Goal: Task Accomplishment & Management: Complete application form

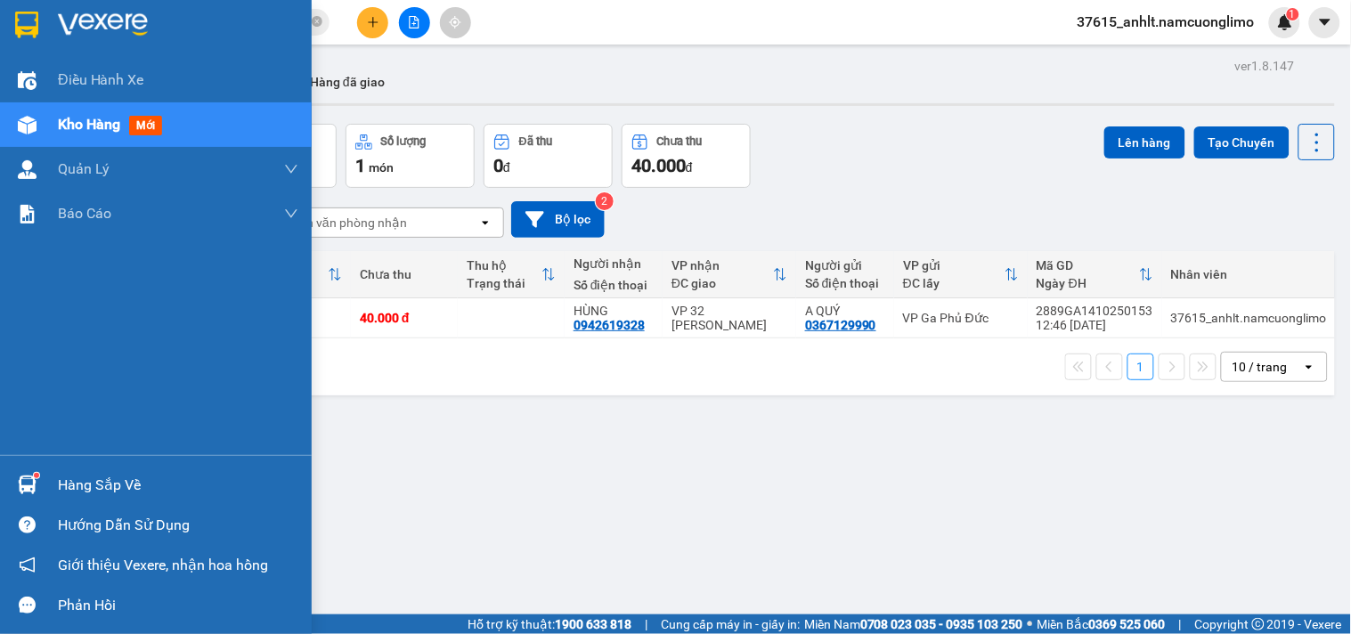
click at [38, 486] on div at bounding box center [27, 484] width 31 height 31
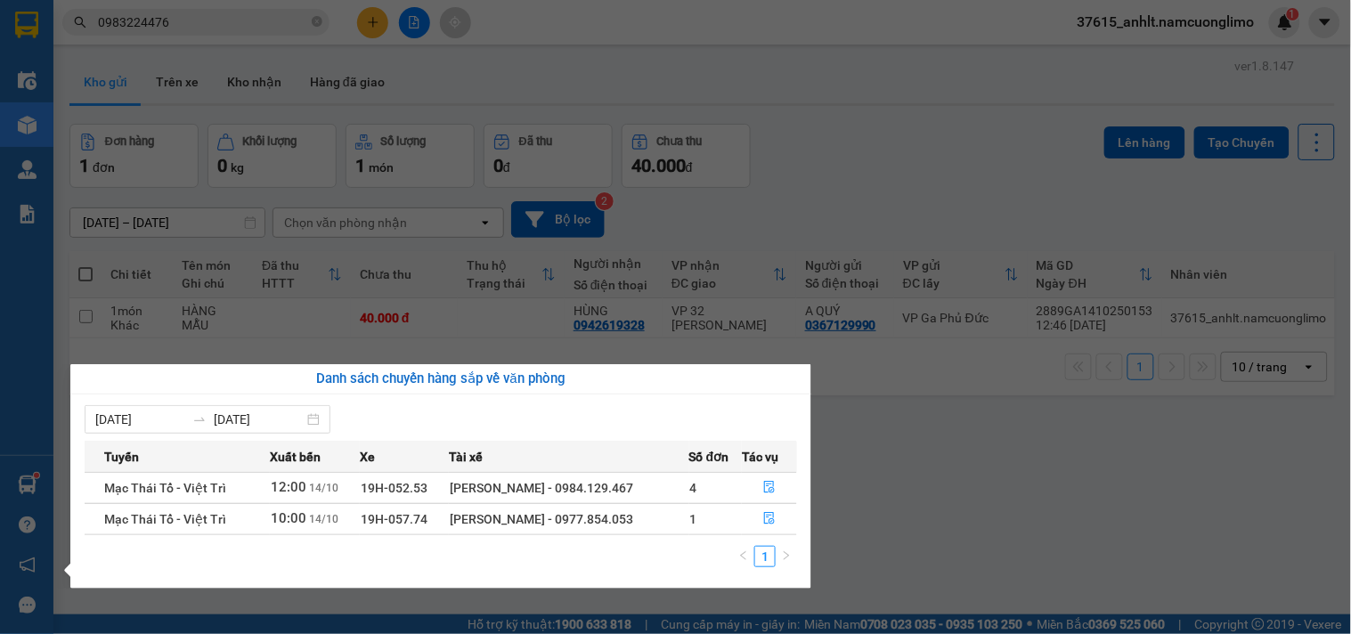
click at [1030, 553] on section "Kết quả tìm kiếm ( 18 ) Bộ lọc Mã ĐH Trạng thái Món hàng Tổng cước Chưa cước Ng…" at bounding box center [675, 317] width 1351 height 634
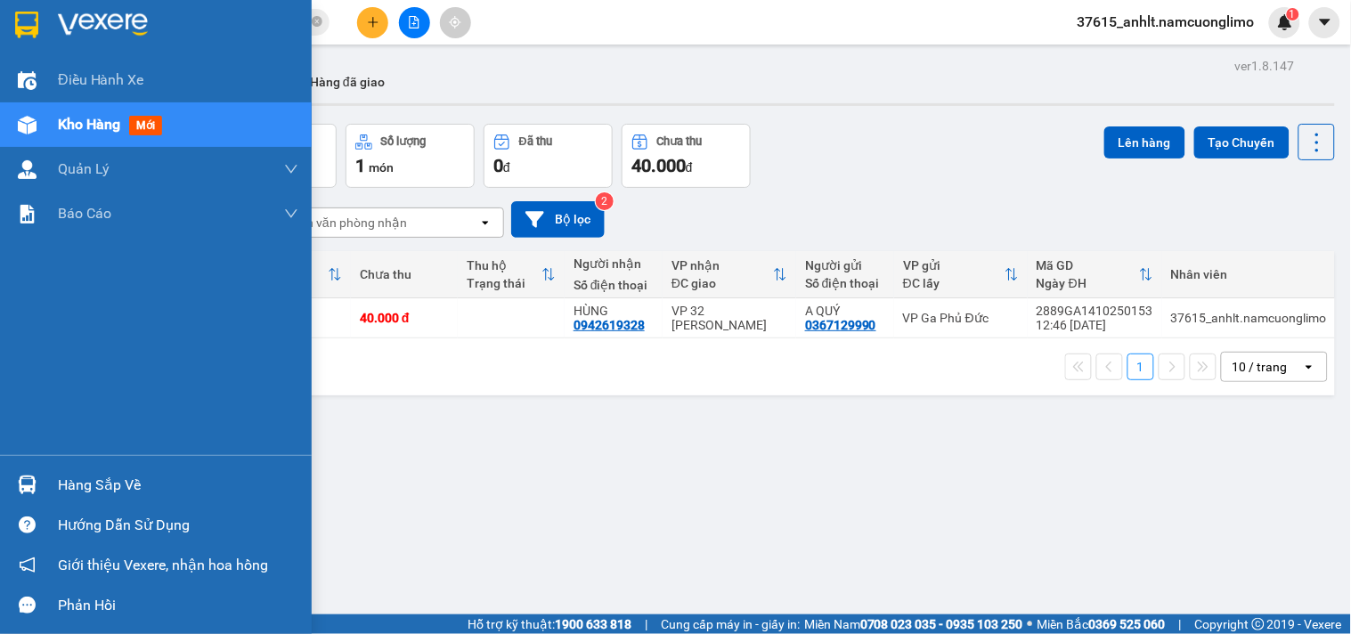
click at [45, 493] on div "Hàng sắp về" at bounding box center [156, 485] width 312 height 40
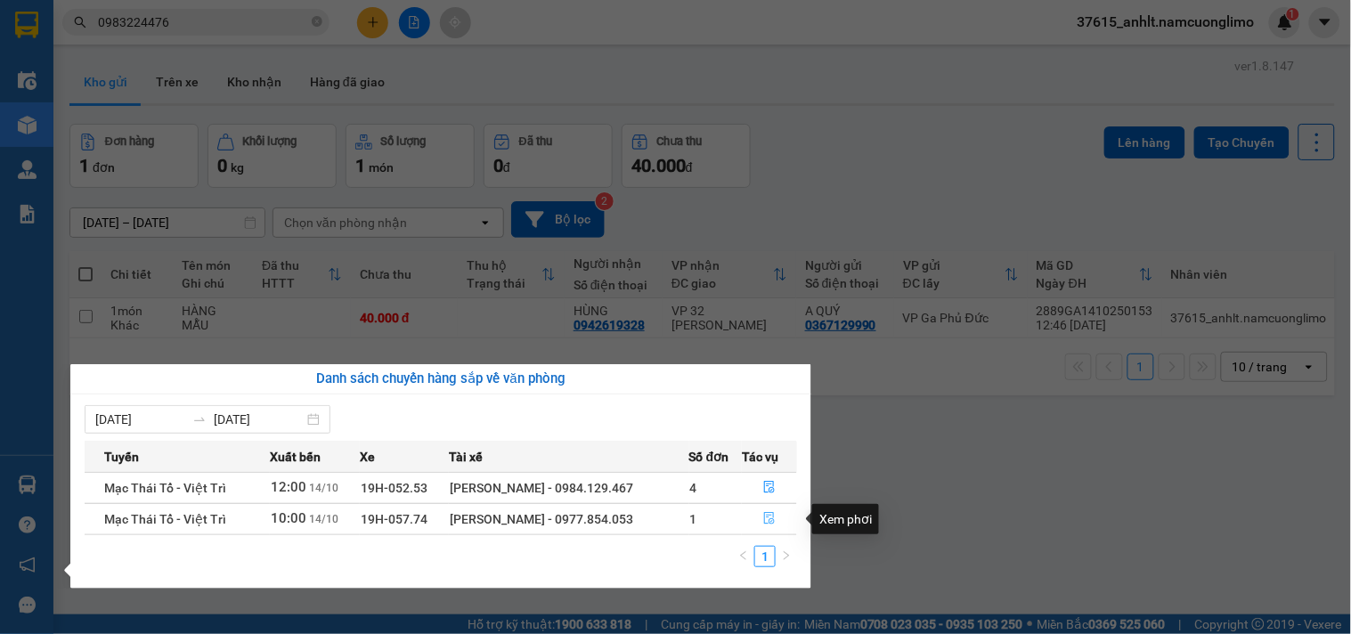
click at [768, 518] on icon "file-done" at bounding box center [769, 518] width 11 height 12
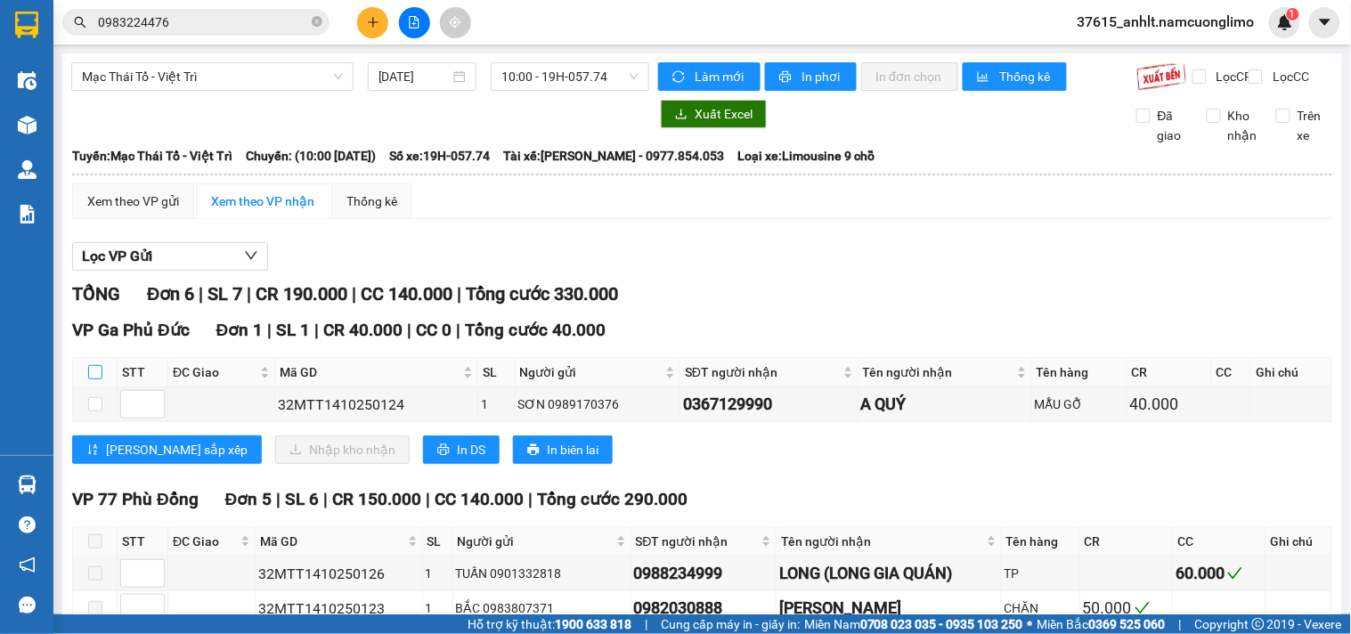
click at [94, 380] on input "checkbox" at bounding box center [95, 372] width 14 height 14
checkbox input "true"
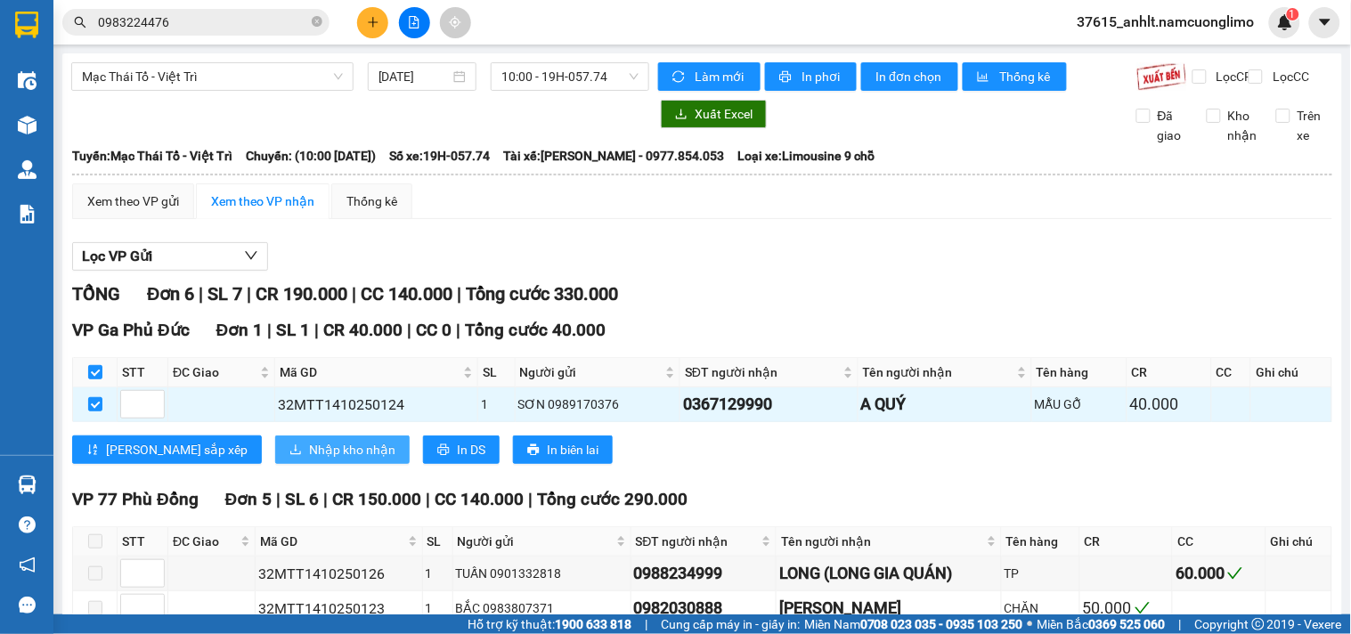
click at [309, 460] on span "Nhập kho nhận" at bounding box center [352, 450] width 86 height 20
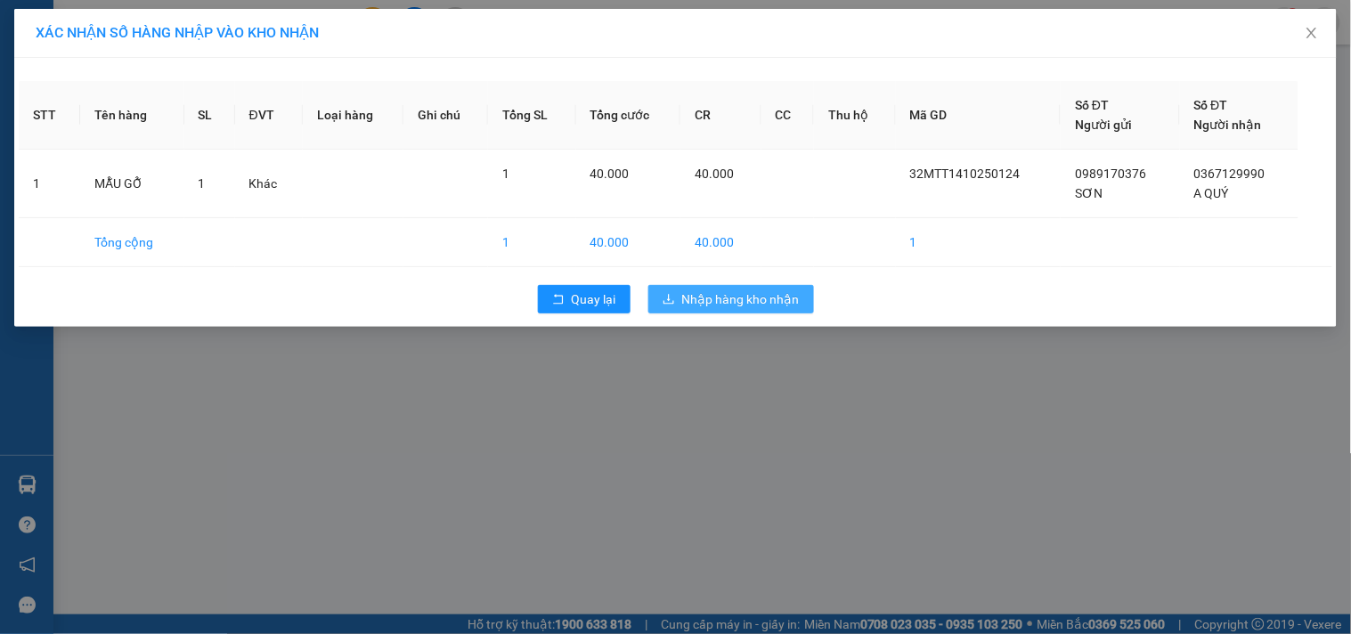
click at [732, 290] on span "Nhập hàng kho nhận" at bounding box center [741, 300] width 118 height 20
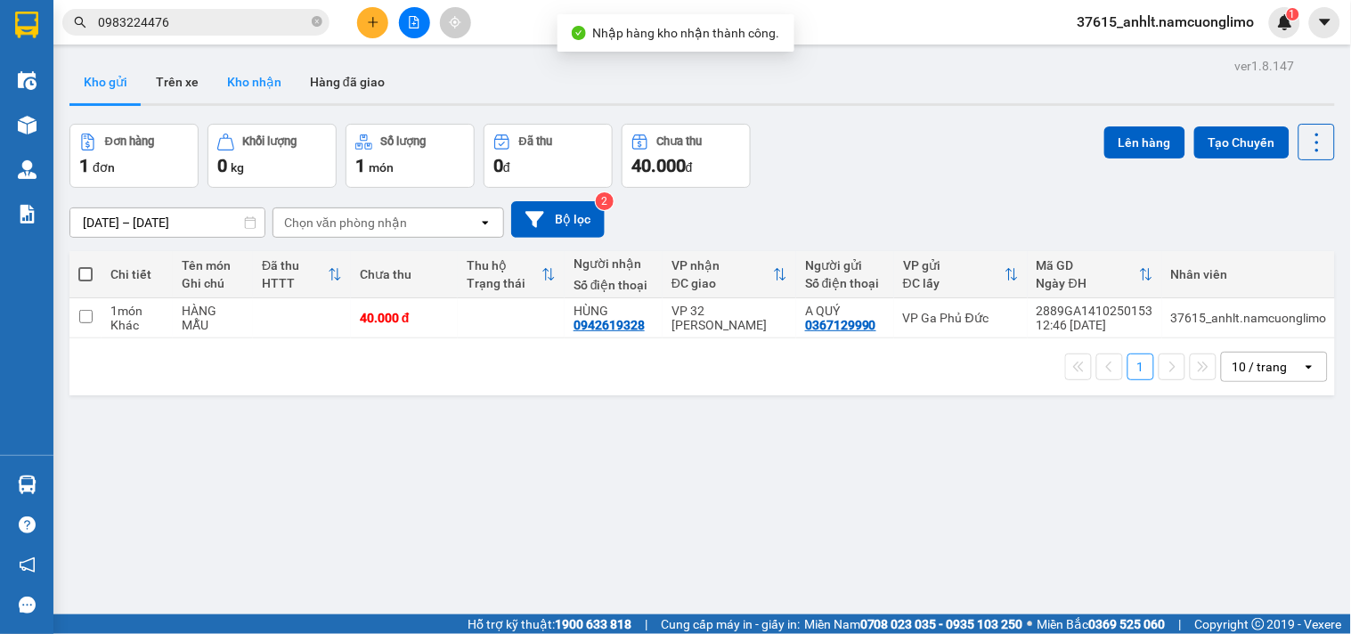
click at [250, 77] on button "Kho nhận" at bounding box center [254, 82] width 83 height 43
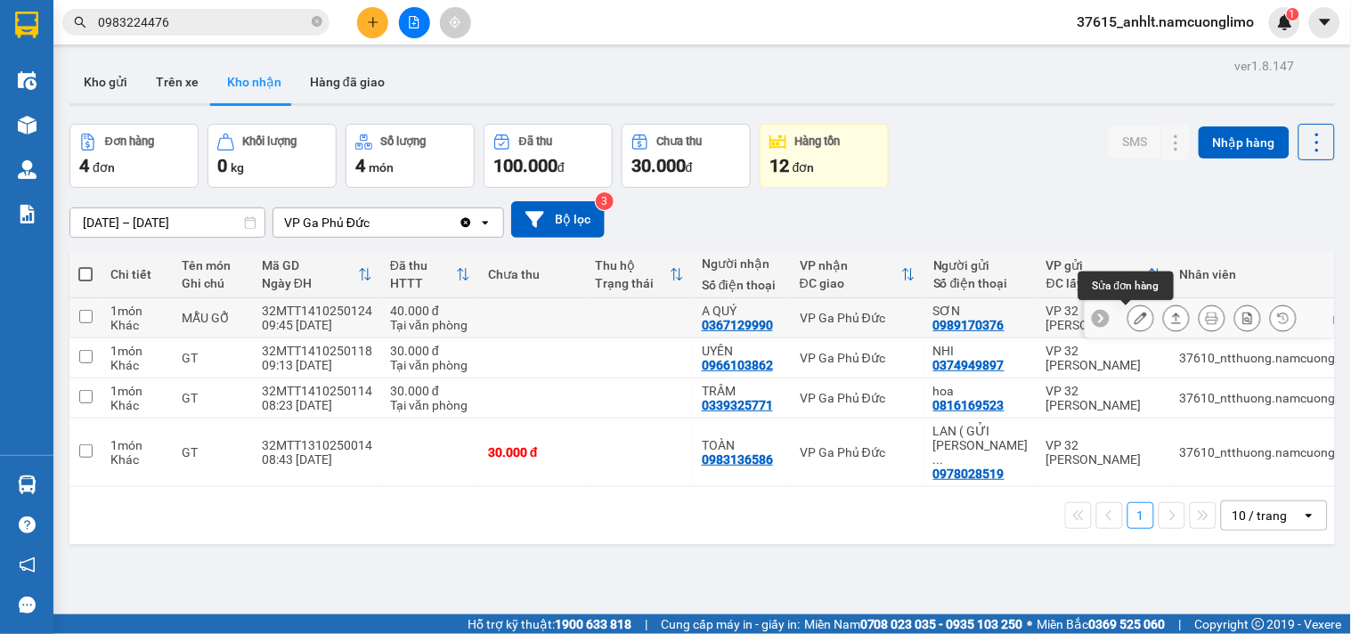
click at [1135, 323] on icon at bounding box center [1141, 318] width 12 height 12
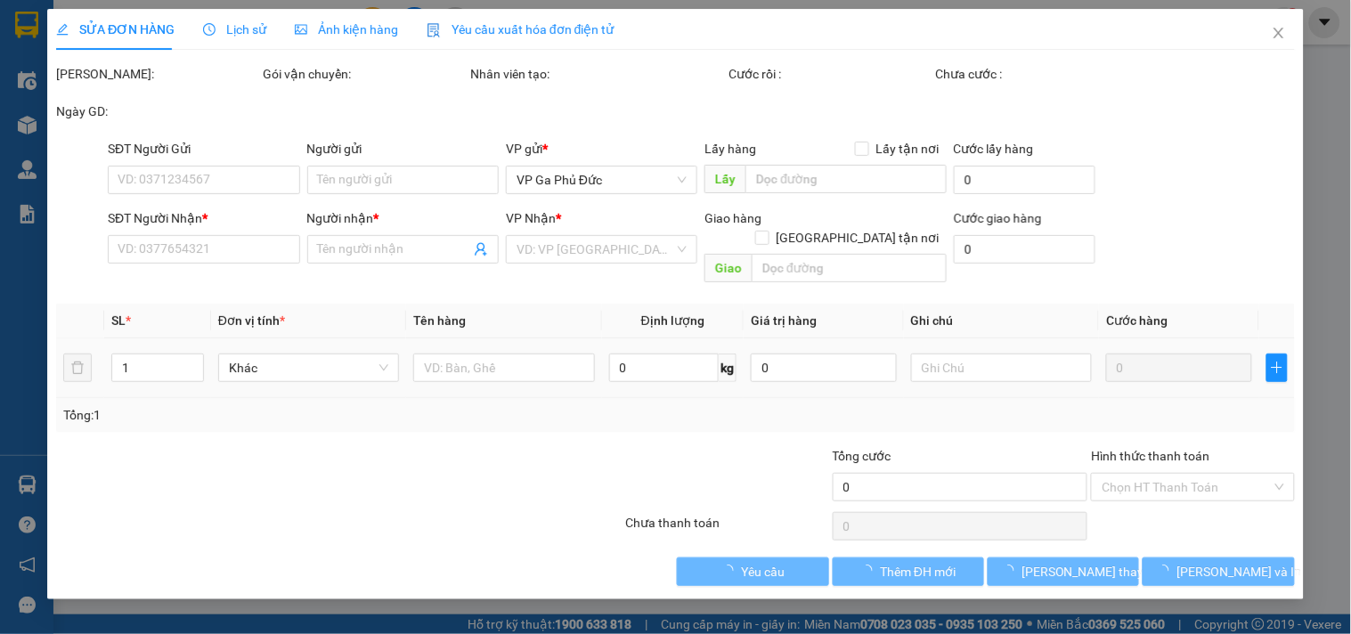
type input "0989170376"
type input "SƠN"
type input "0367129990"
type input "A QUÝ"
type input "40.000"
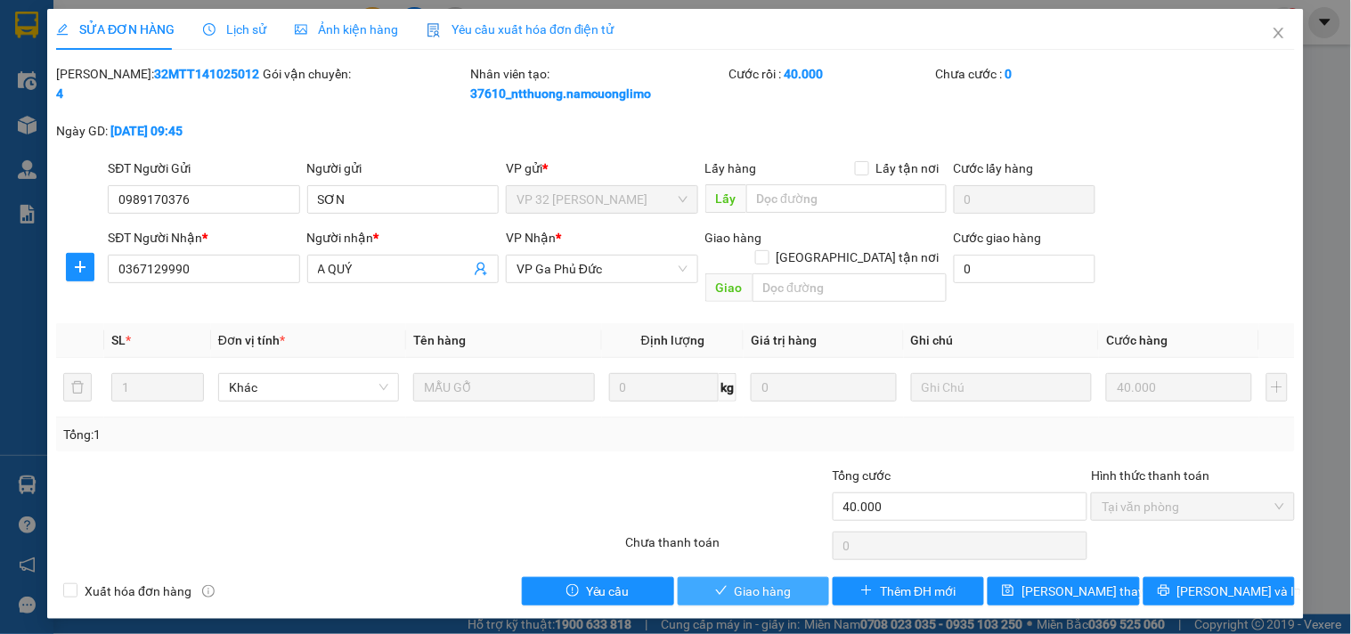
click at [784, 582] on span "Giao hàng" at bounding box center [763, 592] width 57 height 20
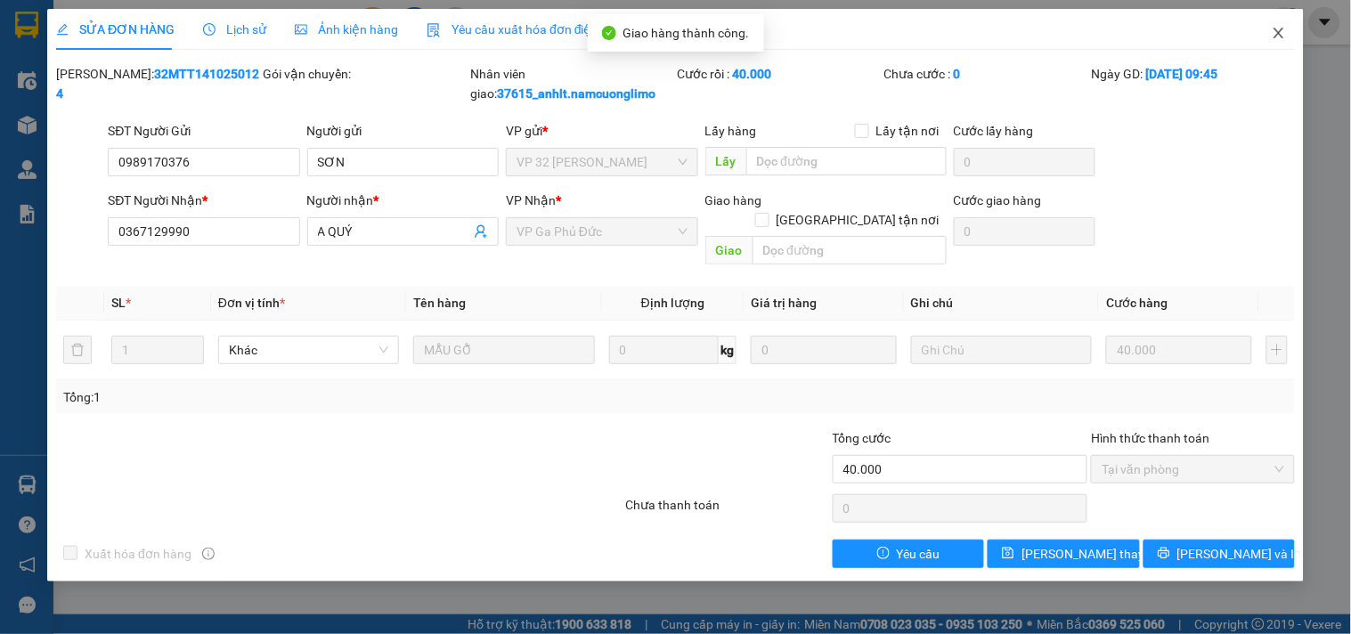
click at [1279, 34] on icon "close" at bounding box center [1279, 33] width 10 height 11
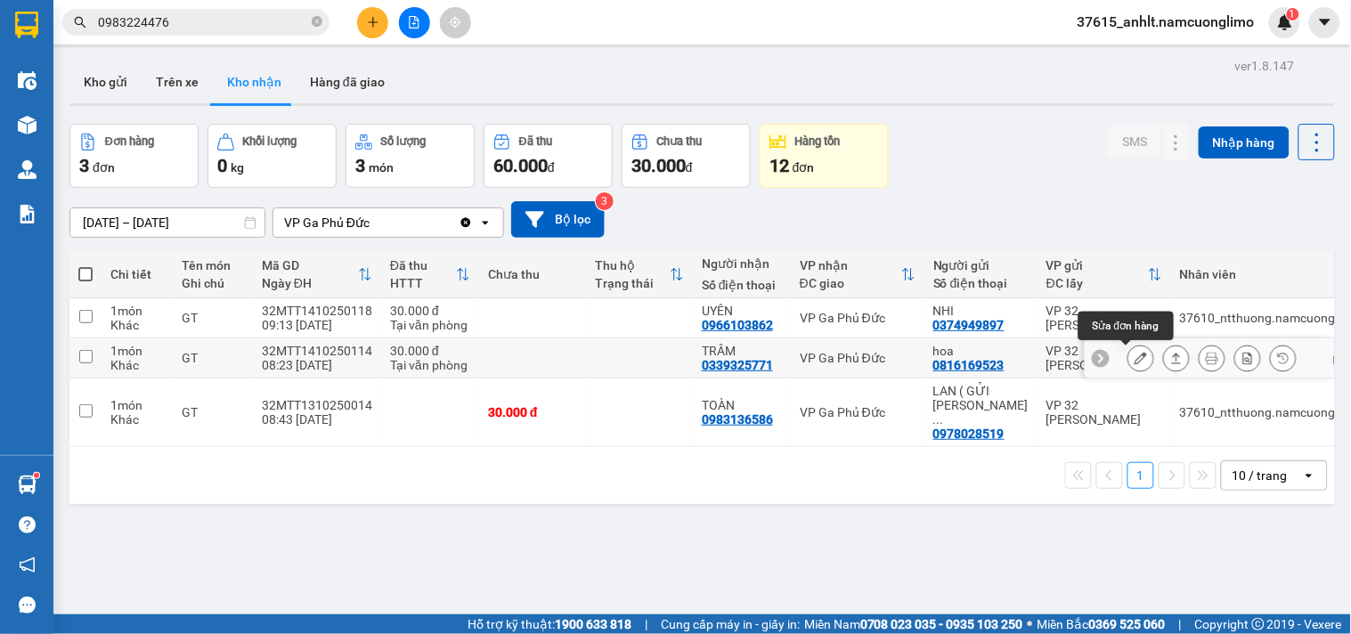
click at [1129, 360] on button at bounding box center [1141, 358] width 25 height 31
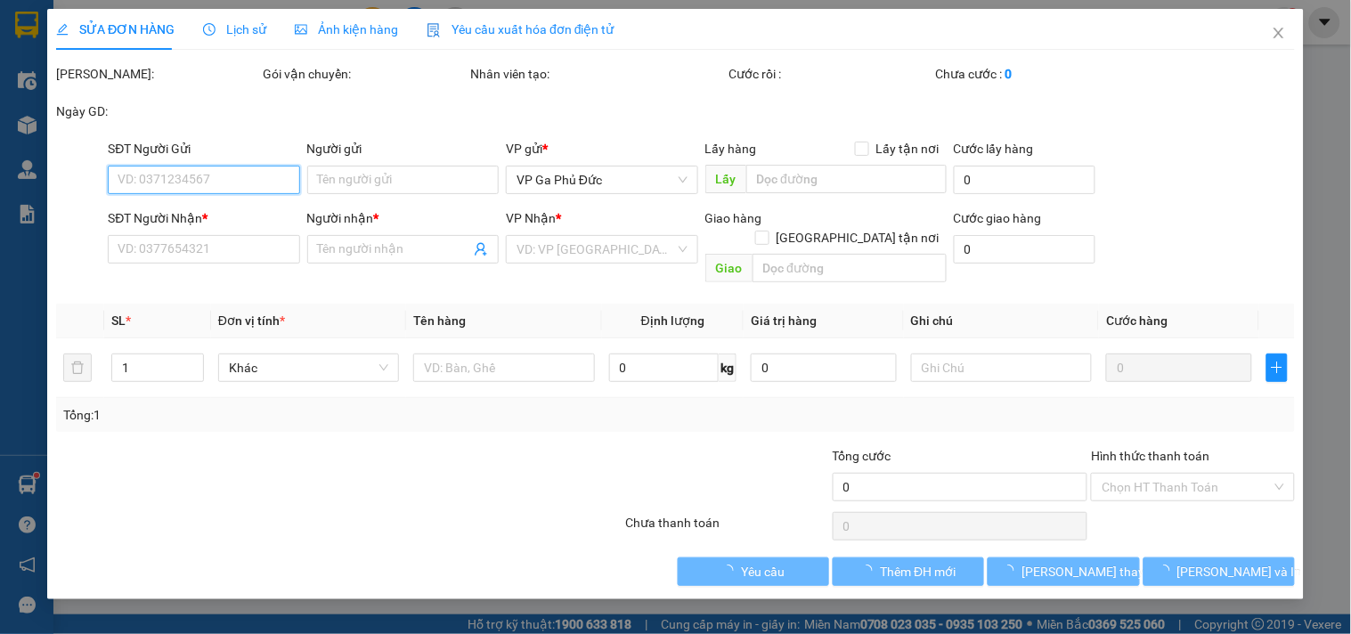
type input "0816169523"
type input "hoa"
type input "0339325771"
type input "TRÂM"
type input "30.000"
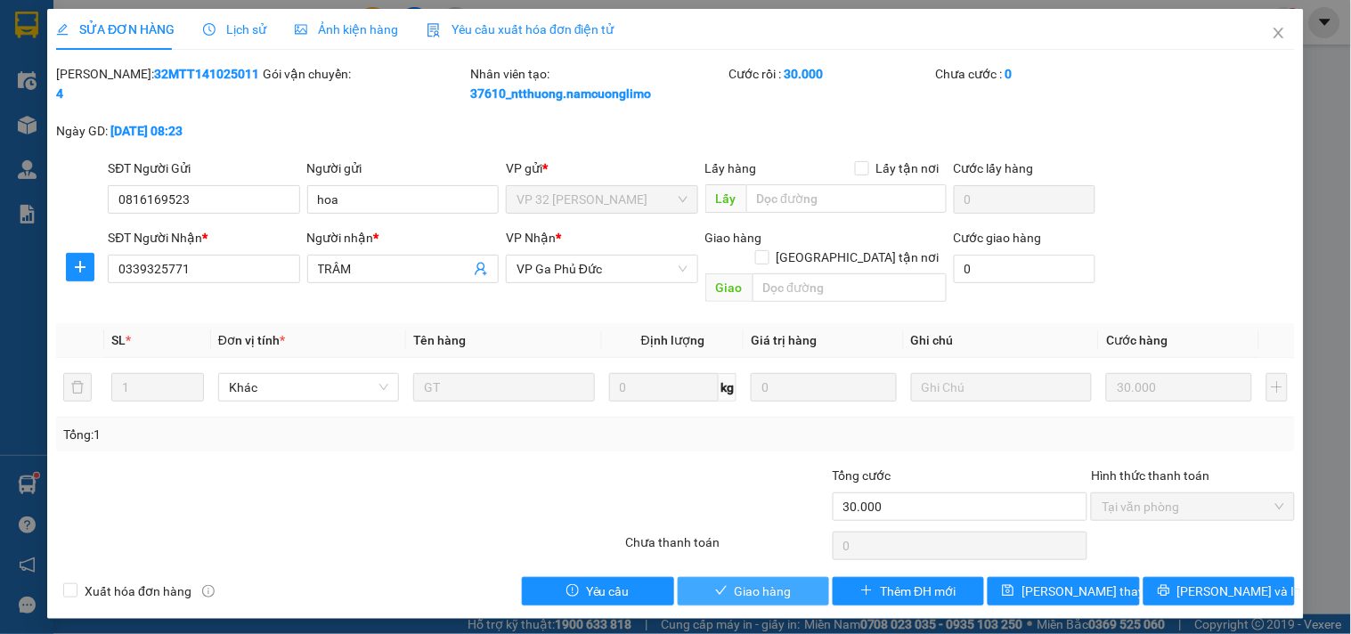
click at [798, 577] on button "Giao hàng" at bounding box center [753, 591] width 151 height 29
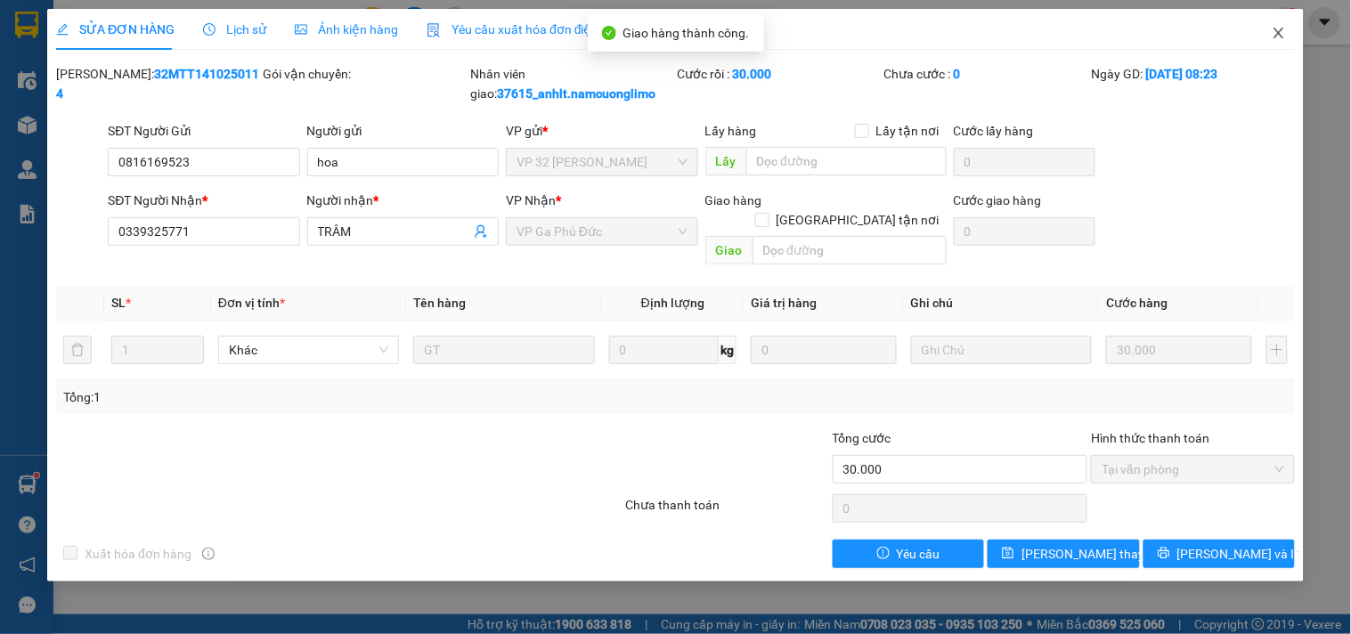
click at [1281, 32] on icon "close" at bounding box center [1279, 33] width 14 height 14
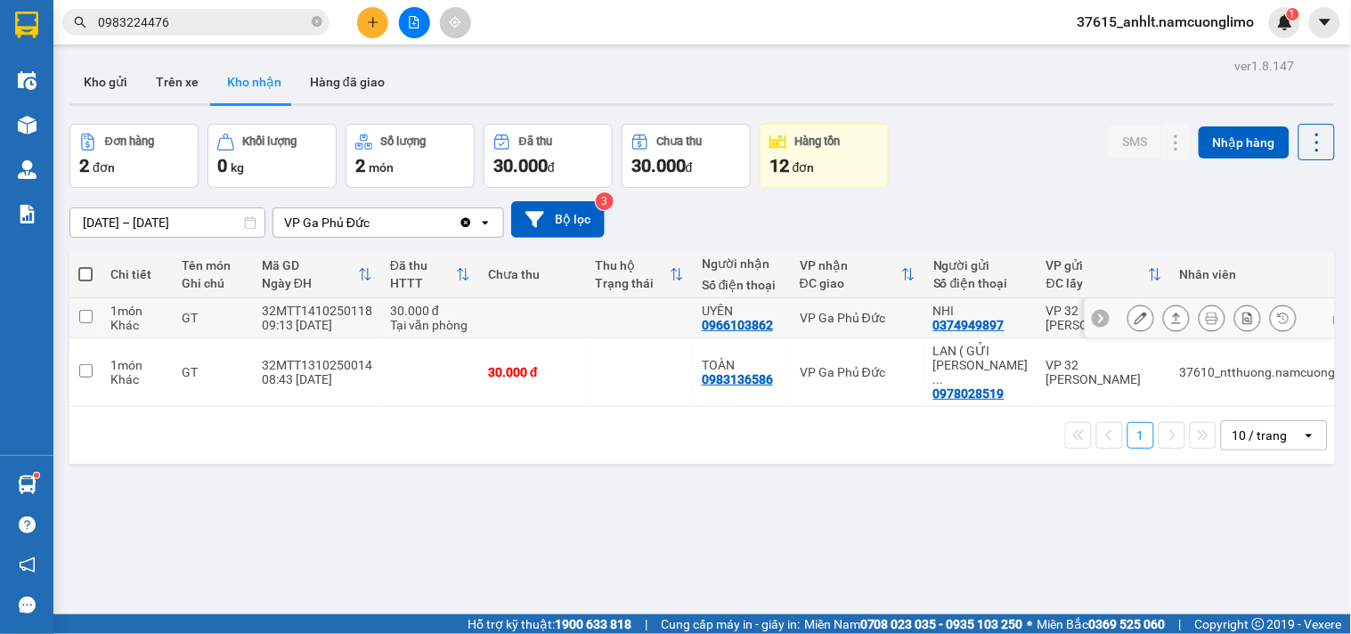
click at [1135, 322] on icon at bounding box center [1141, 318] width 12 height 12
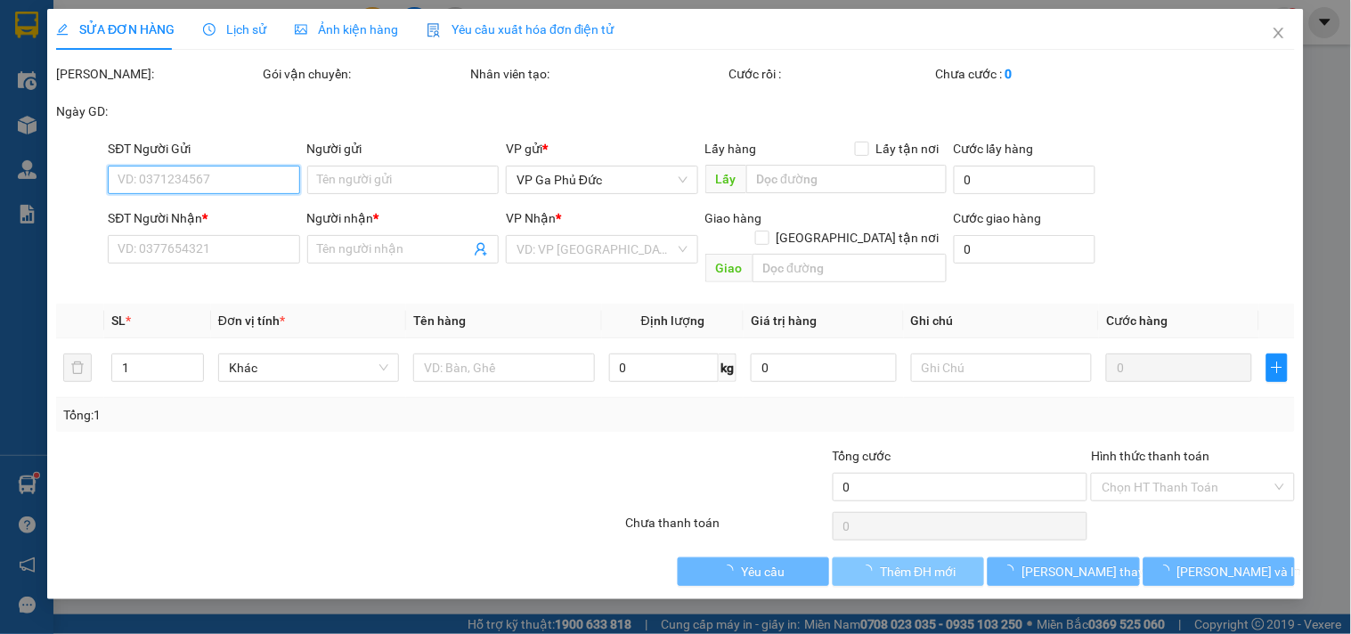
type input "0374949897"
type input "NHI"
type input "0966103862"
type input "UYÊN"
type input "30.000"
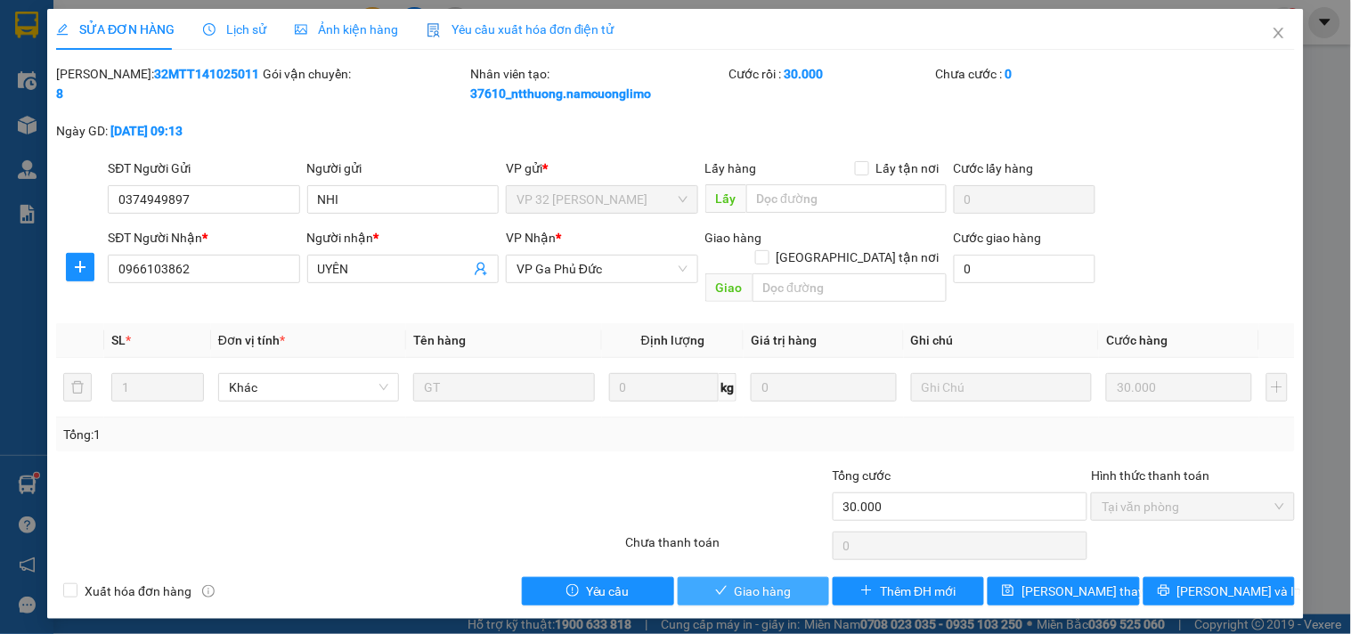
click at [815, 577] on button "Giao hàng" at bounding box center [753, 591] width 151 height 29
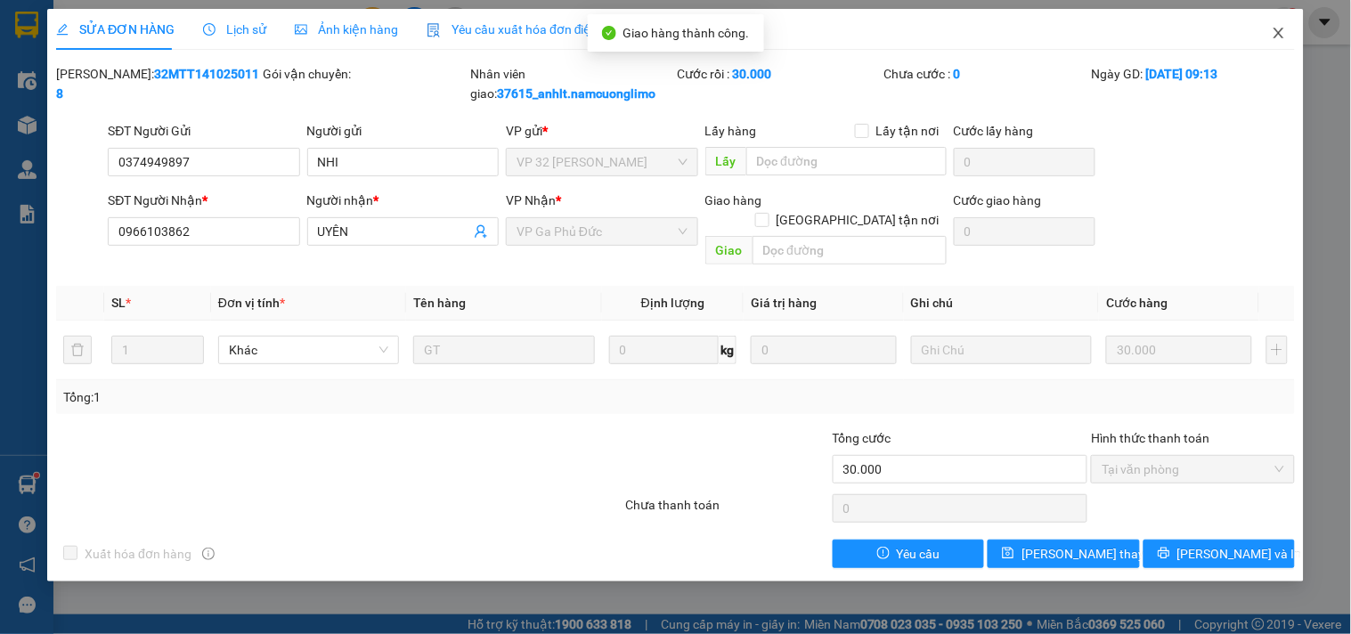
click at [1285, 31] on icon "close" at bounding box center [1279, 33] width 14 height 14
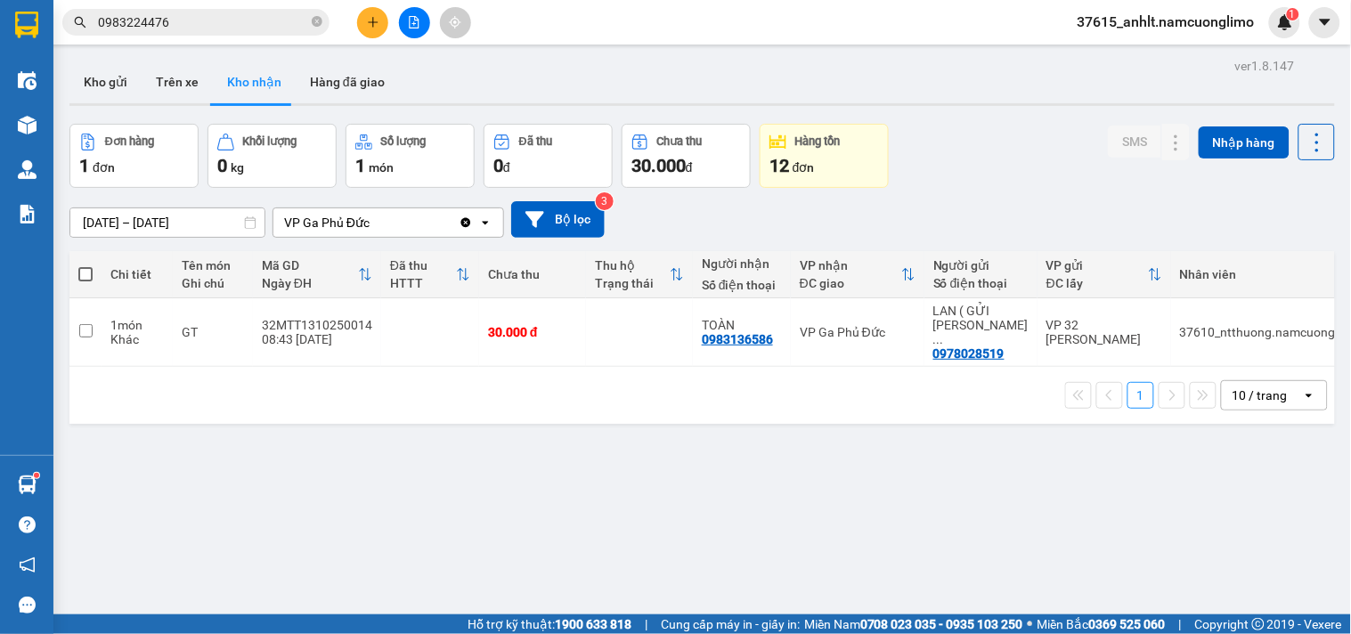
click at [324, 19] on span "0983224476" at bounding box center [195, 22] width 267 height 27
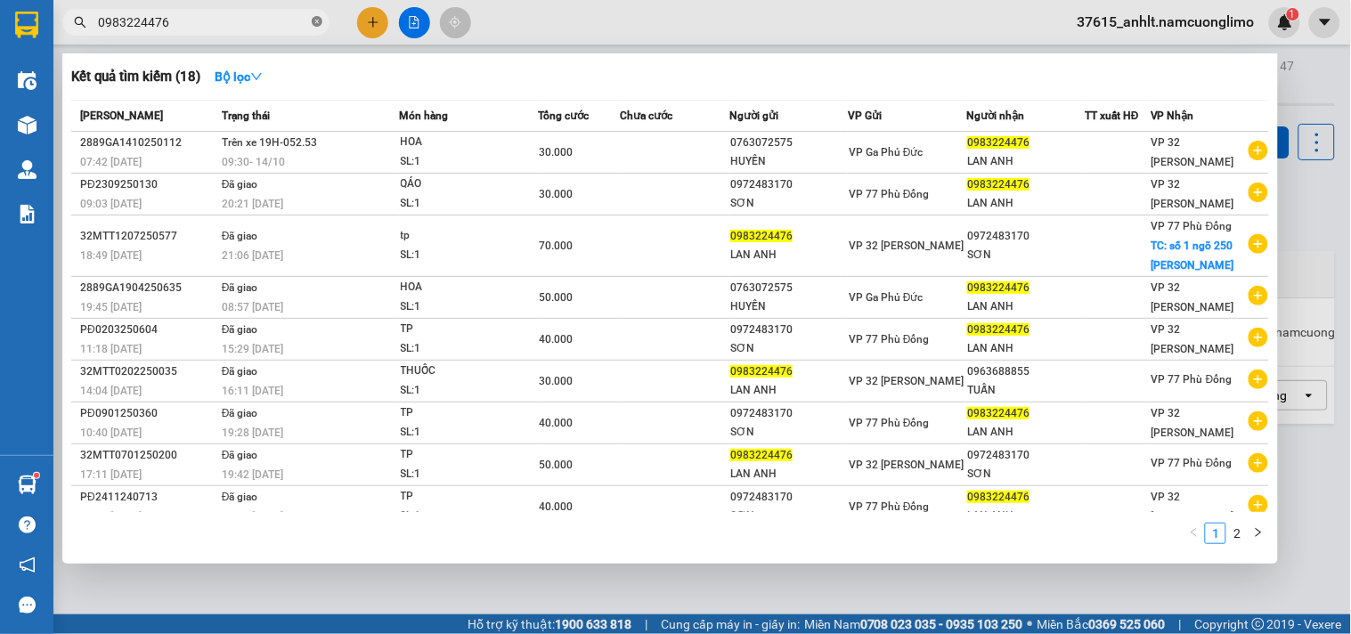
click at [317, 20] on icon "close-circle" at bounding box center [317, 21] width 11 height 11
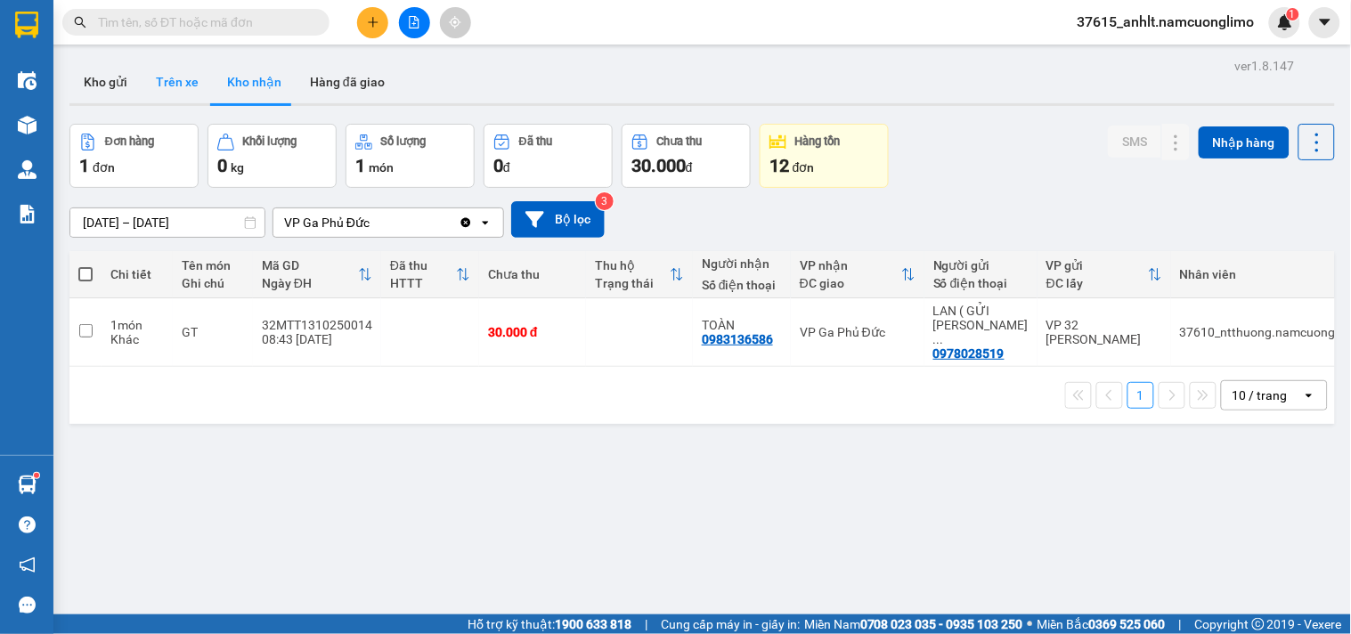
click at [116, 81] on button "Kho gửi" at bounding box center [105, 82] width 72 height 43
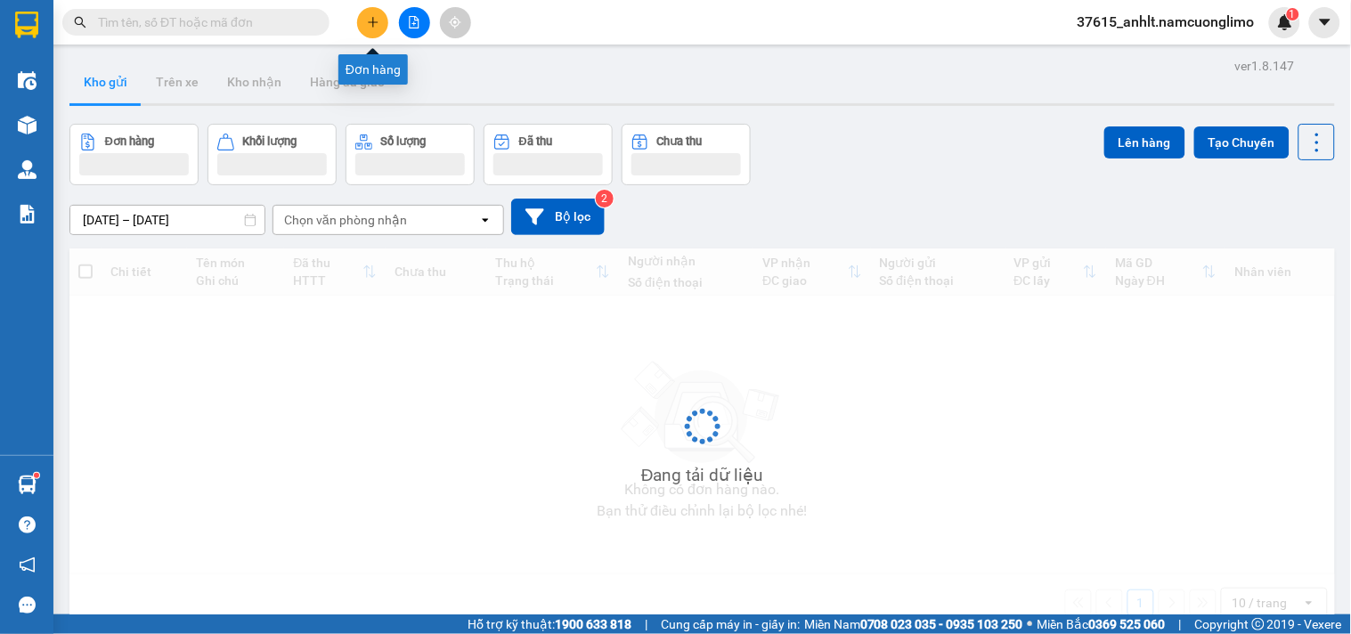
click at [379, 27] on icon "plus" at bounding box center [373, 22] width 12 height 12
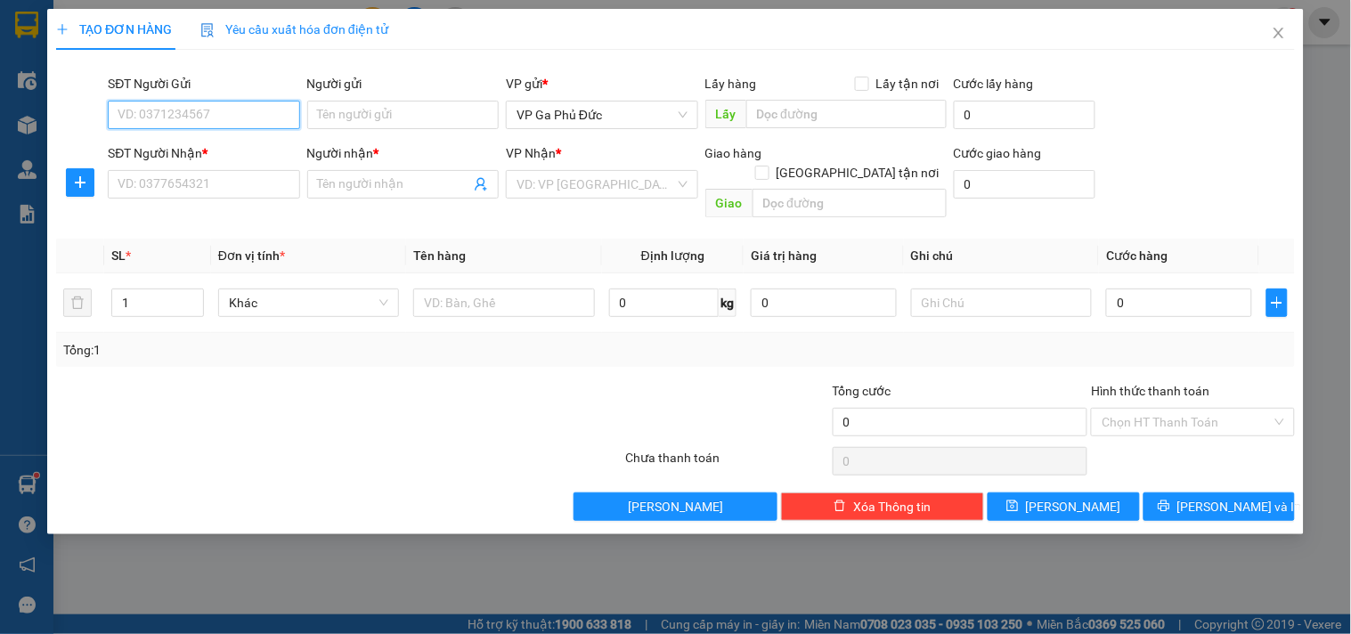
click at [192, 118] on input "SĐT Người Gửi" at bounding box center [204, 115] width 192 height 29
type input "0333882883"
click at [372, 116] on input "Người gửi" at bounding box center [403, 115] width 192 height 29
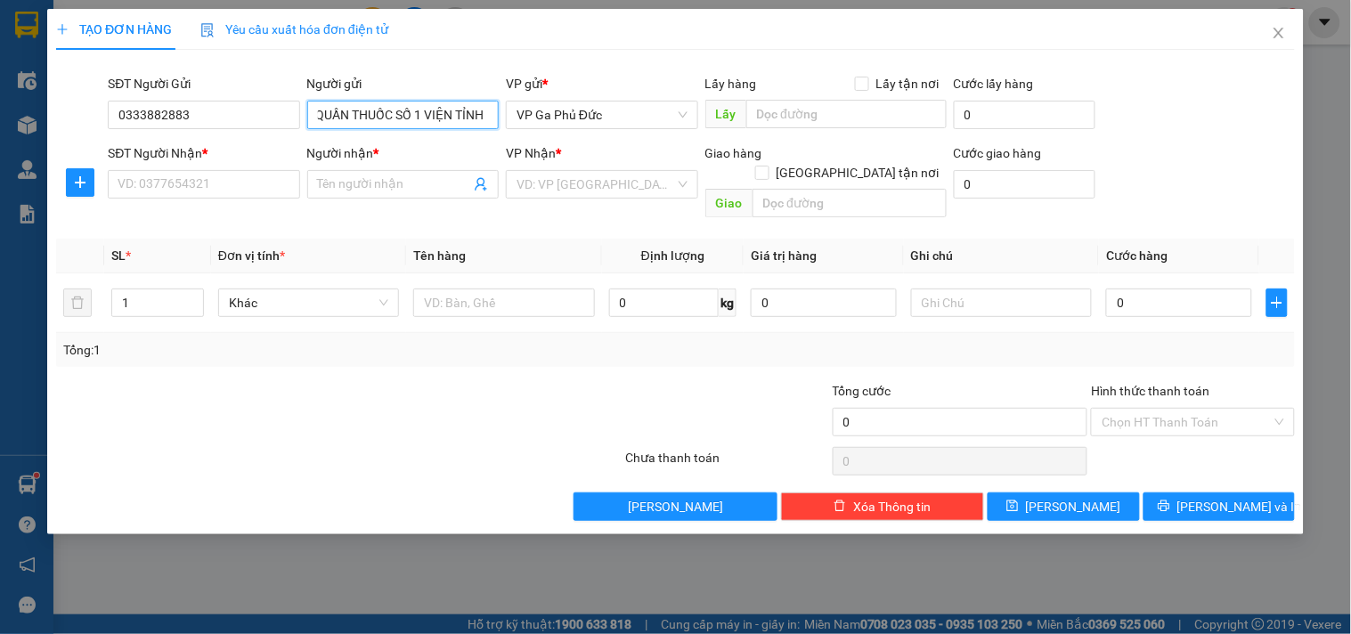
scroll to position [0, 6]
type input "QUẦN THUỐC SỐ 1 VIỆN TỈNH"
click at [224, 175] on input "SĐT Người Nhận *" at bounding box center [204, 184] width 192 height 29
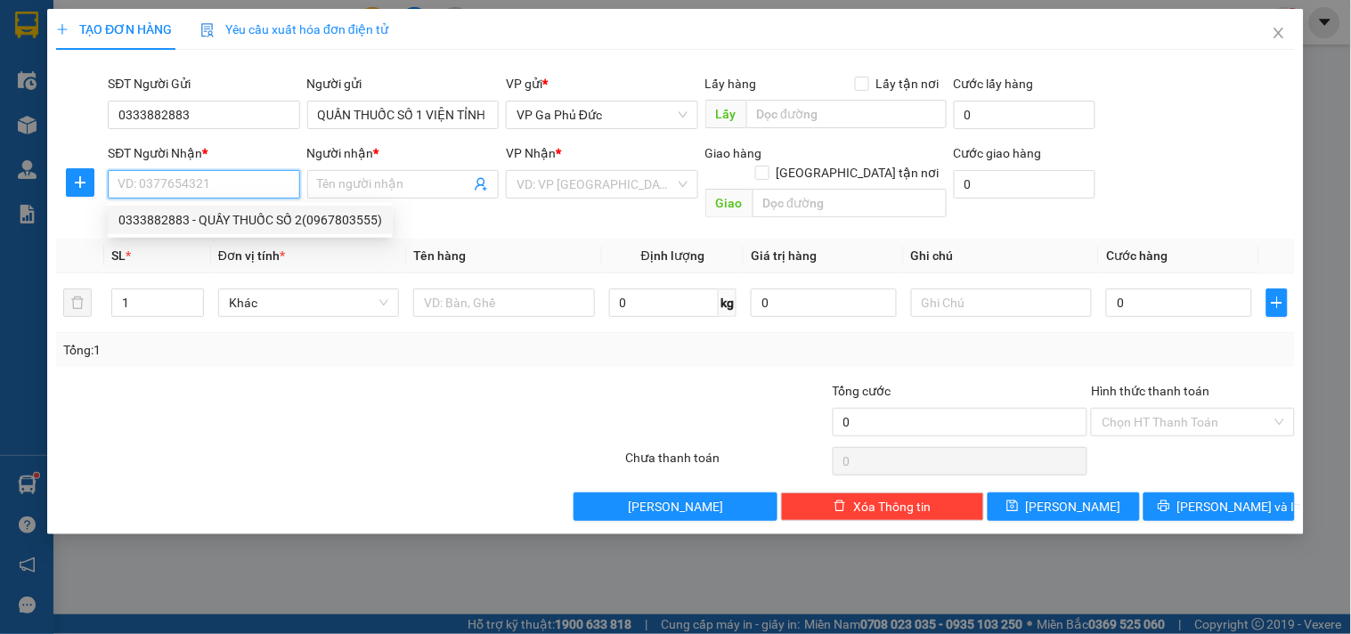
paste input "0963575897"
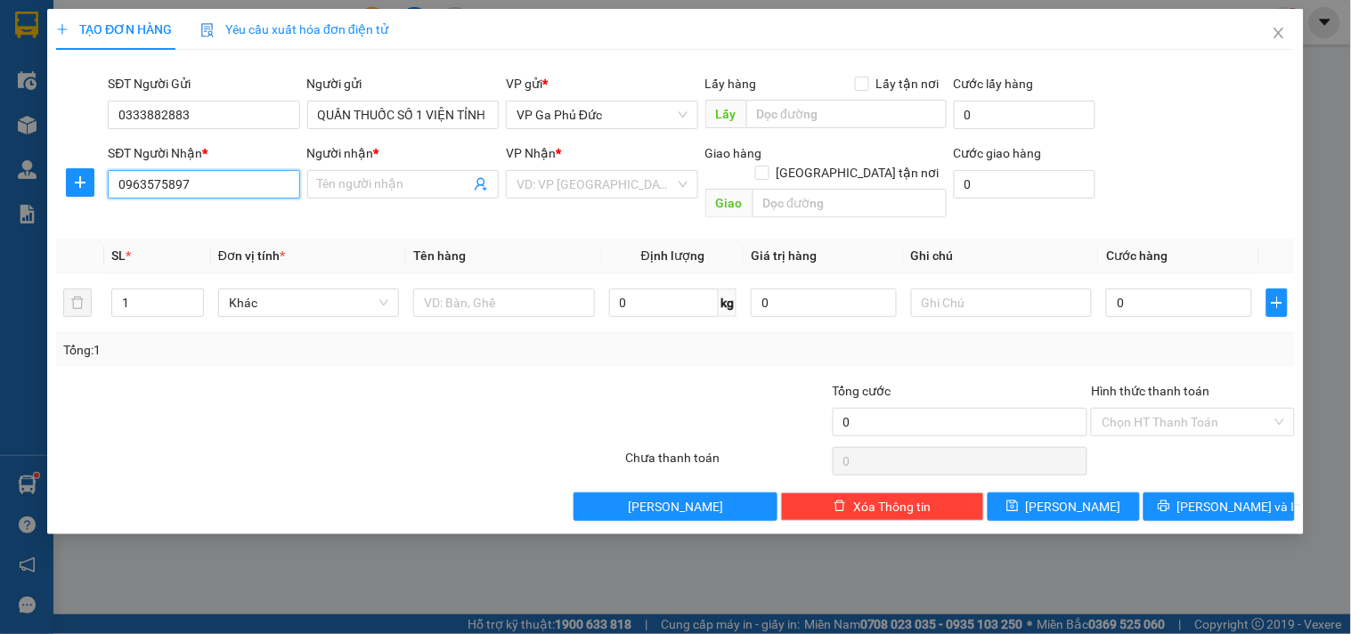
type input "0963575897"
click at [408, 181] on input "Người nhận *" at bounding box center [394, 185] width 152 height 20
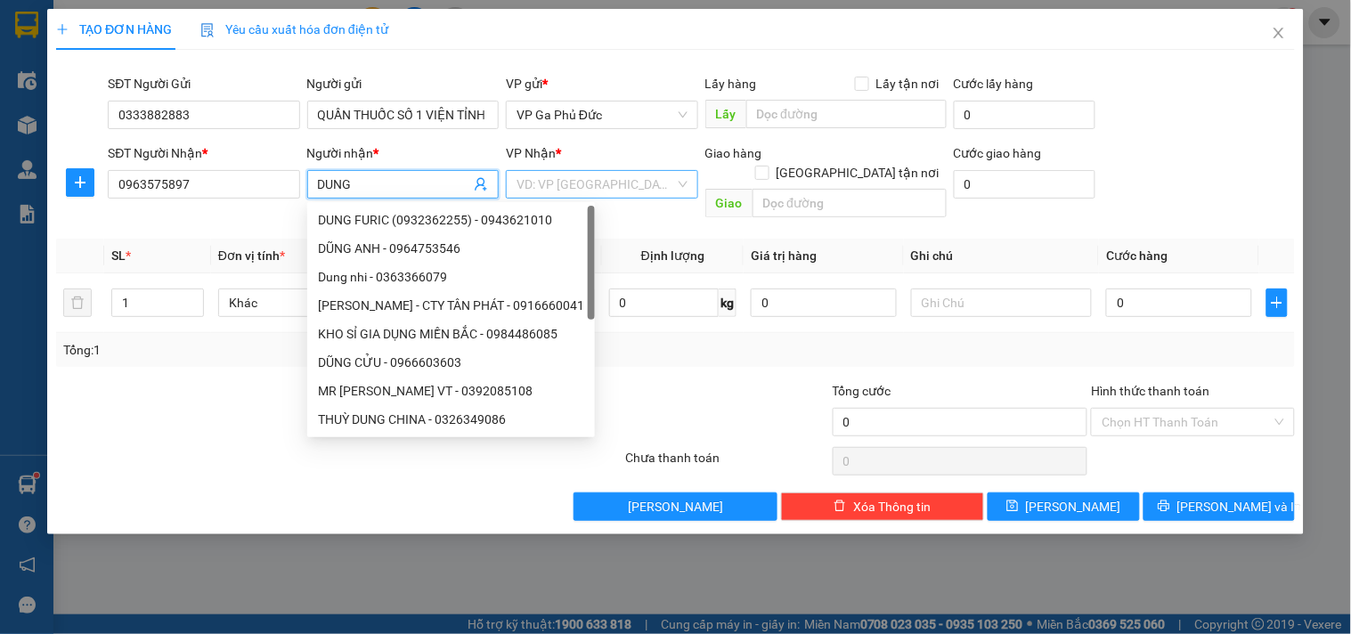
type input "DUNG"
click at [561, 188] on input "search" at bounding box center [596, 184] width 158 height 27
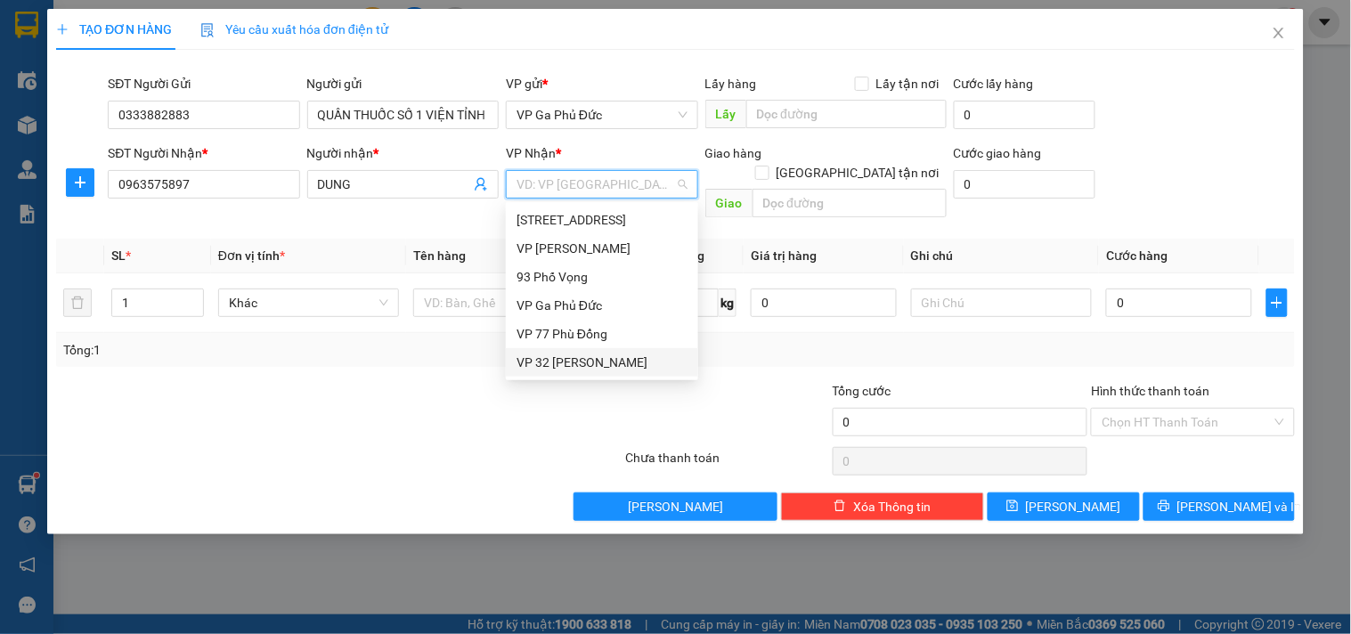
click at [563, 360] on div "VP 32 [PERSON_NAME]" at bounding box center [602, 363] width 171 height 20
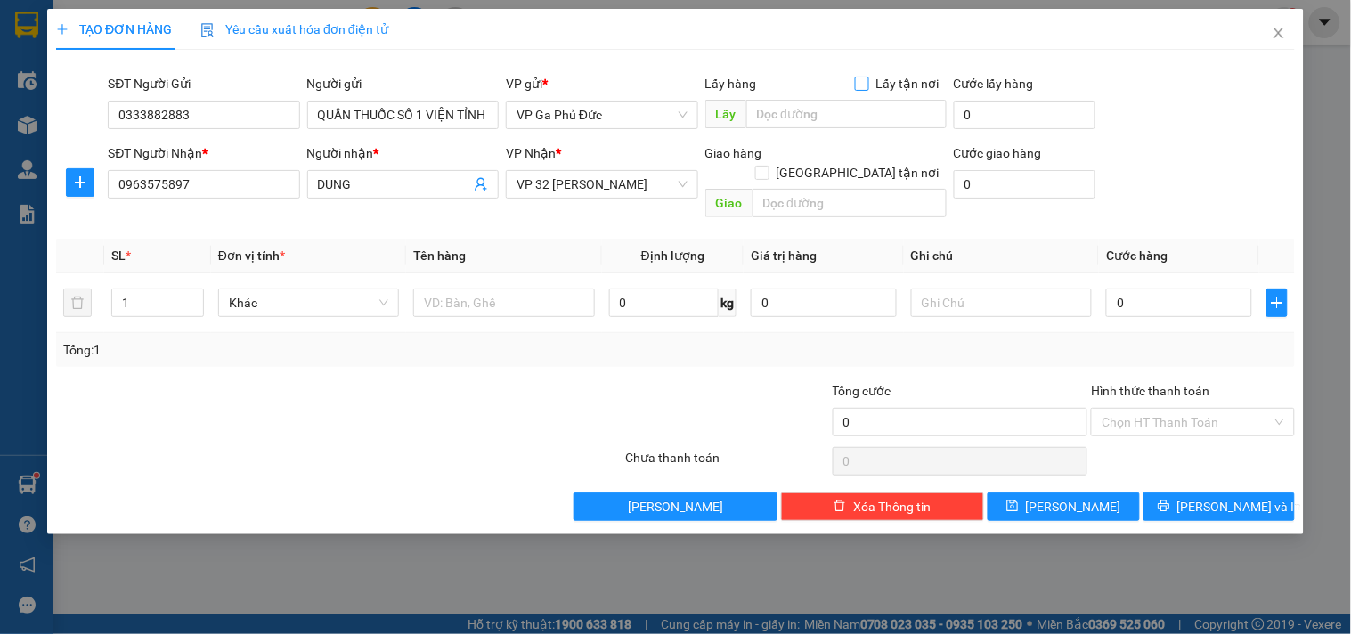
click at [860, 85] on input "Lấy tận nơi" at bounding box center [861, 83] width 12 height 12
checkbox input "true"
click at [838, 120] on input "text" at bounding box center [847, 114] width 200 height 29
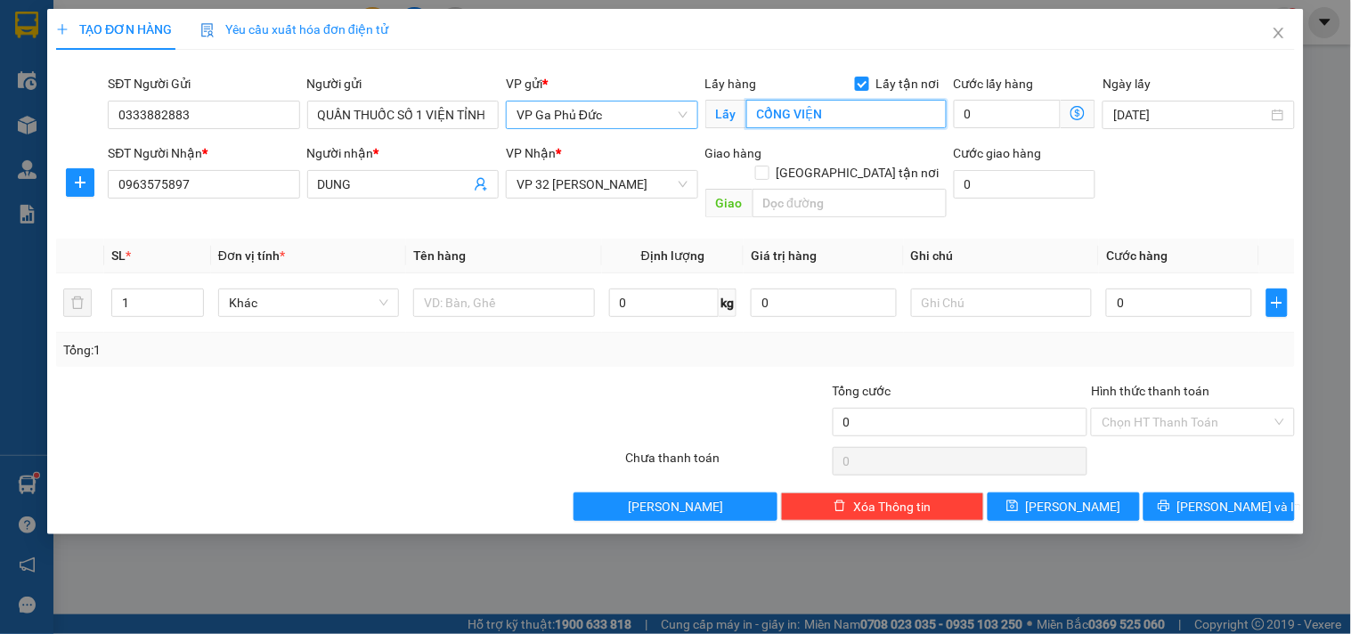
click at [619, 118] on span "VP Ga Phủ Đức" at bounding box center [602, 115] width 170 height 27
type input "CỔNG VIỆN"
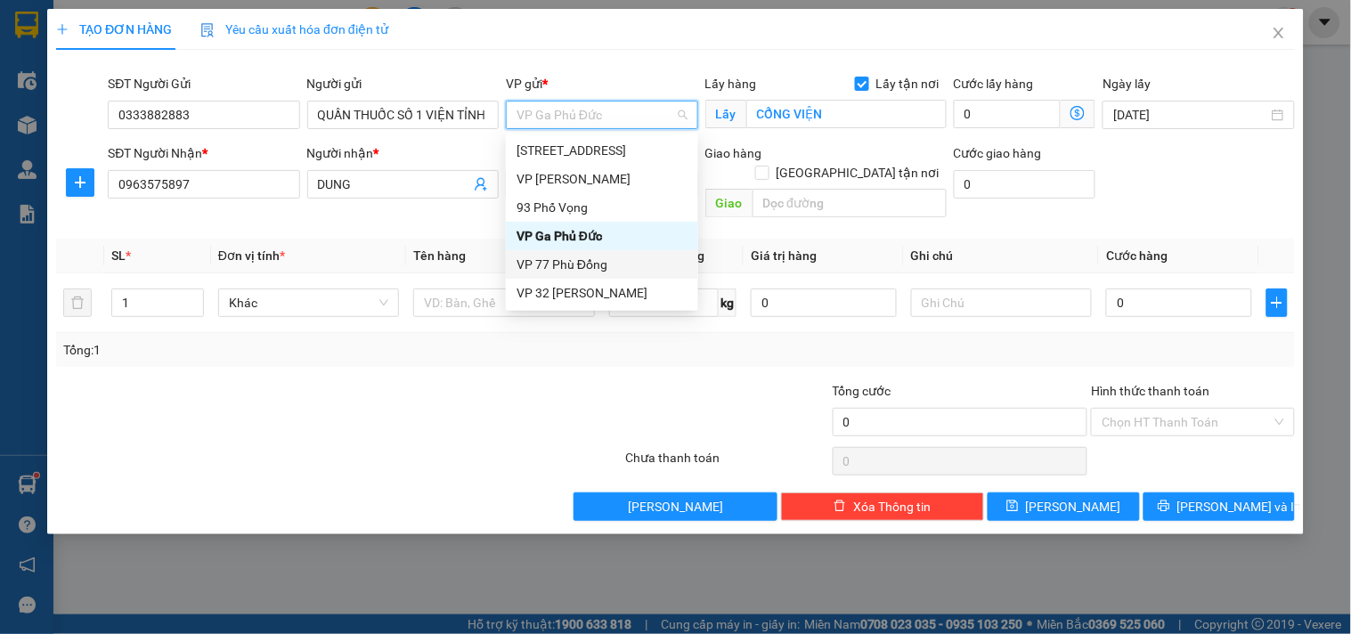
click at [555, 267] on div "VP 77 Phù Đổng" at bounding box center [602, 265] width 171 height 20
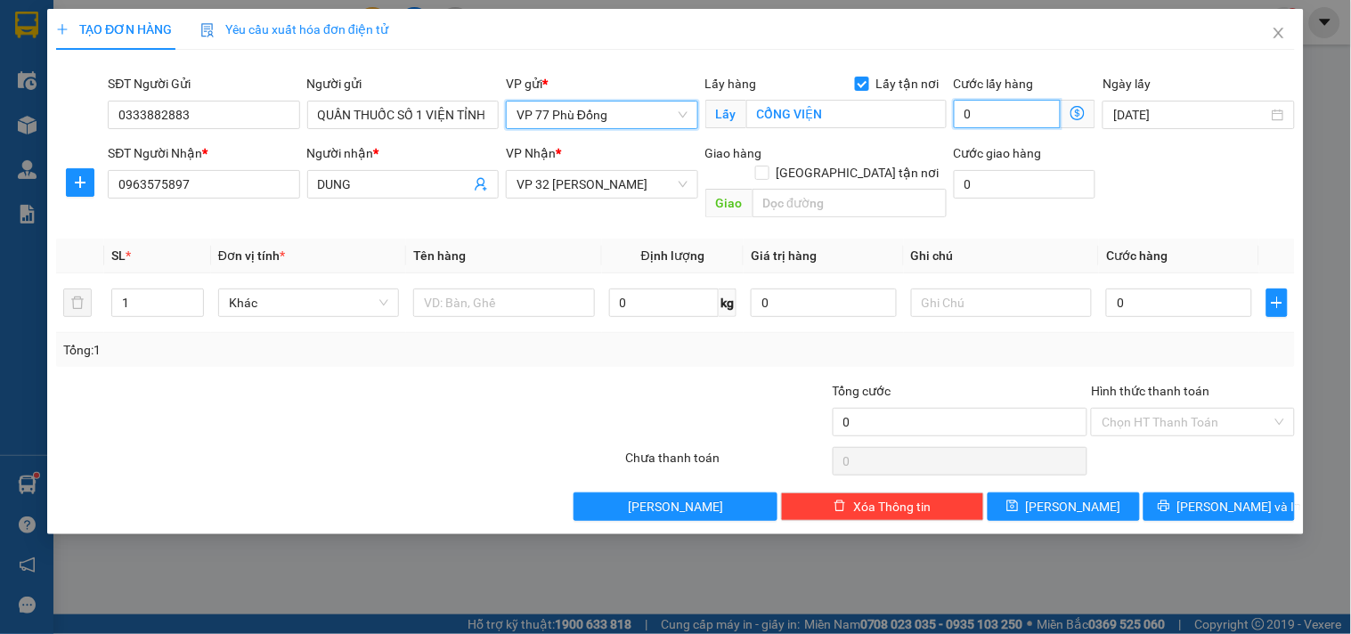
click at [993, 123] on input "0" at bounding box center [1008, 114] width 108 height 29
type input "2"
type input "20"
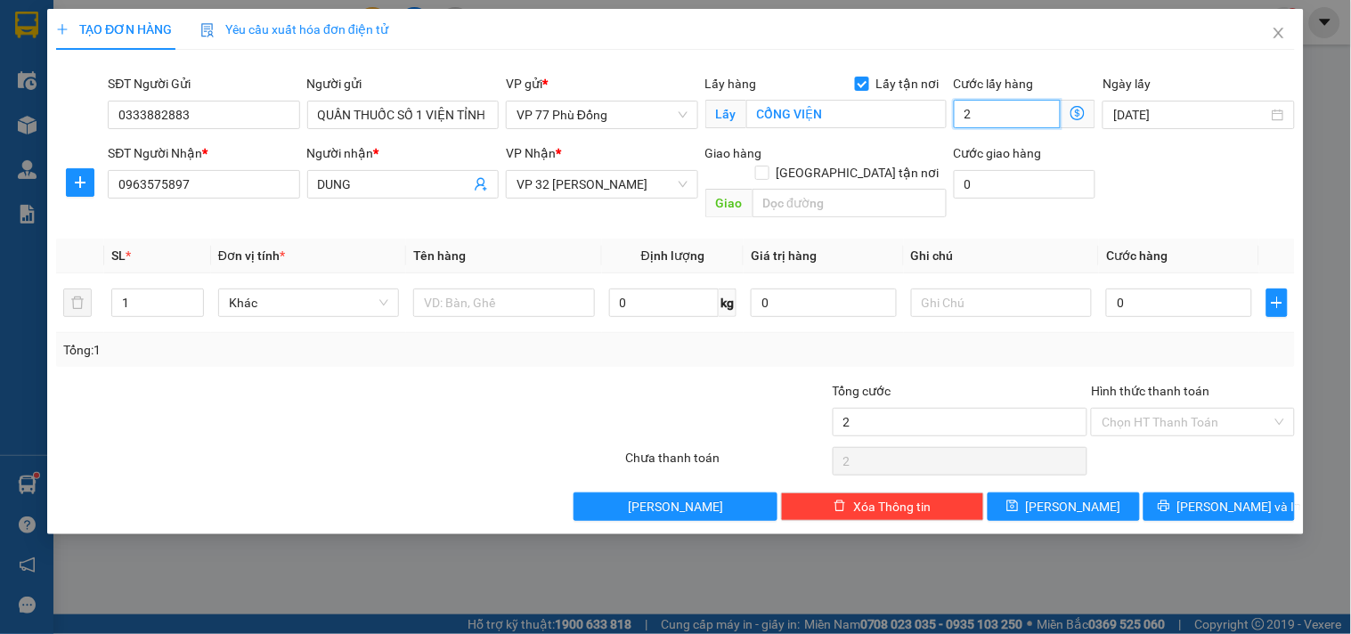
type input "20"
type input "20.000"
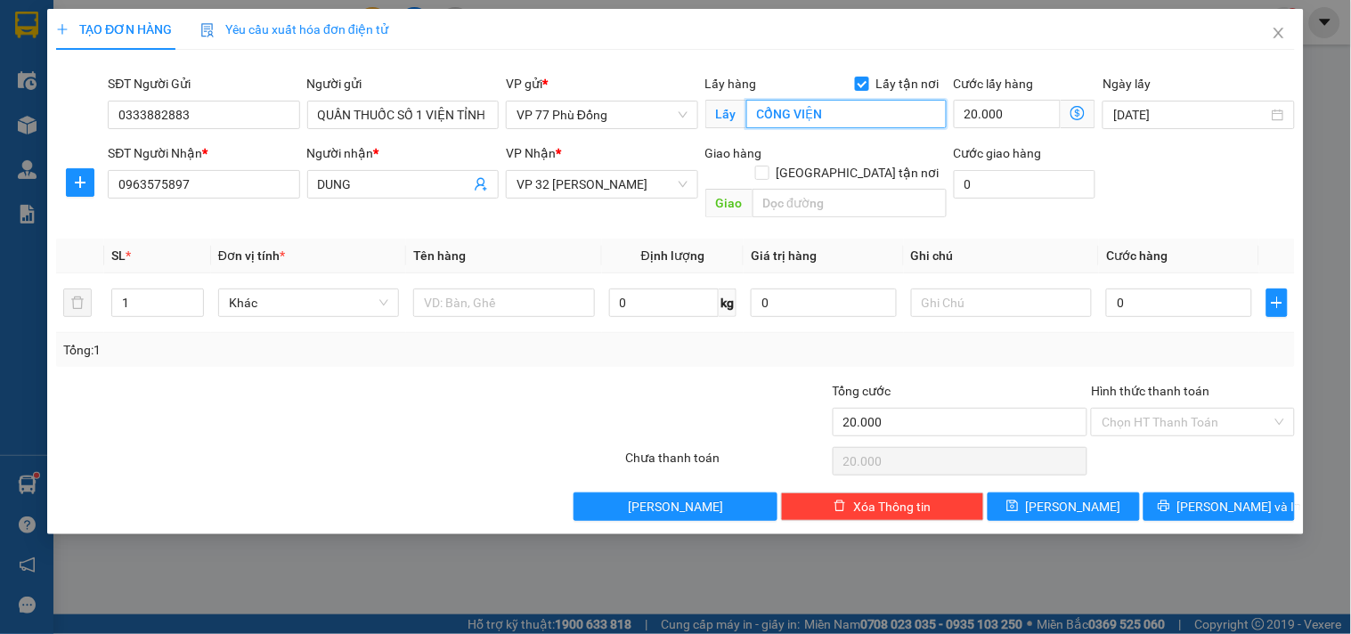
click at [864, 116] on input "CỔNG VIỆN" at bounding box center [847, 114] width 200 height 29
type input "CỔNG VIỆN TỈNH"
click at [768, 166] on input "[GEOGRAPHIC_DATA] tận nơi" at bounding box center [761, 172] width 12 height 12
checkbox input "true"
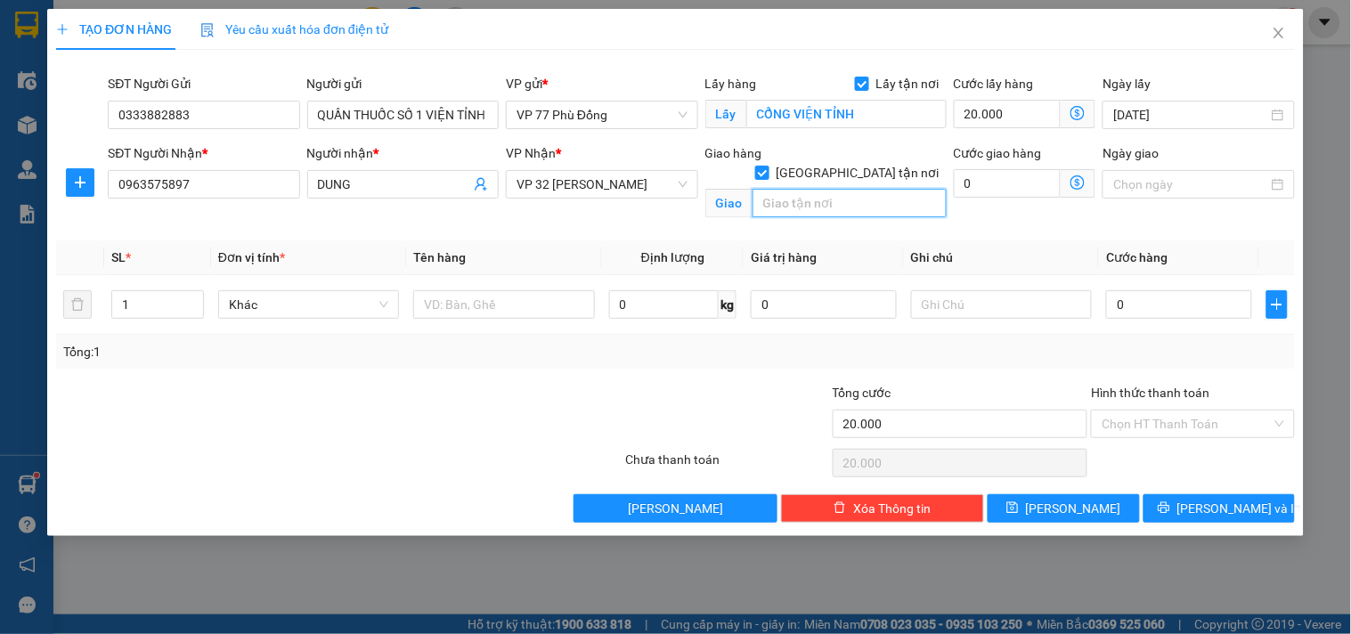
click at [850, 189] on input "text" at bounding box center [850, 203] width 194 height 29
click at [1081, 180] on icon "dollar-circle" at bounding box center [1078, 182] width 14 height 14
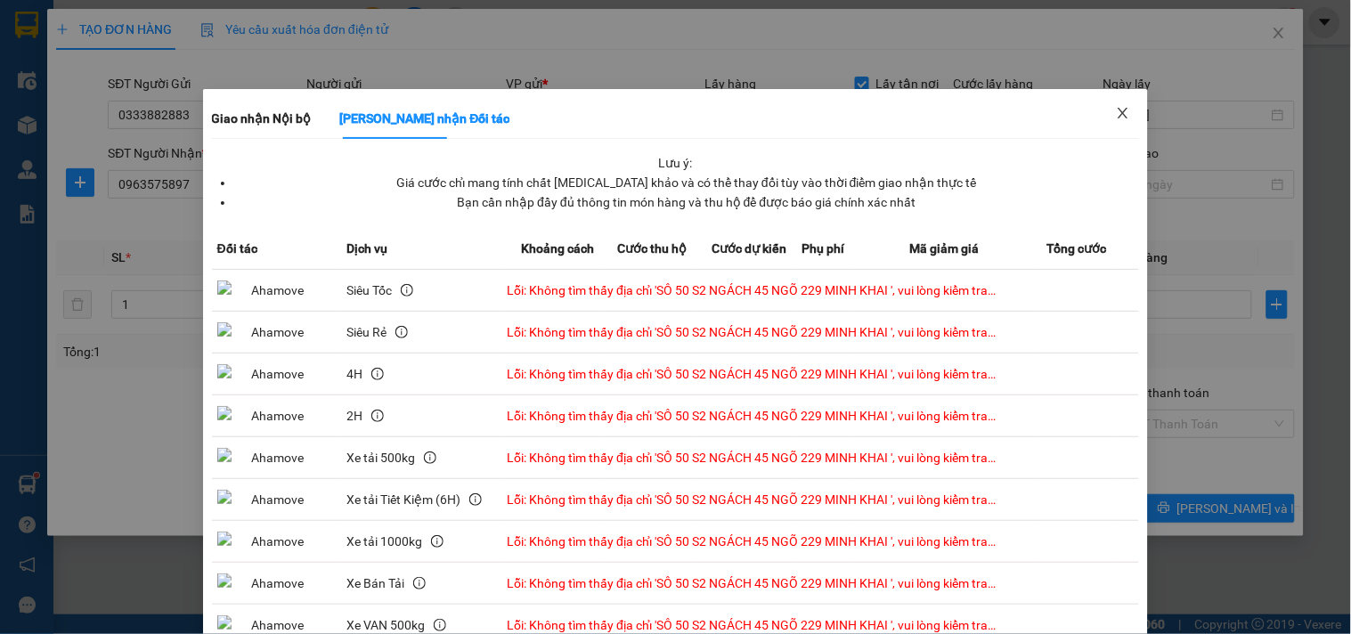
click at [1116, 108] on icon "close" at bounding box center [1123, 113] width 14 height 14
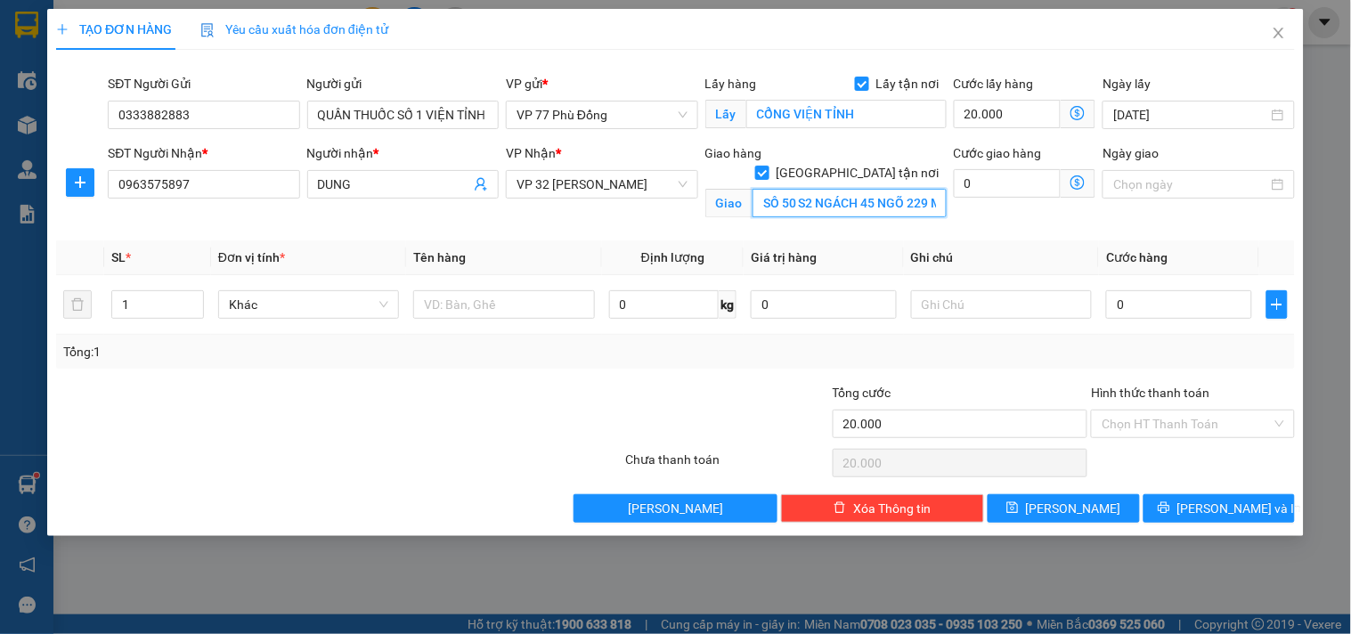
click at [937, 189] on input "SÔ 50 S2 NGÁCH 45 NGÕ 229 MINH KHAI" at bounding box center [850, 203] width 194 height 29
click at [930, 189] on input "SÔ 50 S2 NGÁCH 45 NGÕ 229 MINH KHAI" at bounding box center [850, 203] width 194 height 29
type input "SÔ 50 S2 NGÁCH 45 NGÕ 229 MINH KHAI , [GEOGRAPHIC_DATA] , [GEOGRAPHIC_DATA]"
click at [1074, 181] on icon "dollar-circle" at bounding box center [1078, 182] width 14 height 14
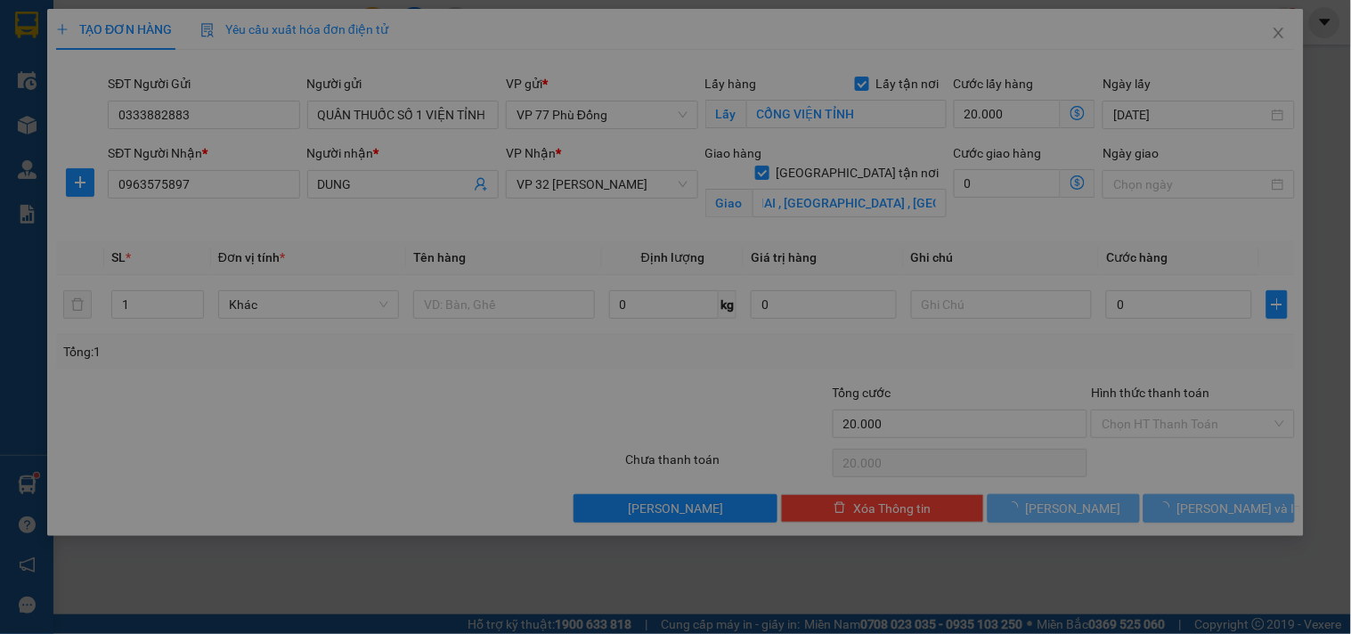
scroll to position [0, 0]
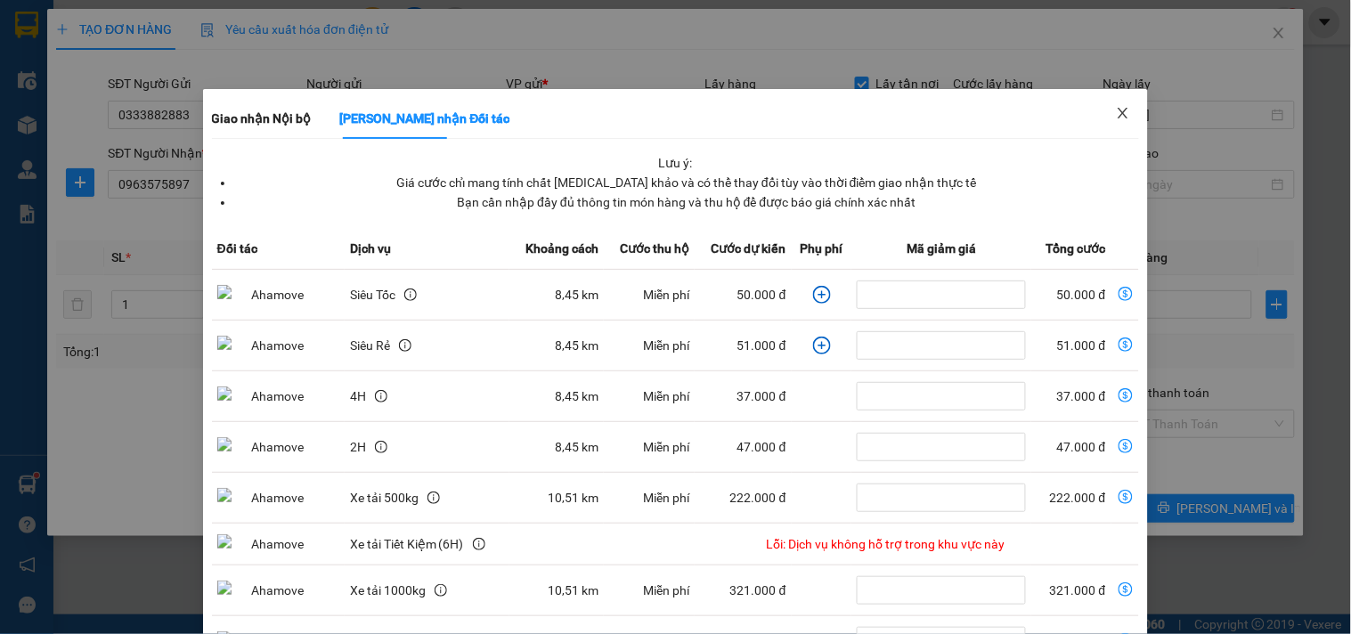
click at [1116, 110] on icon "close" at bounding box center [1123, 113] width 14 height 14
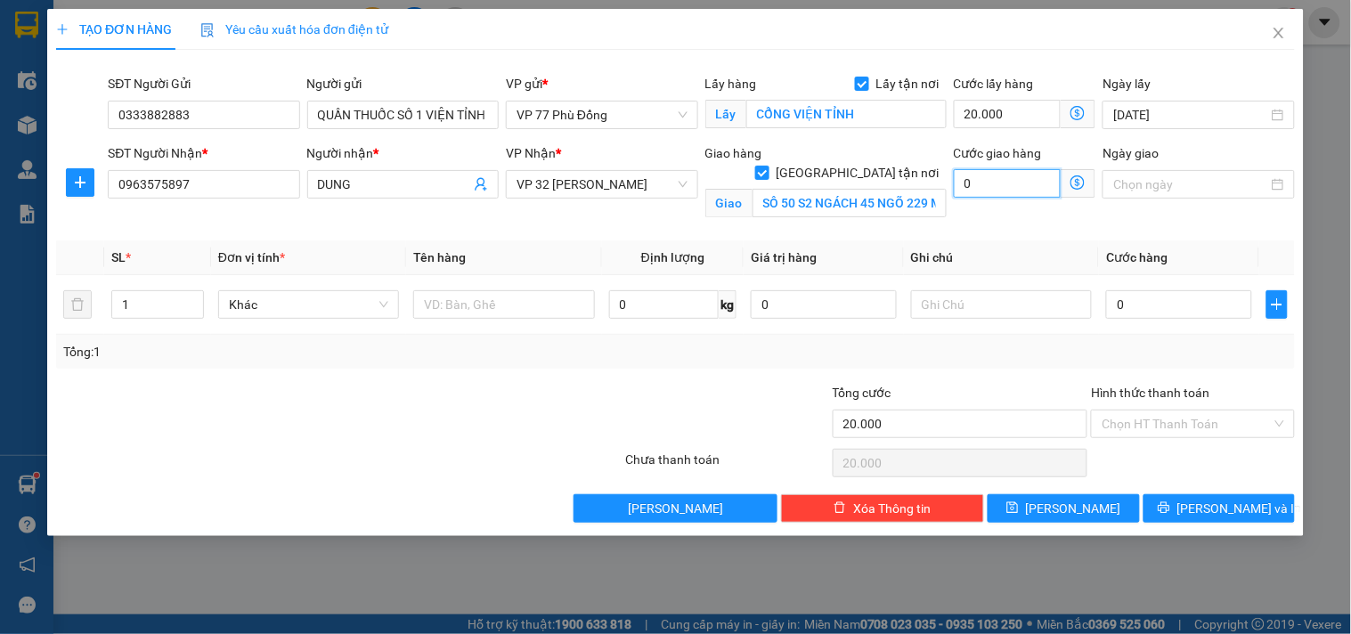
click at [1009, 188] on input "0" at bounding box center [1008, 183] width 108 height 29
type input "5"
type input "20.005"
type input "20.050"
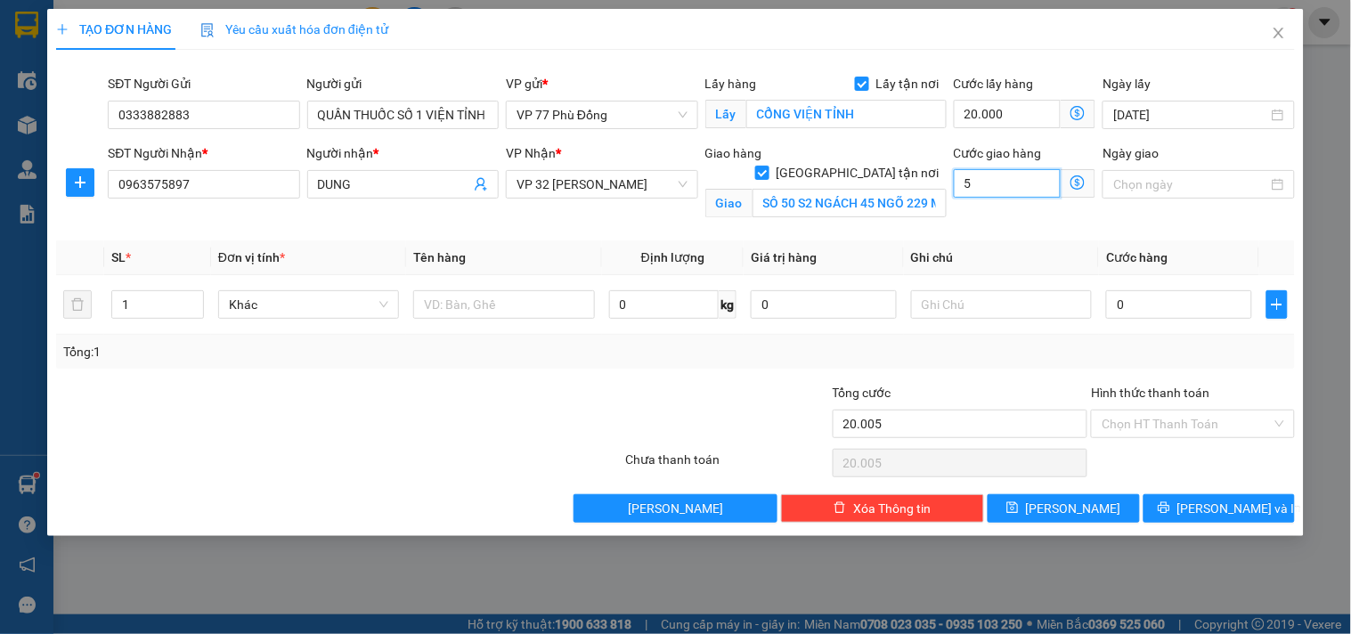
type input "20.050"
type input "50"
drag, startPoint x: 738, startPoint y: 399, endPoint x: 884, endPoint y: 399, distance: 146.1
click at [738, 399] on div at bounding box center [727, 414] width 207 height 62
type input "70.000"
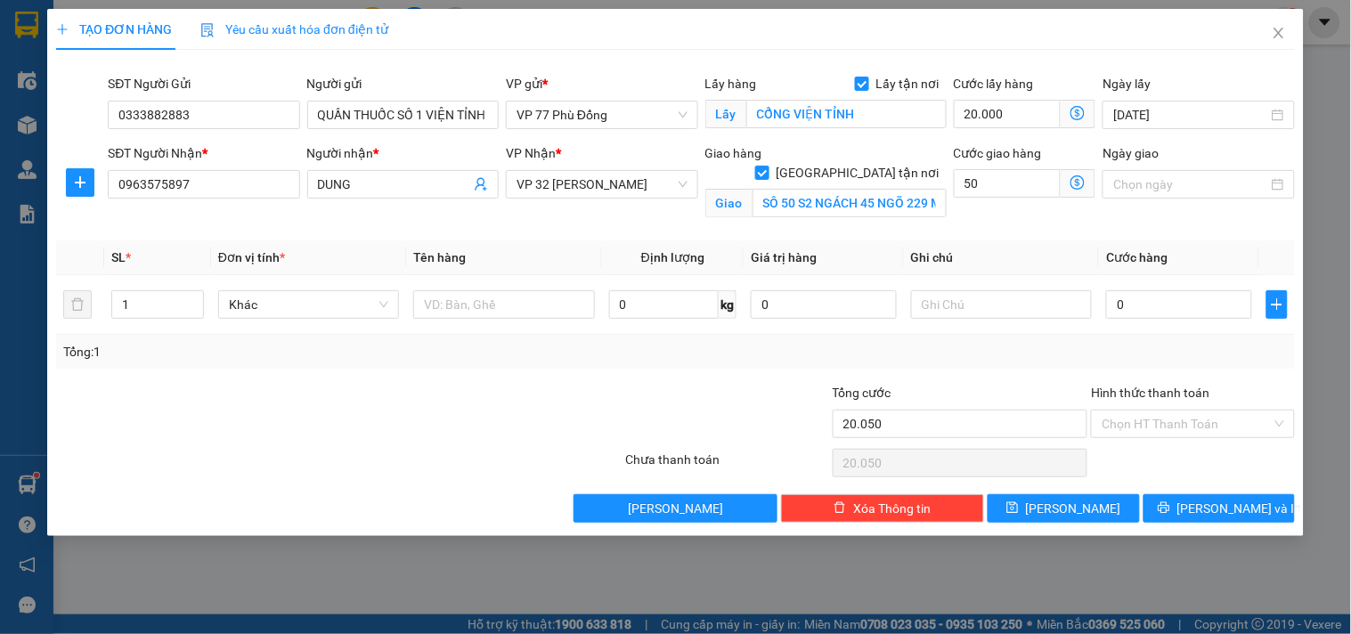
type input "70.000"
type input "50.000"
click at [467, 306] on input "text" at bounding box center [503, 304] width 181 height 29
type input "THUỐC"
click at [1136, 307] on input "0" at bounding box center [1179, 304] width 146 height 29
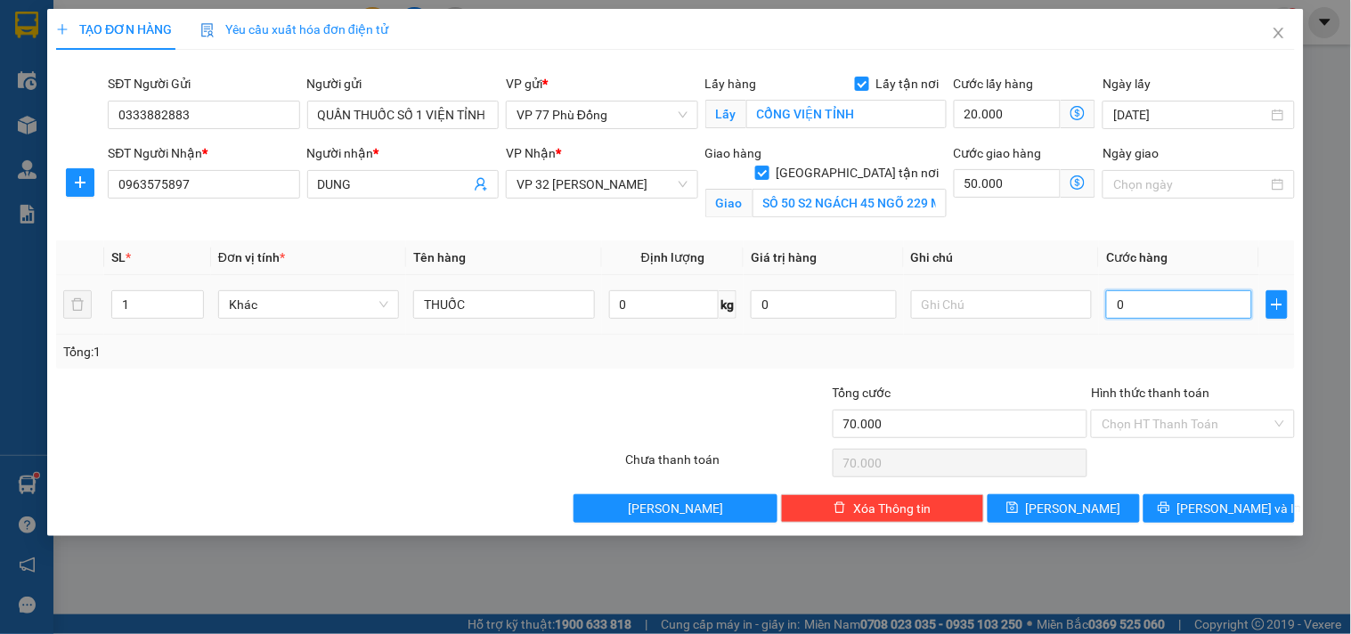
type input "4"
type input "70.004"
type input "40"
type input "70.040"
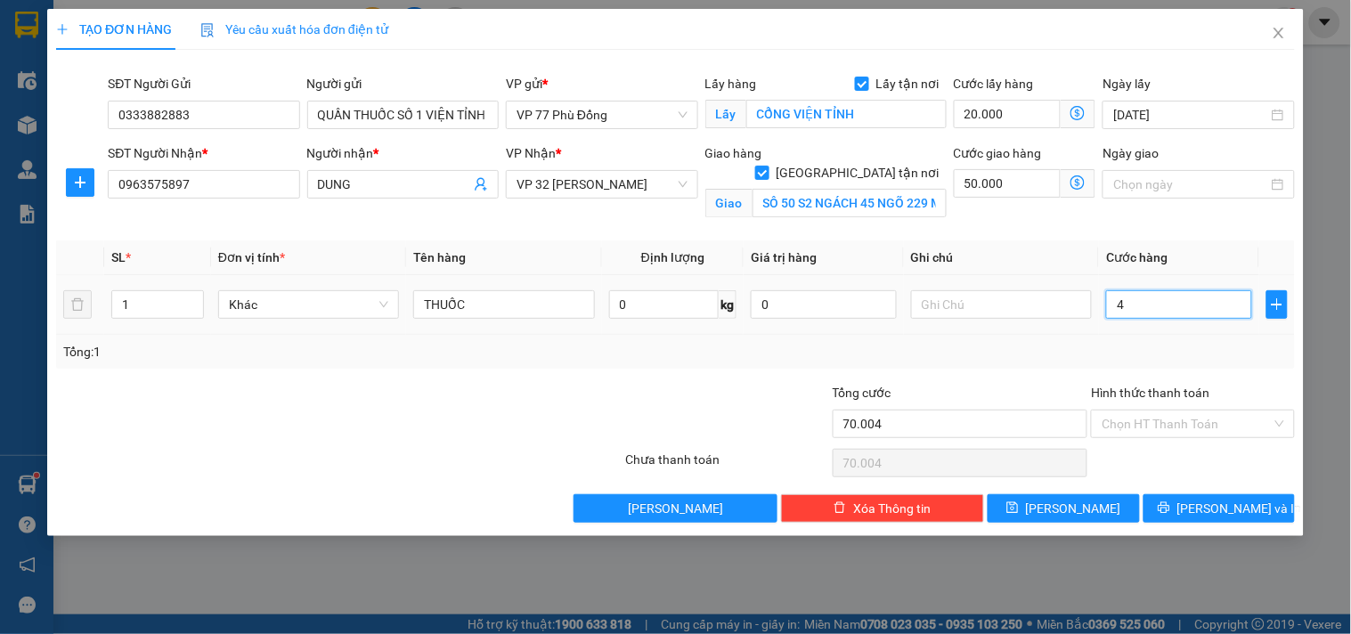
type input "70.040"
type input "40.000"
type input "110.000"
click at [1055, 356] on div "Tổng: 1" at bounding box center [675, 352] width 1225 height 20
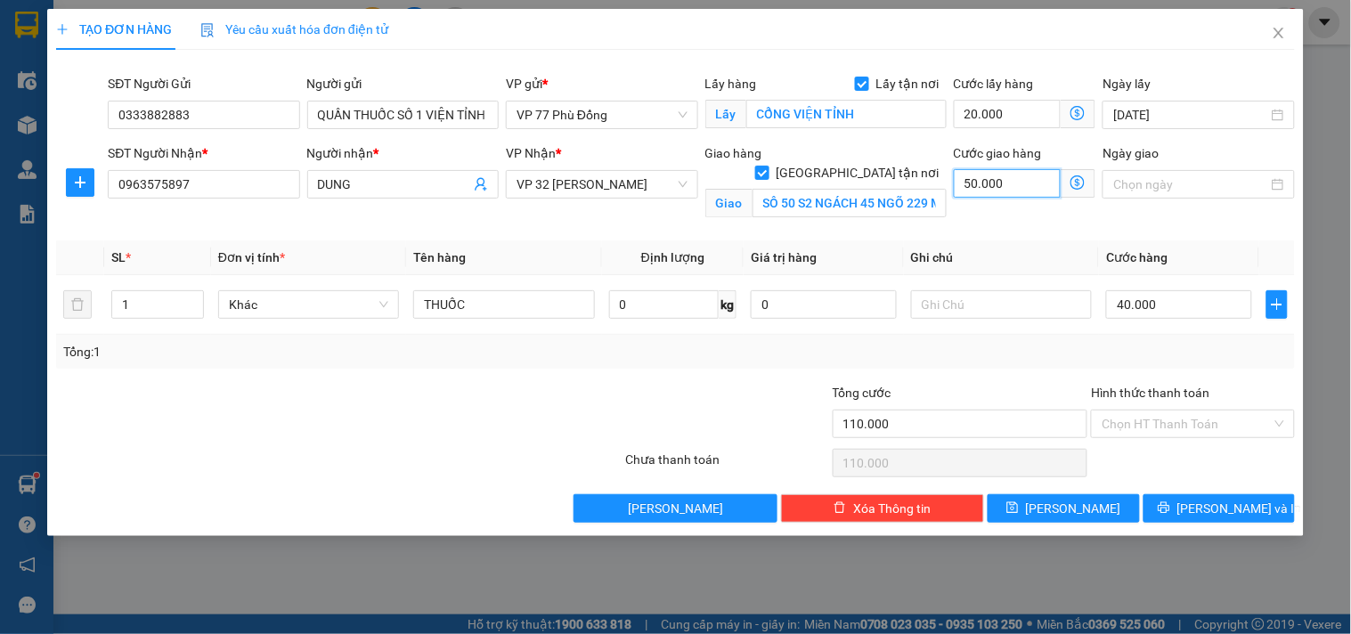
click at [1017, 192] on input "50.000" at bounding box center [1008, 183] width 108 height 29
type input "60.006"
type input "6"
type input "60.060"
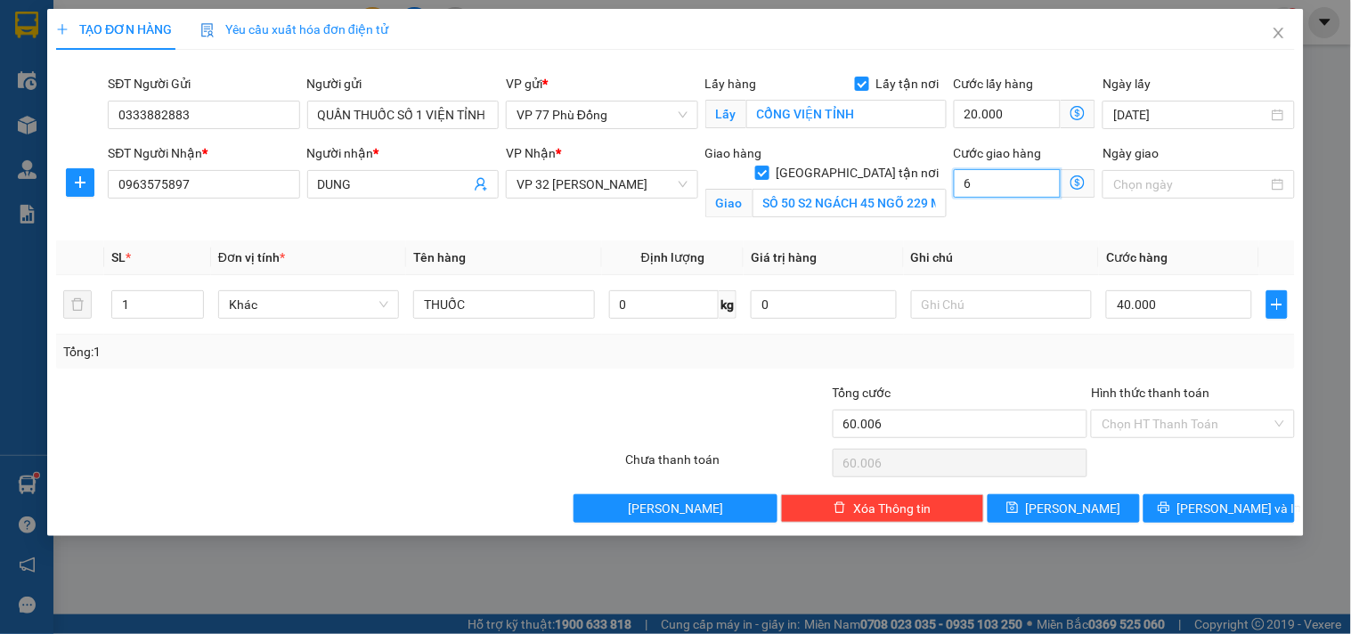
type input "60.060"
type input "60"
click at [749, 382] on div at bounding box center [701, 382] width 259 height 1
type input "120.000"
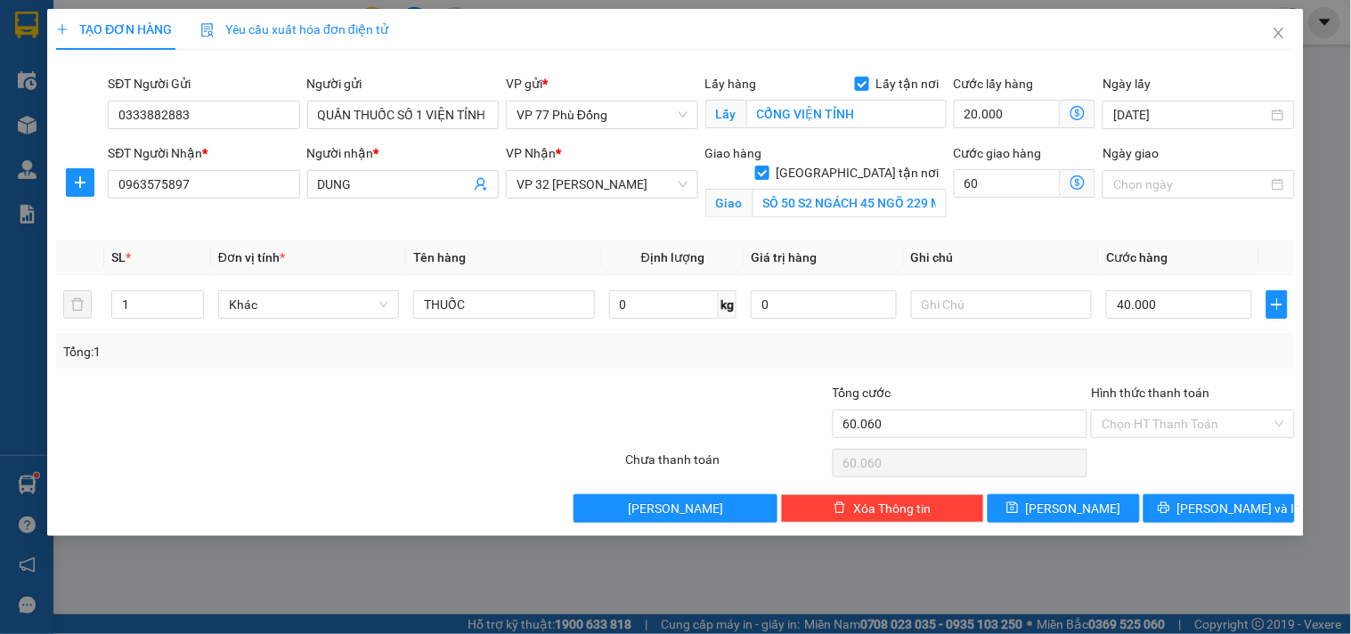
type input "60.000"
click at [1076, 183] on icon "dollar-circle" at bounding box center [1078, 182] width 14 height 14
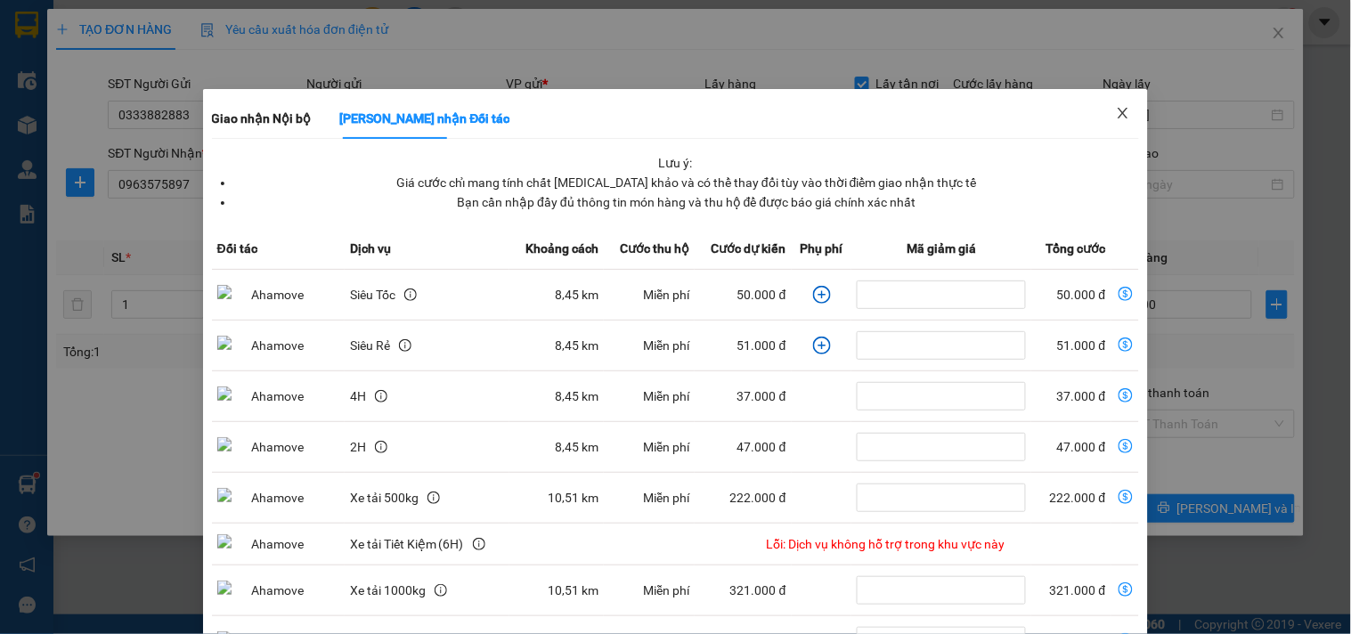
click at [1116, 118] on icon "close" at bounding box center [1123, 113] width 14 height 14
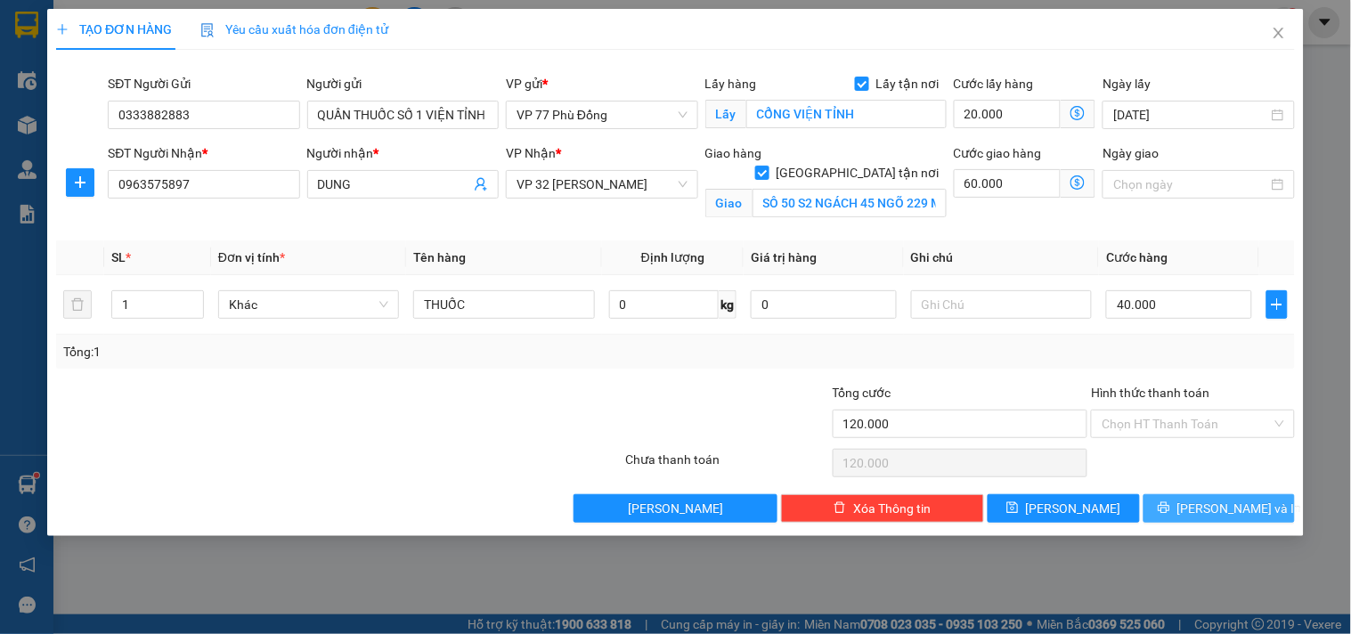
click at [1241, 509] on span "[PERSON_NAME] và In" at bounding box center [1240, 509] width 125 height 20
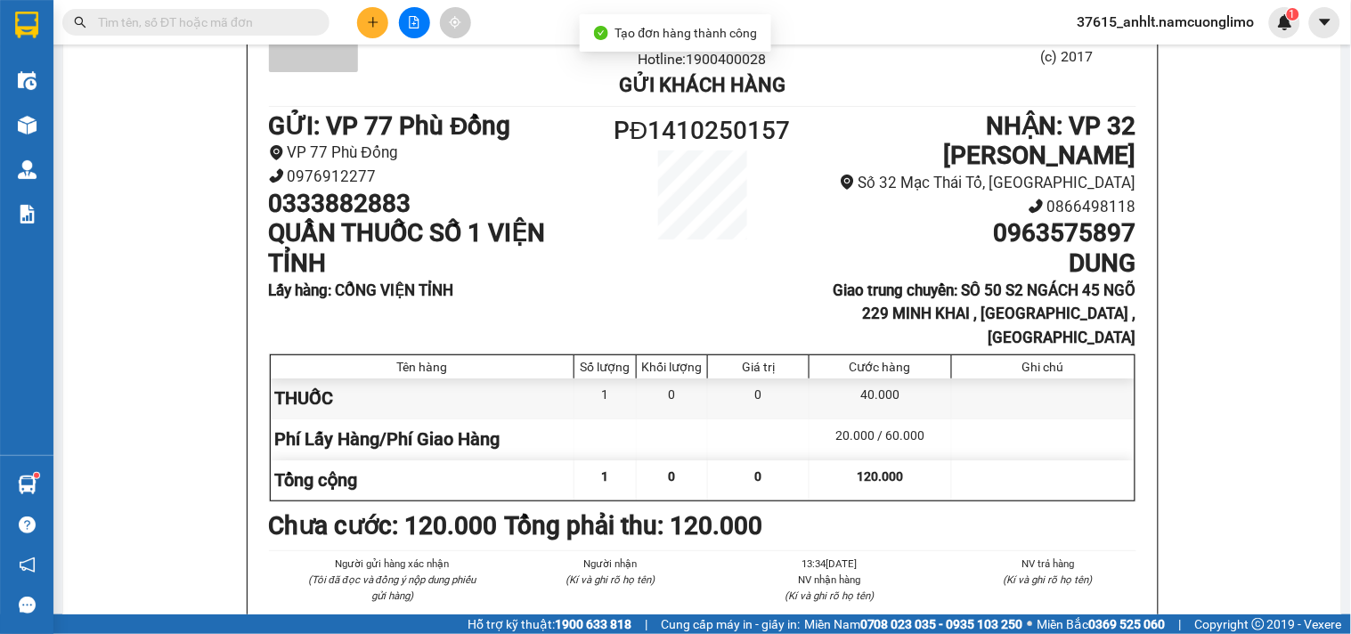
scroll to position [198, 0]
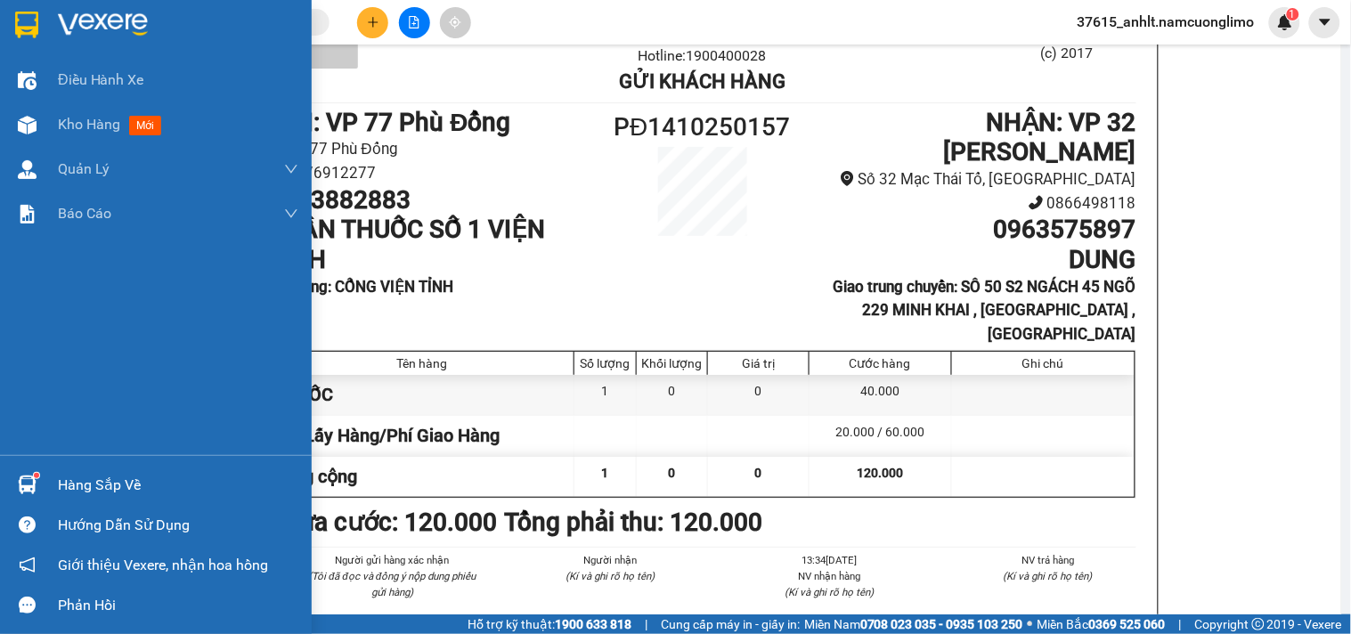
click at [29, 14] on img at bounding box center [26, 25] width 23 height 27
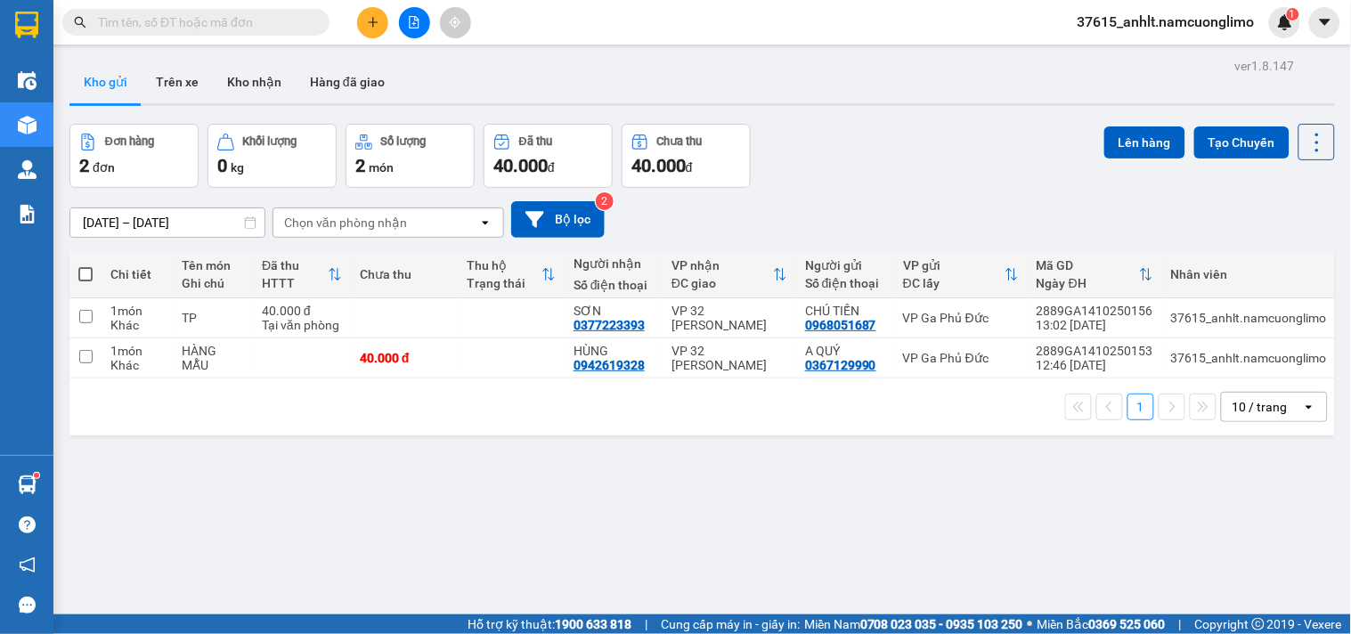
click at [82, 271] on span at bounding box center [85, 274] width 14 height 14
click at [86, 265] on input "checkbox" at bounding box center [86, 265] width 0 height 0
checkbox input "true"
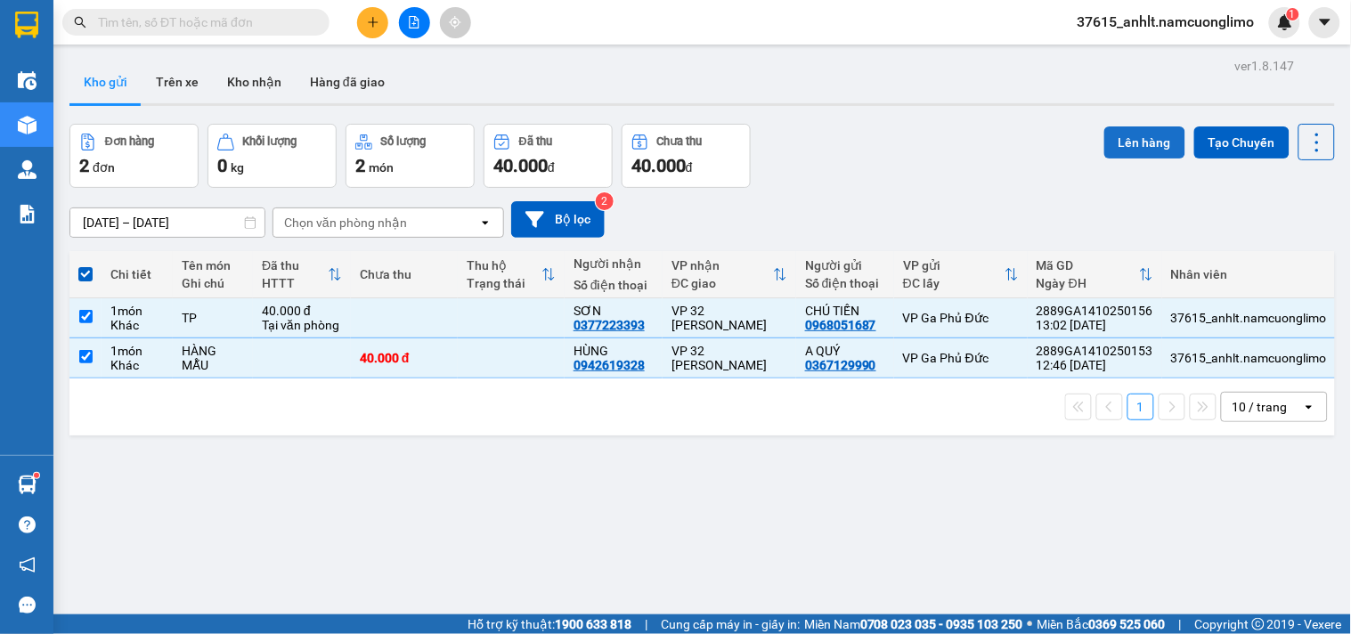
click at [1122, 141] on button "Lên hàng" at bounding box center [1145, 143] width 81 height 32
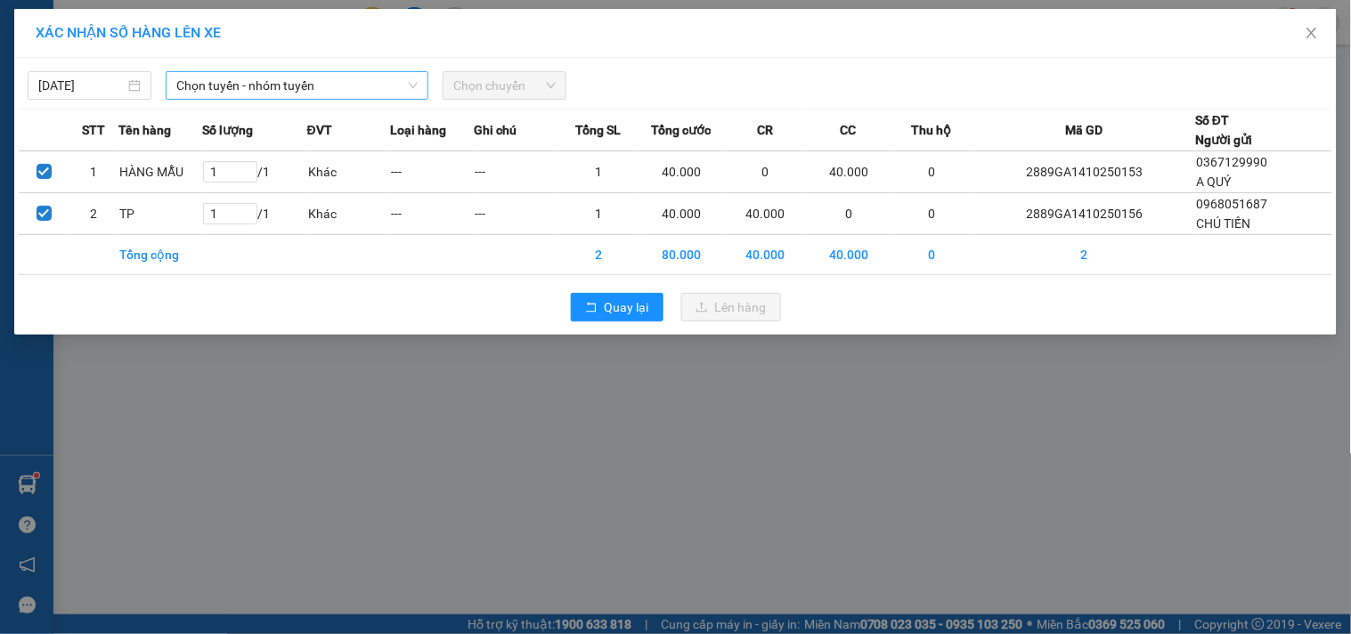
click at [203, 86] on span "Chọn tuyến - nhóm tuyến" at bounding box center [296, 85] width 241 height 27
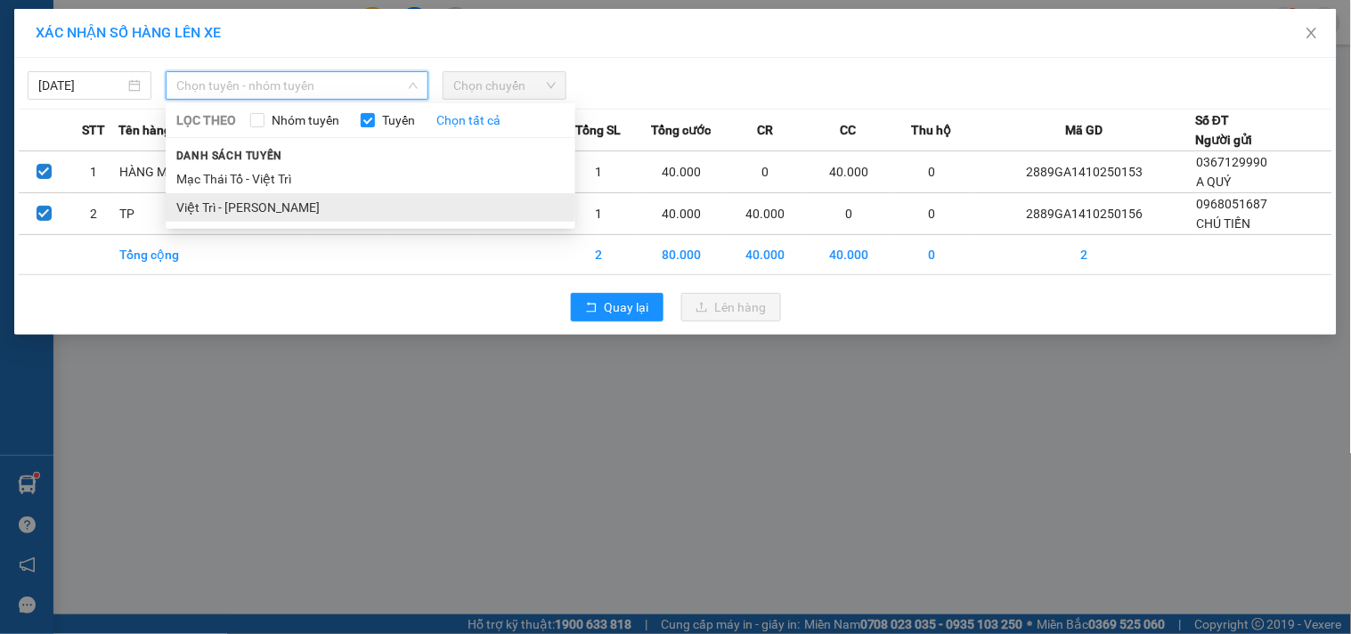
click at [241, 209] on li "Việt Trì - [PERSON_NAME]" at bounding box center [371, 207] width 410 height 29
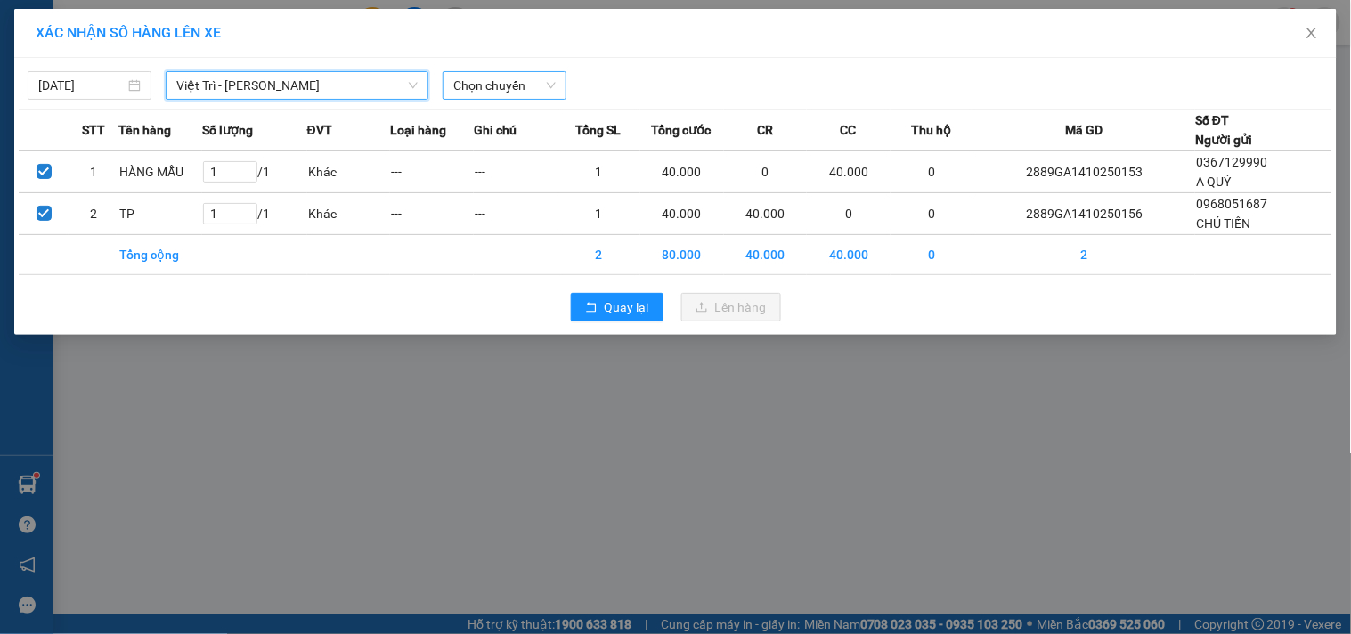
click at [497, 86] on span "Chọn chuyến" at bounding box center [504, 85] width 102 height 27
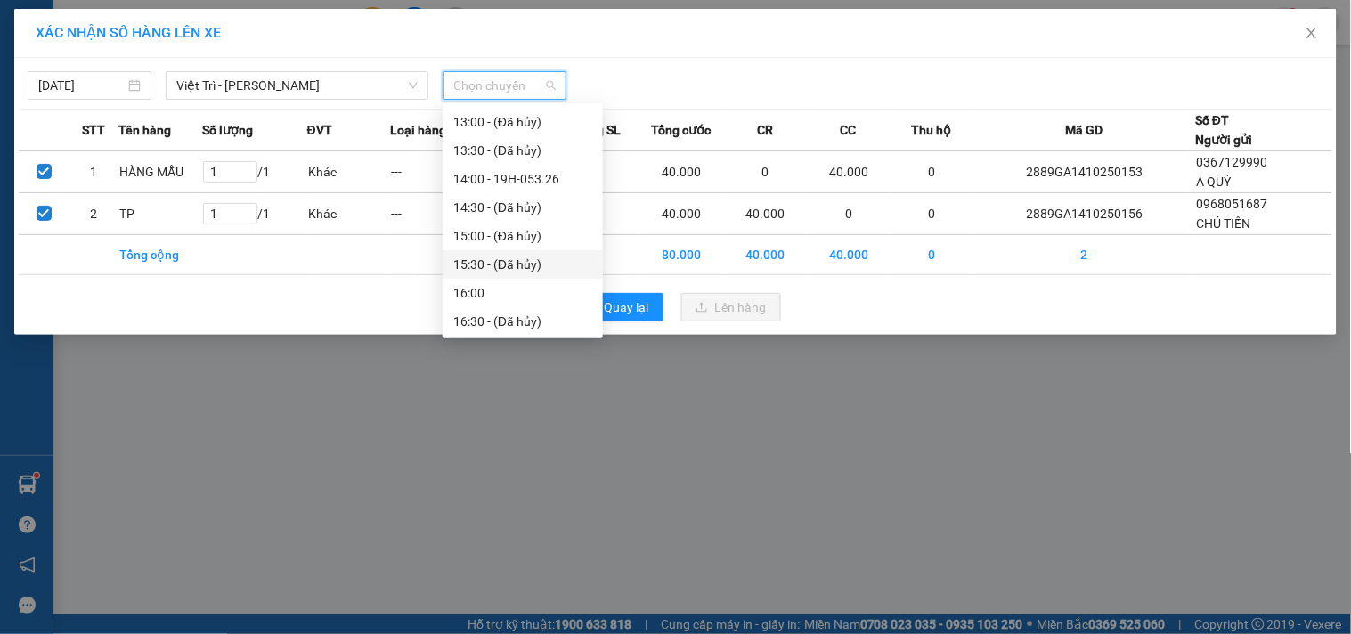
scroll to position [494, 0]
click at [549, 167] on div "14:00 - 19H-053.26" at bounding box center [522, 169] width 139 height 20
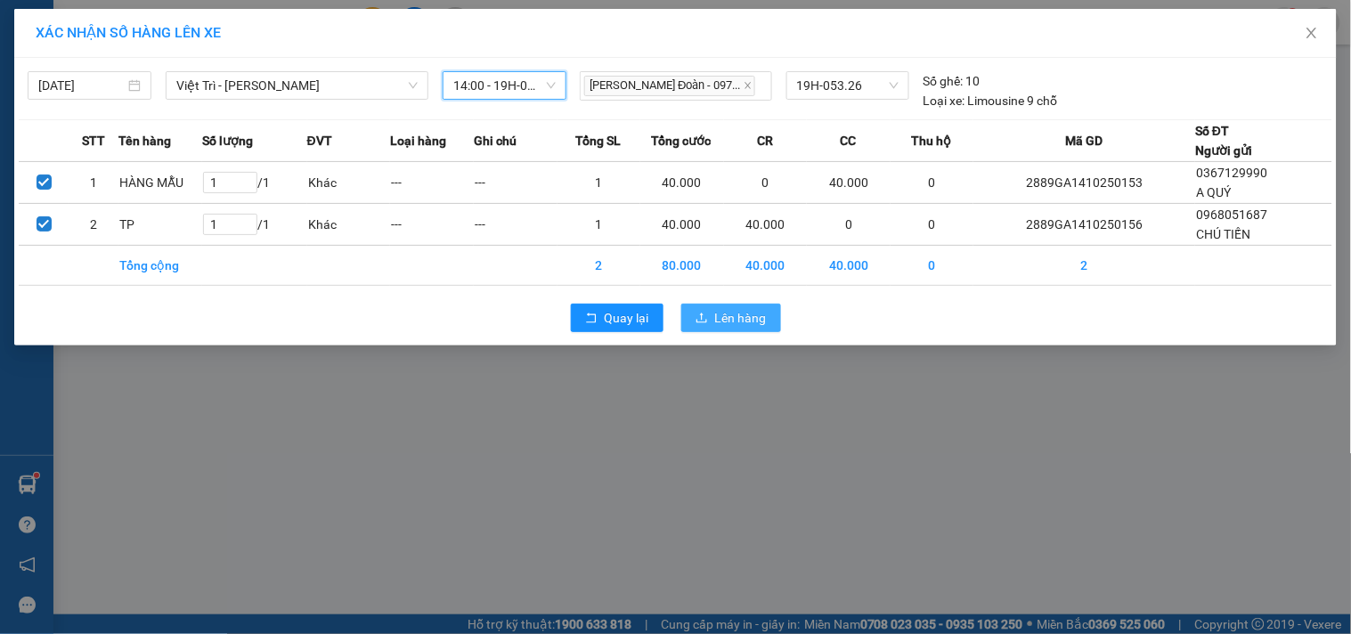
click at [714, 324] on button "Lên hàng" at bounding box center [732, 318] width 100 height 29
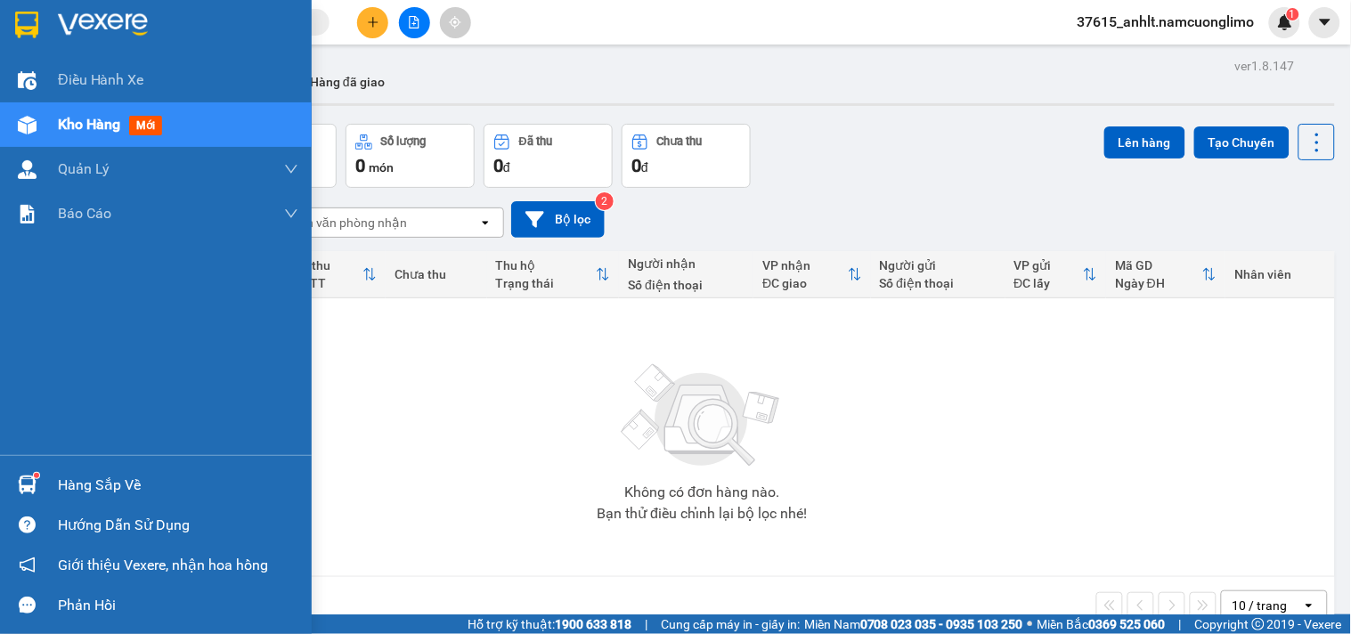
click at [19, 486] on img at bounding box center [27, 485] width 19 height 19
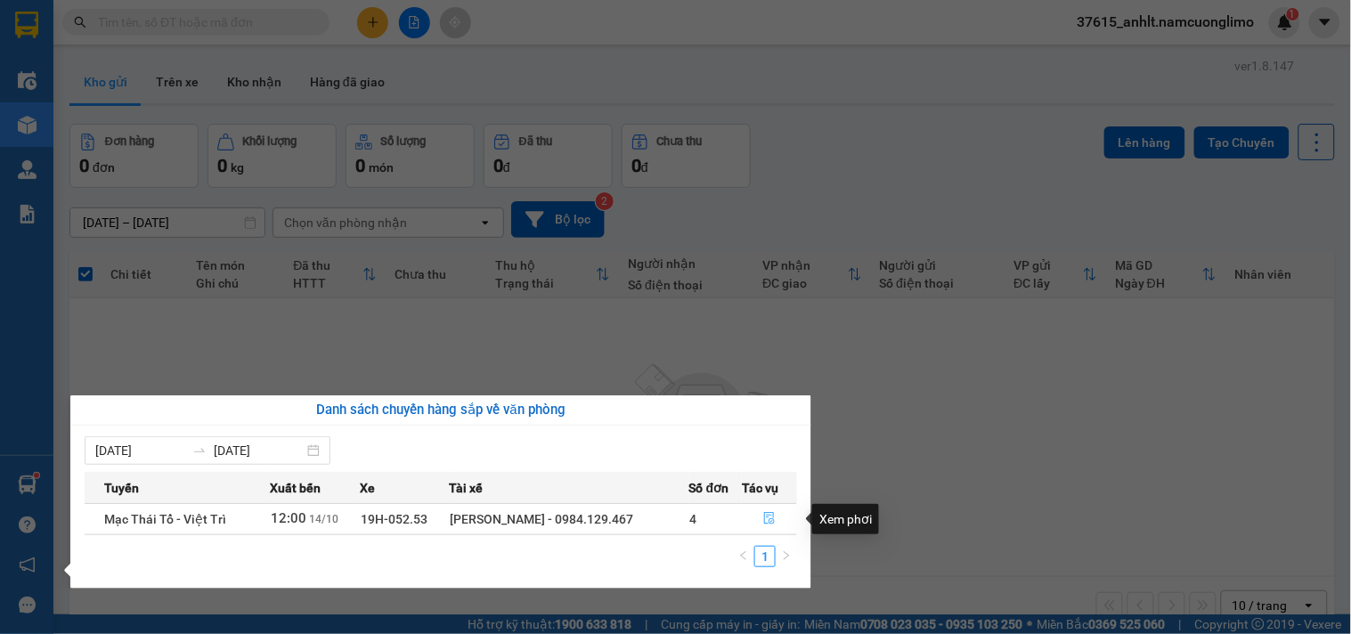
click at [763, 519] on icon "file-done" at bounding box center [769, 518] width 12 height 12
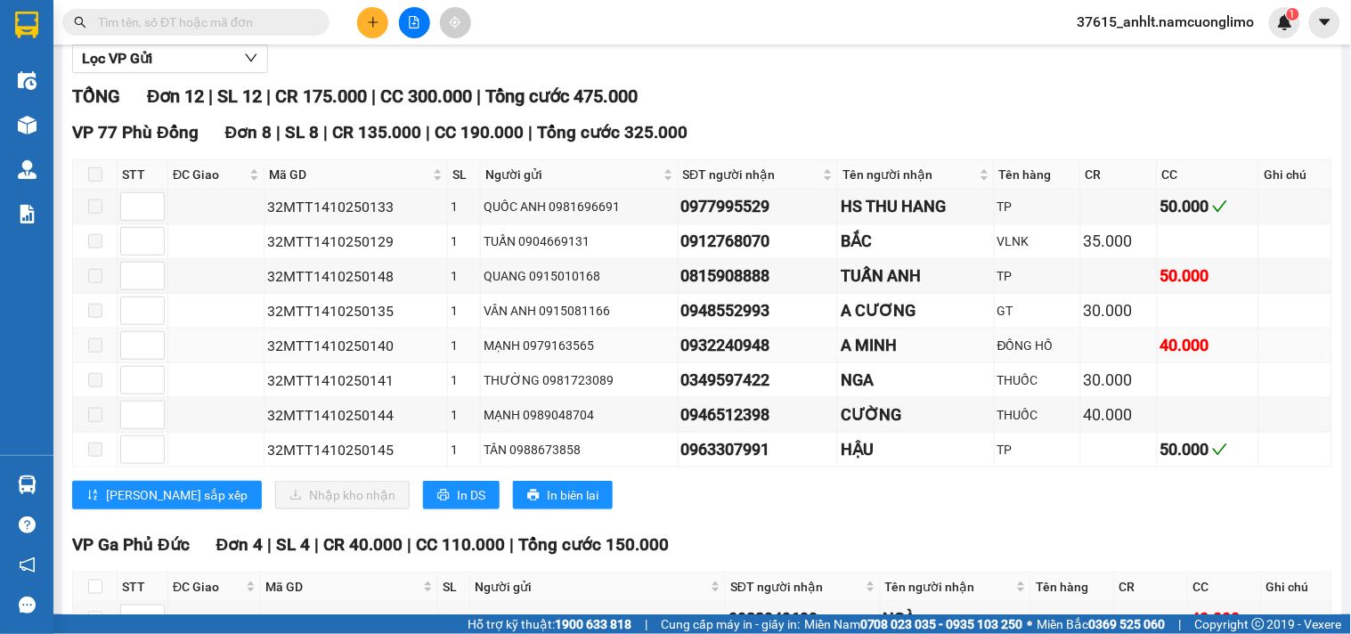
scroll to position [435, 0]
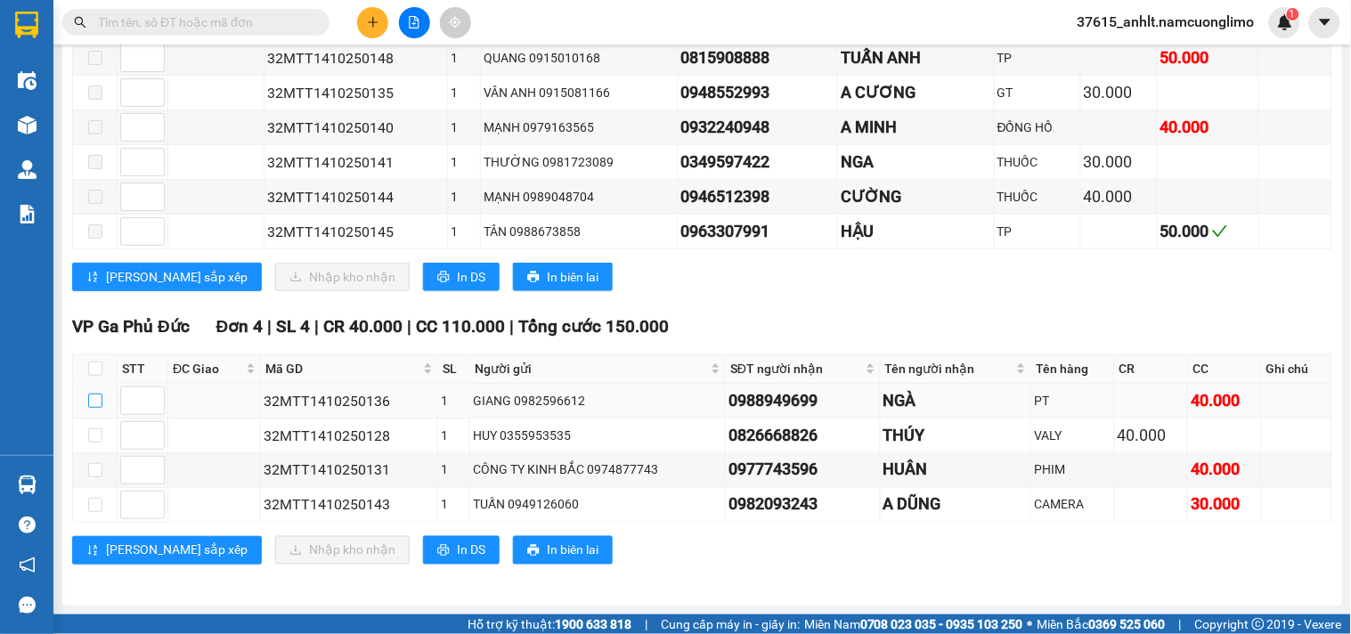
click at [99, 396] on input "checkbox" at bounding box center [95, 401] width 14 height 14
checkbox input "true"
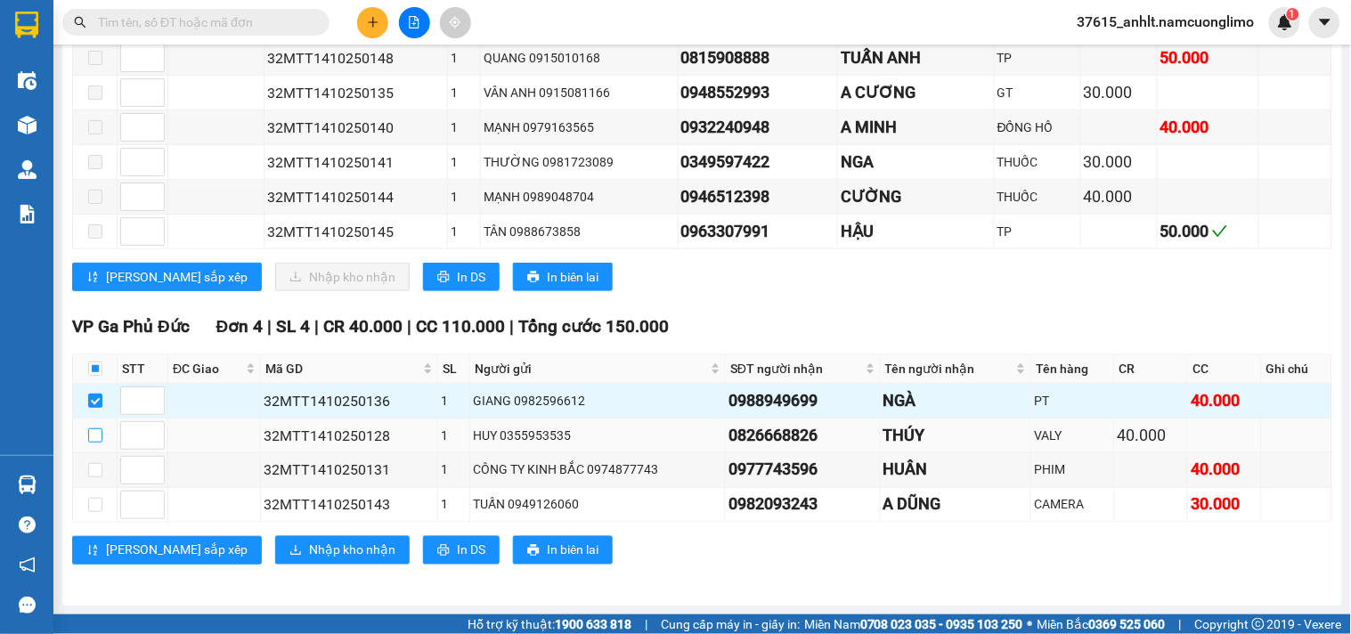
click at [91, 437] on input "checkbox" at bounding box center [95, 435] width 14 height 14
checkbox input "true"
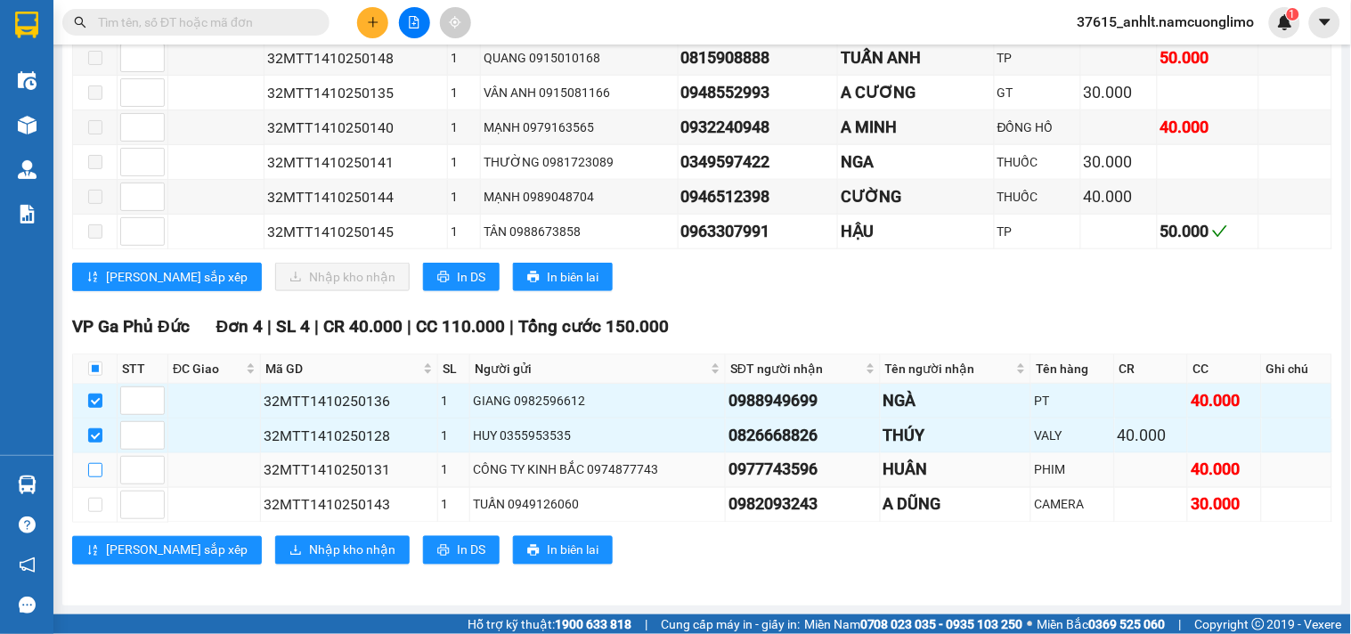
click at [91, 475] on input "checkbox" at bounding box center [95, 470] width 14 height 14
checkbox input "true"
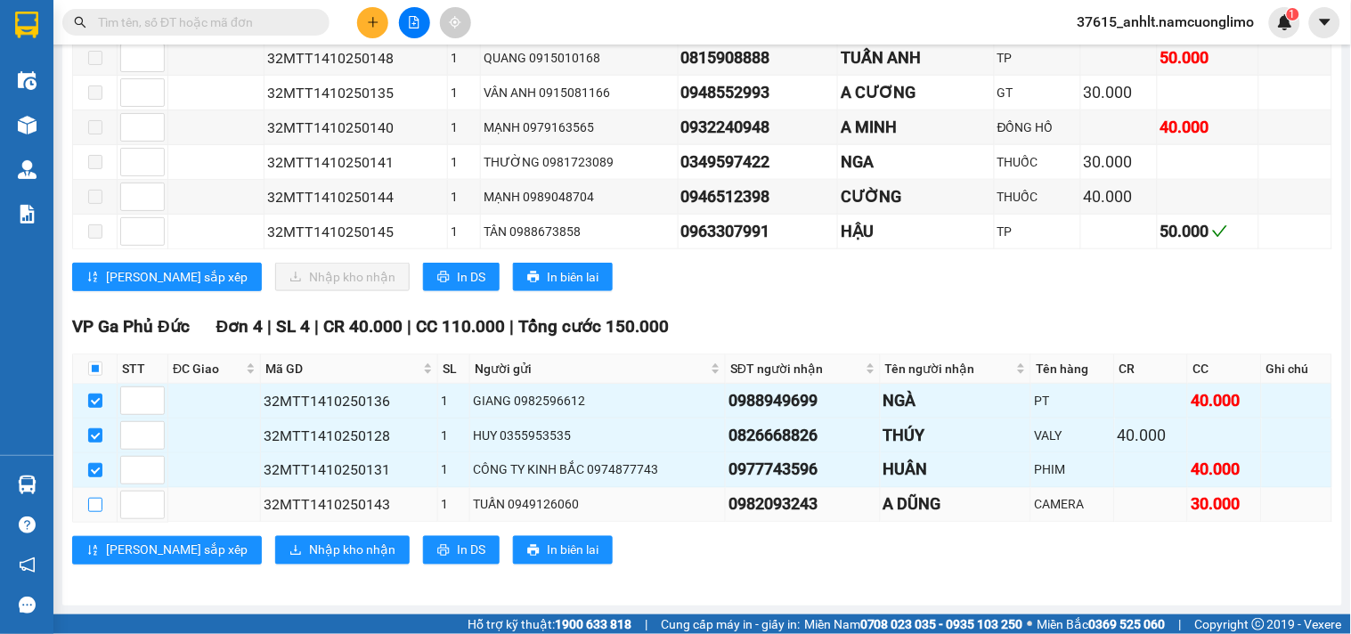
click at [92, 505] on input "checkbox" at bounding box center [95, 505] width 14 height 14
checkbox input "true"
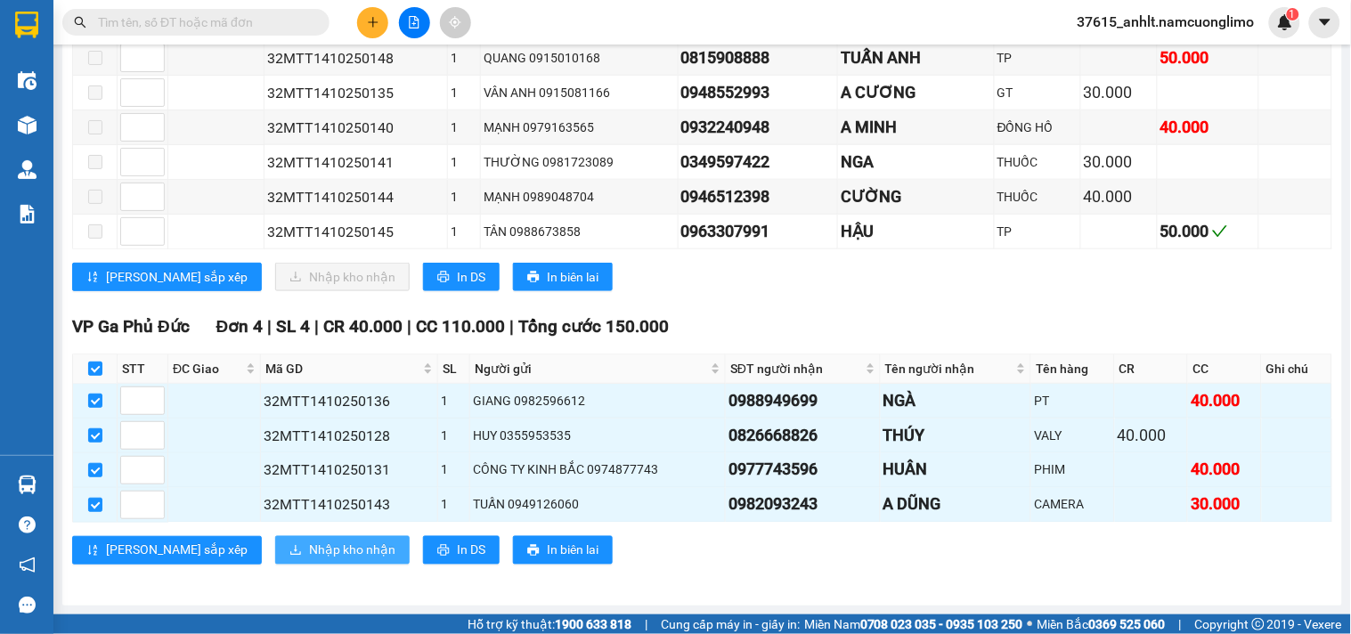
click at [309, 552] on span "Nhập kho nhận" at bounding box center [352, 551] width 86 height 20
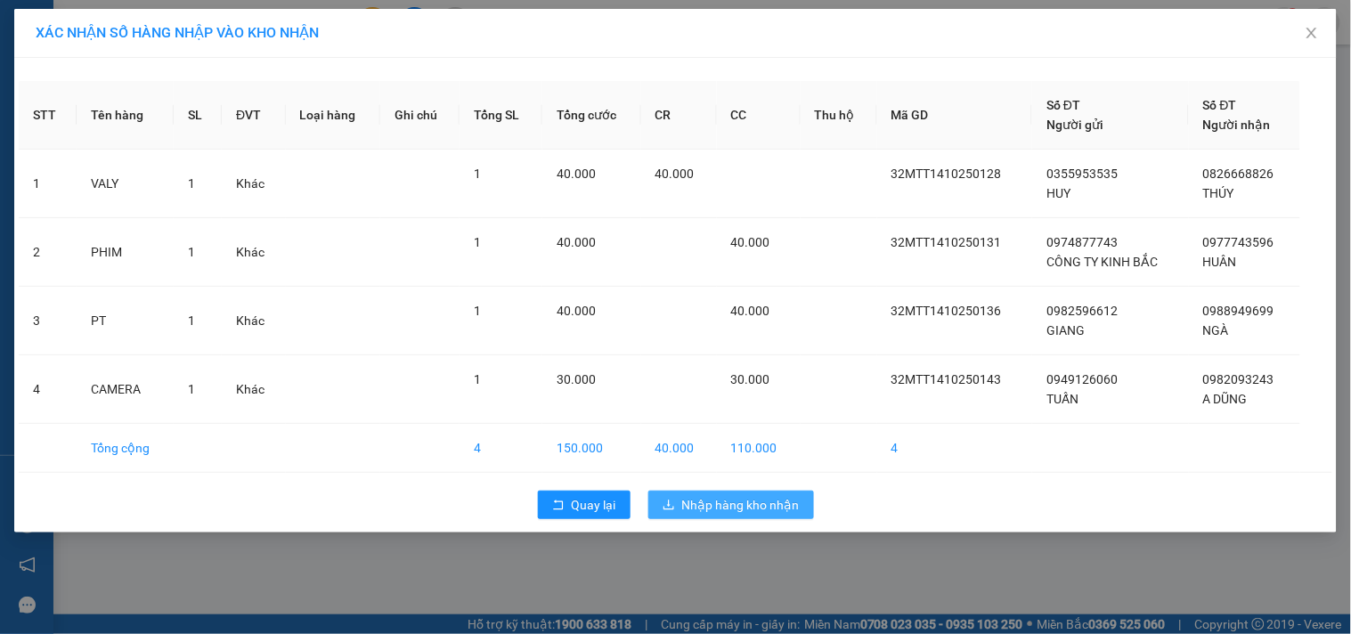
click at [748, 509] on span "Nhập hàng kho nhận" at bounding box center [741, 505] width 118 height 20
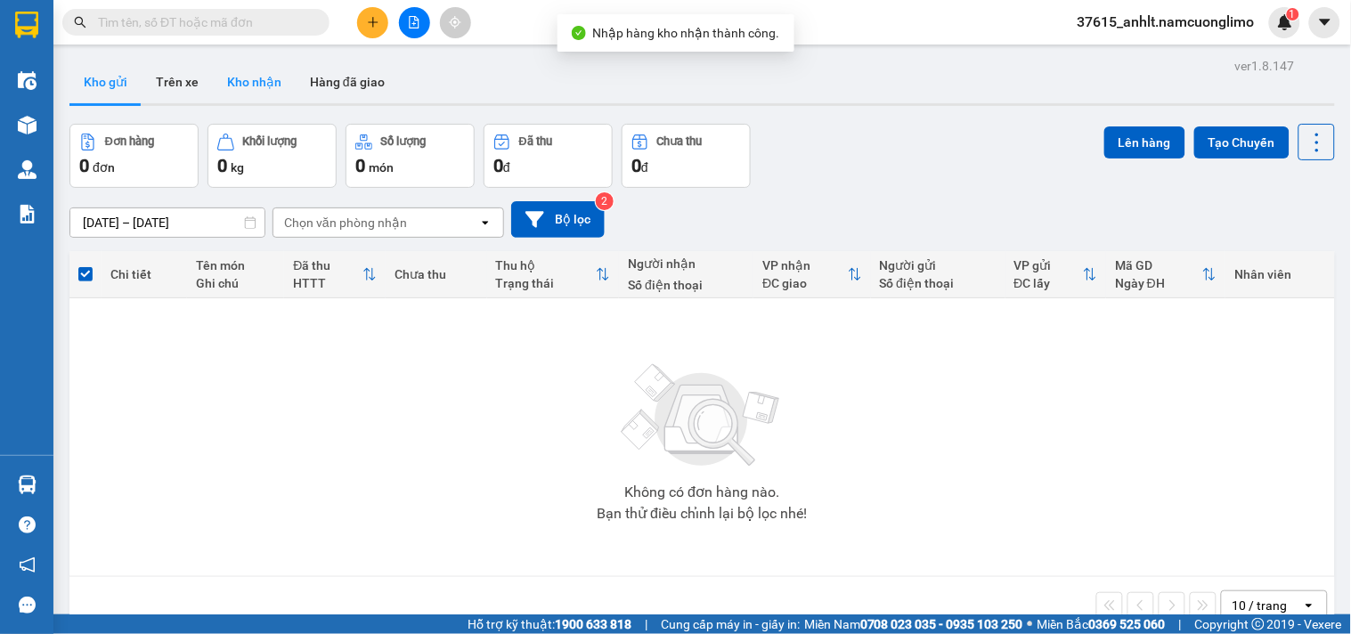
click at [235, 92] on button "Kho nhận" at bounding box center [254, 82] width 83 height 43
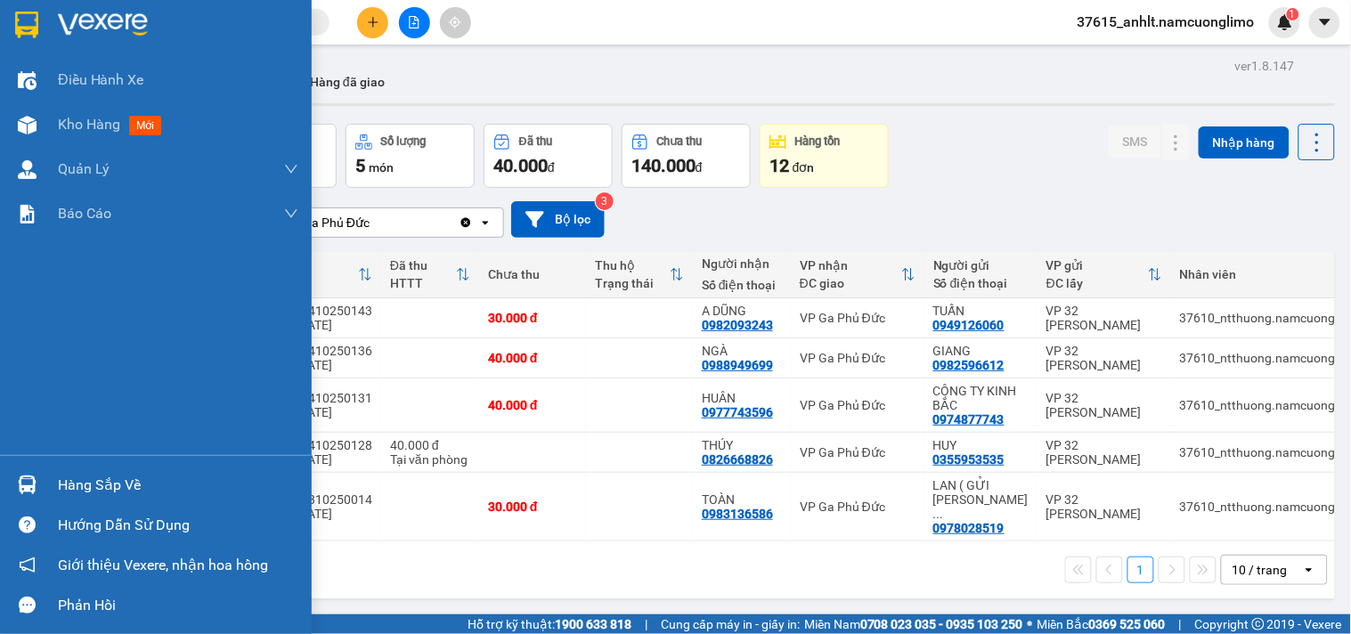
click at [23, 484] on img at bounding box center [27, 485] width 19 height 19
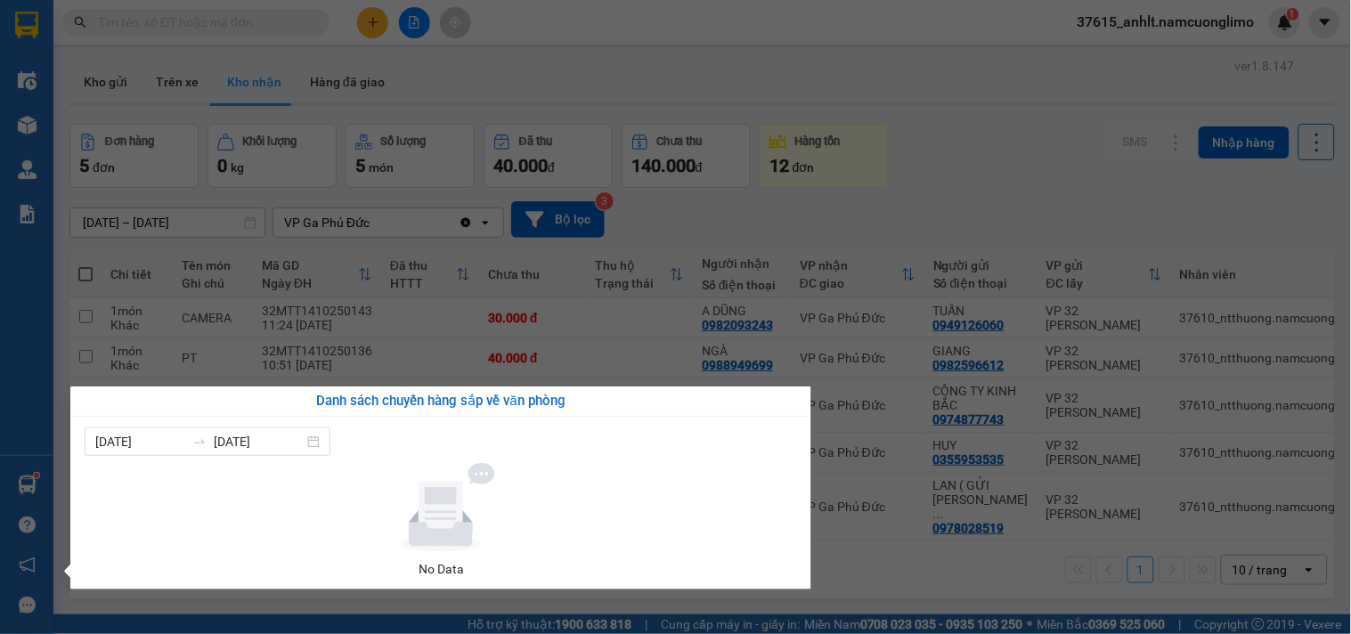
drag, startPoint x: 1027, startPoint y: 190, endPoint x: 907, endPoint y: 117, distance: 140.7
click at [1020, 178] on section "Kết quả tìm kiếm ( 18 ) Bộ lọc Mã ĐH Trạng thái Món hàng Tổng cước Chưa cước Ng…" at bounding box center [675, 317] width 1351 height 634
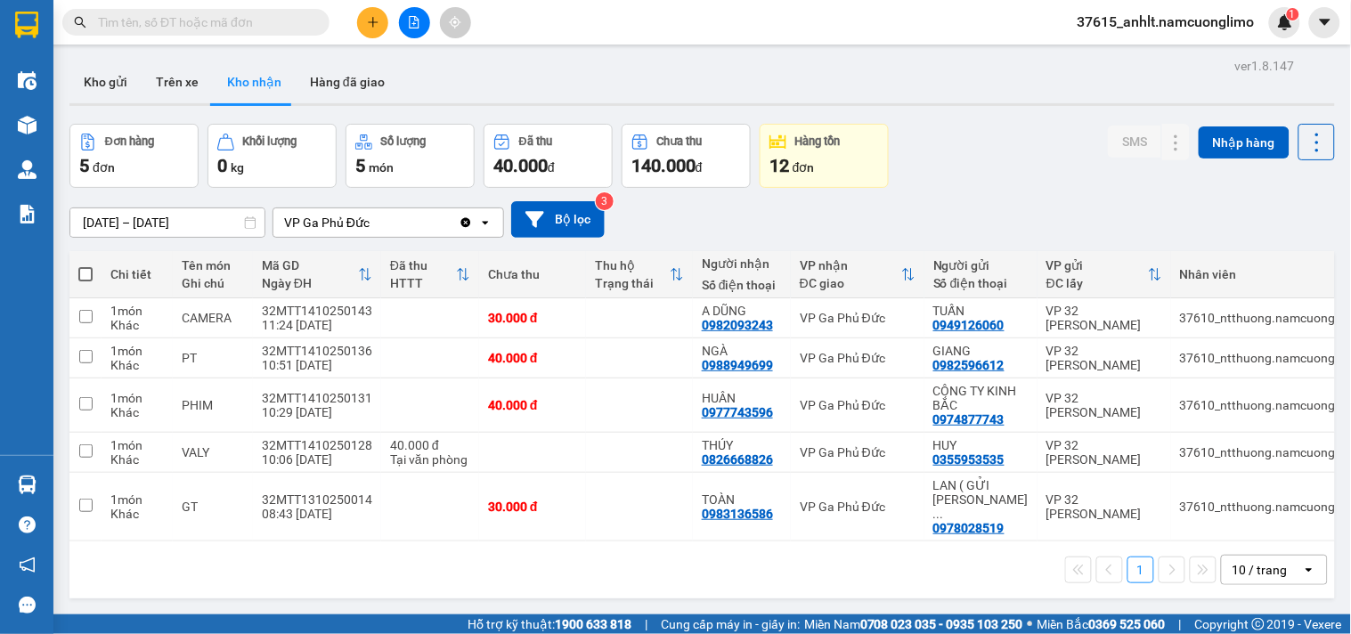
click at [813, 217] on div "[DATE] – [DATE] Press the down arrow key to interact with the calendar and sele…" at bounding box center [702, 219] width 1266 height 37
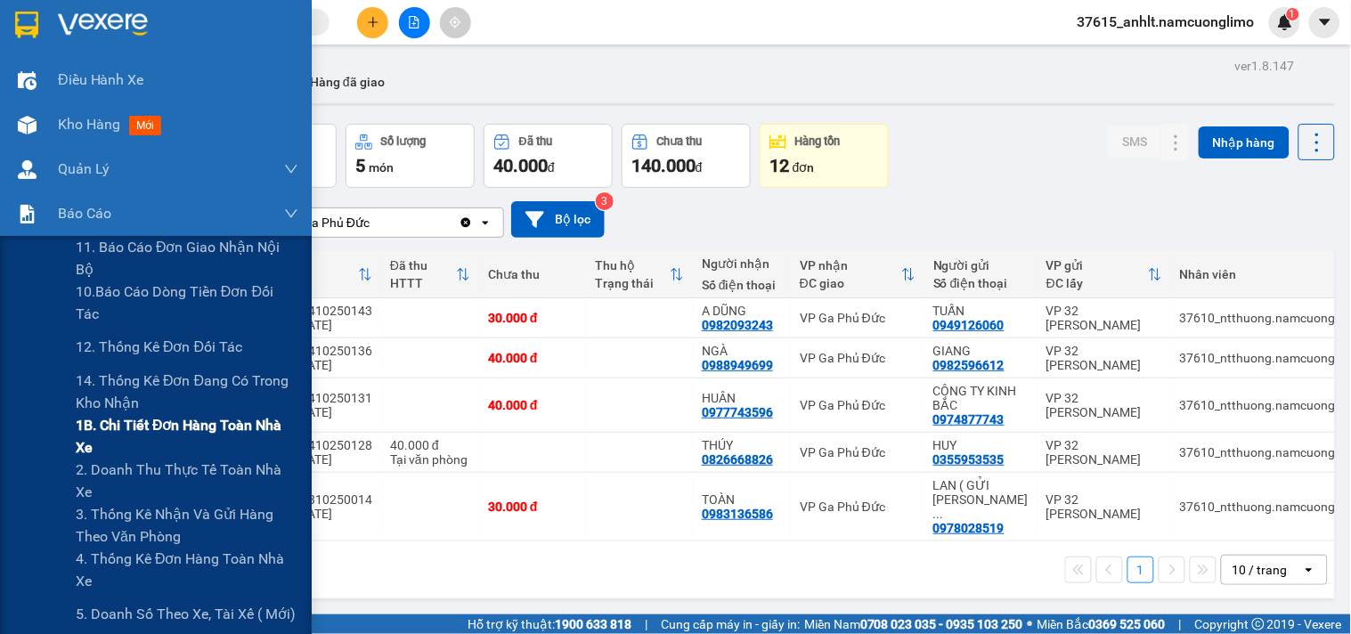
click at [109, 425] on span "1B. Chi tiết đơn hàng toàn nhà xe" at bounding box center [187, 436] width 223 height 45
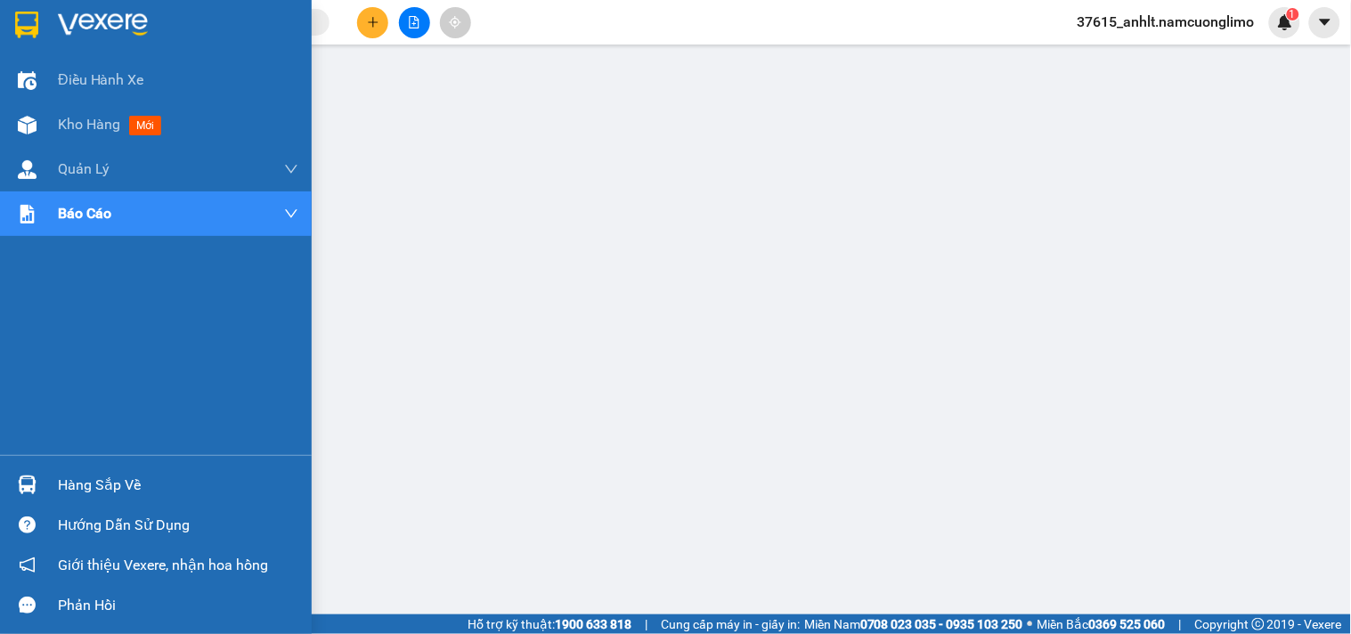
click at [12, 10] on div at bounding box center [27, 24] width 31 height 31
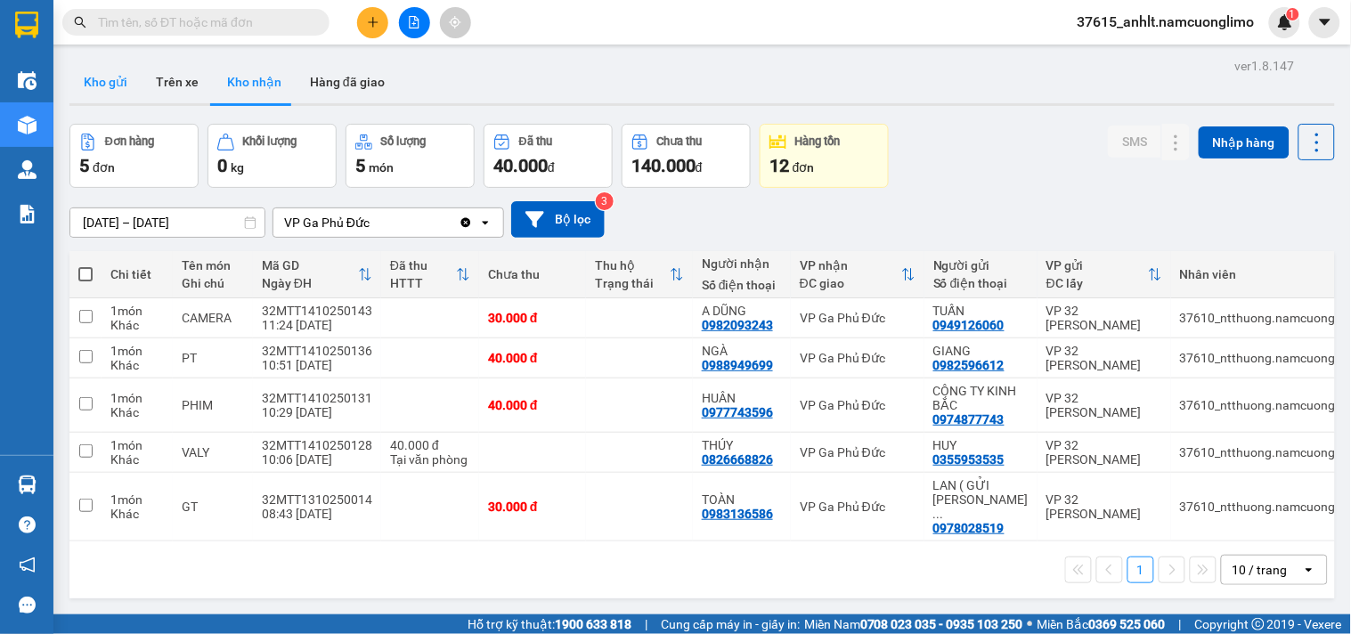
click at [94, 69] on button "Kho gửi" at bounding box center [105, 82] width 72 height 43
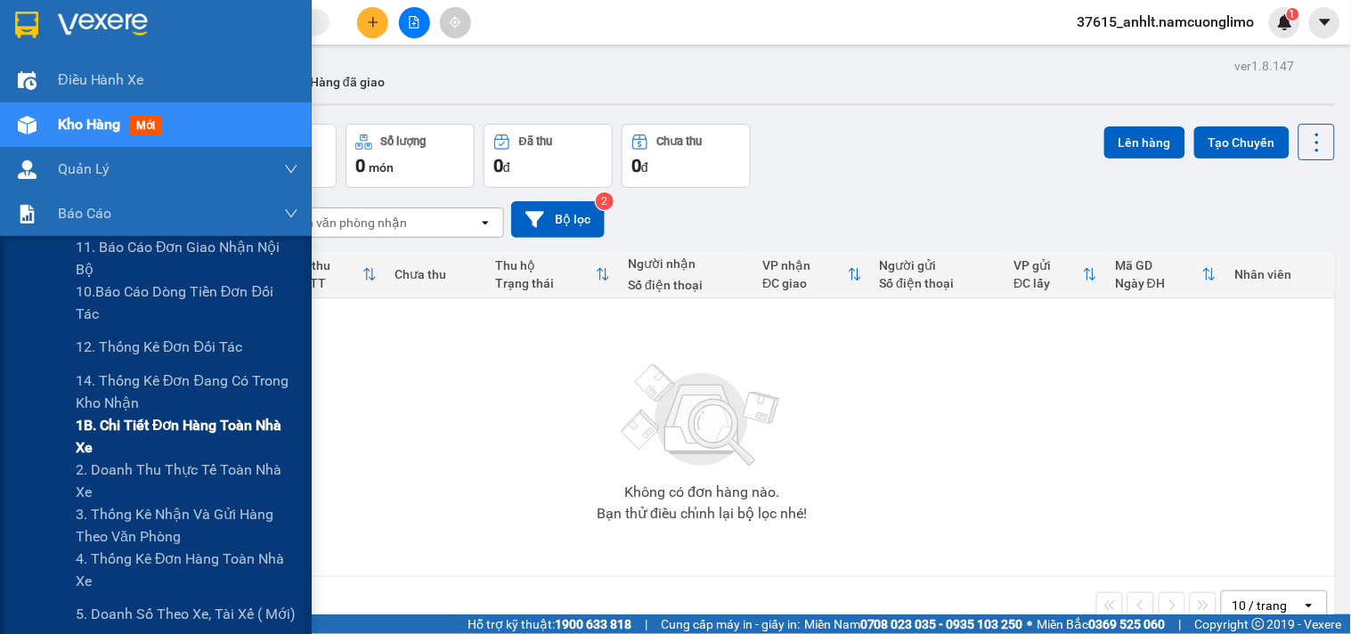
click at [105, 433] on span "1B. Chi tiết đơn hàng toàn nhà xe" at bounding box center [187, 436] width 223 height 45
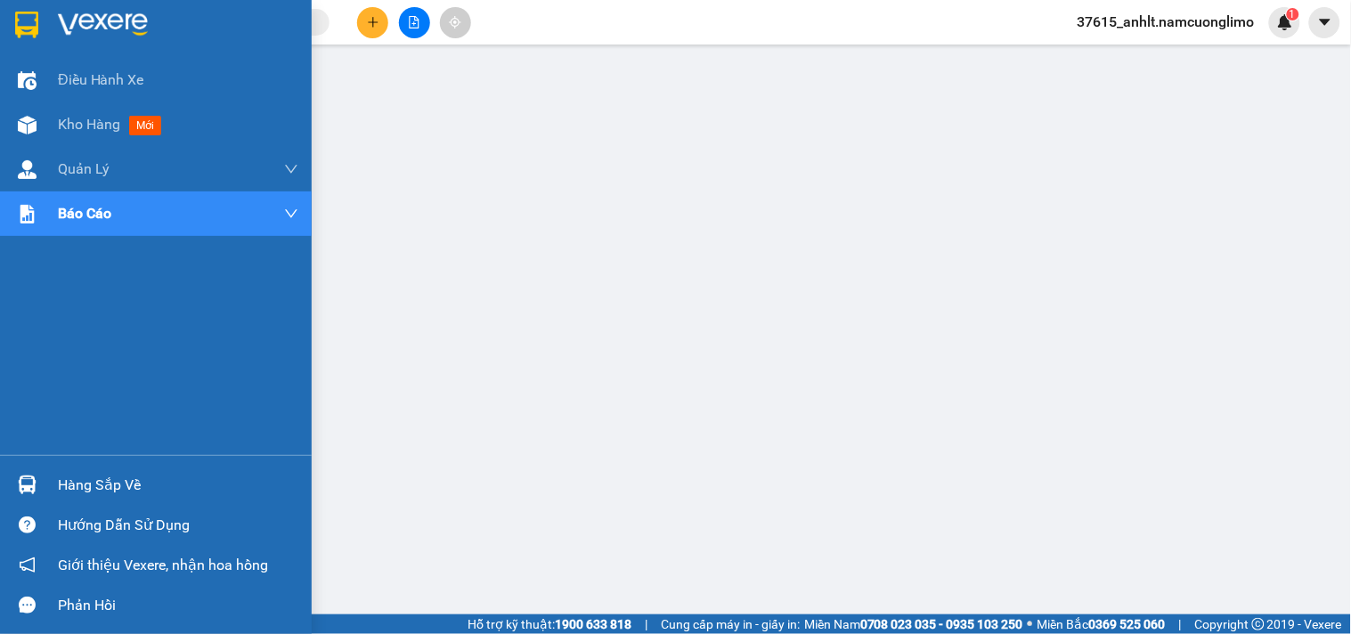
click at [22, 15] on img at bounding box center [26, 25] width 23 height 27
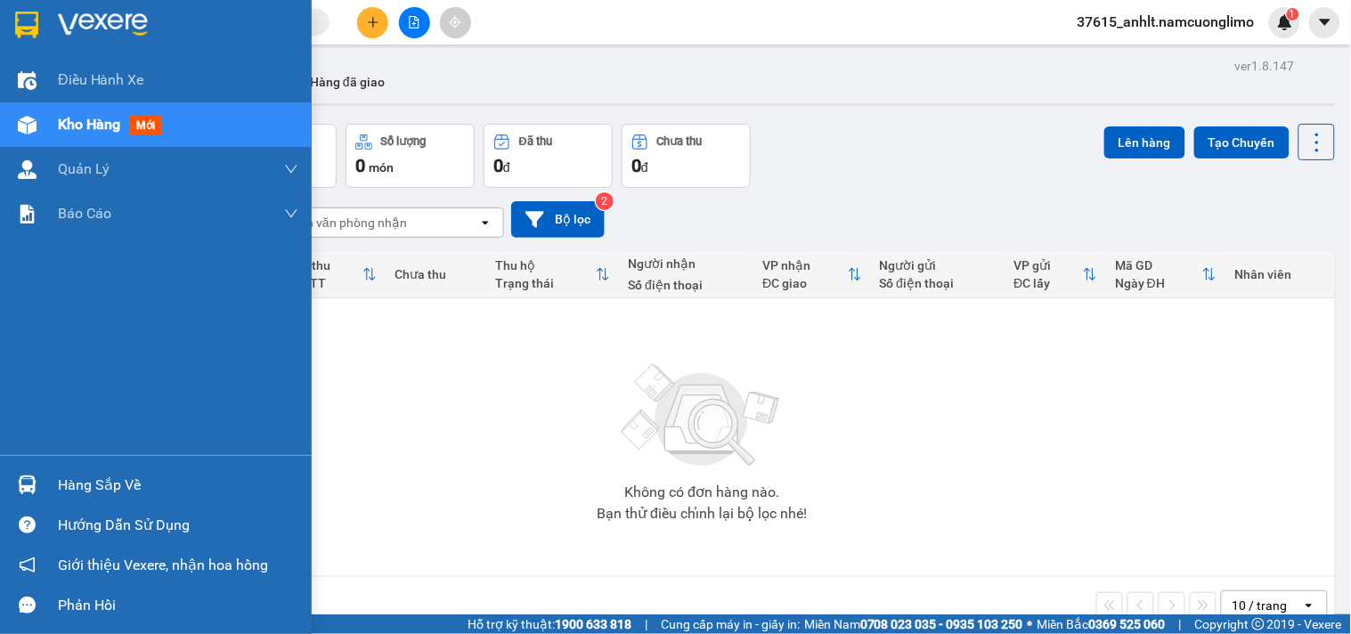
click at [22, 18] on img at bounding box center [26, 25] width 23 height 27
